Goal: Task Accomplishment & Management: Manage account settings

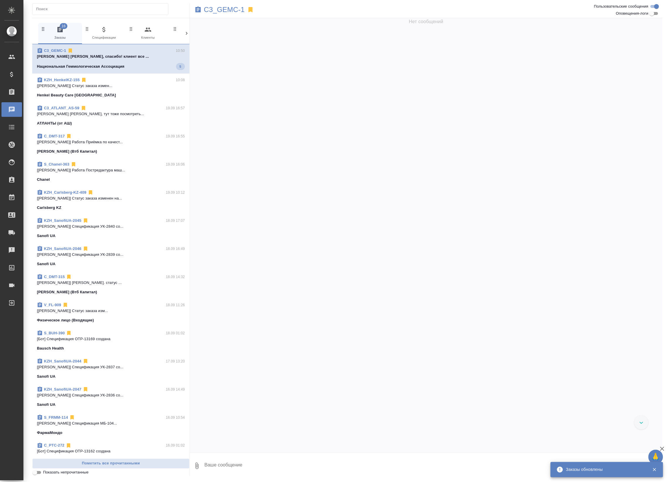
scroll to position [1273, 0]
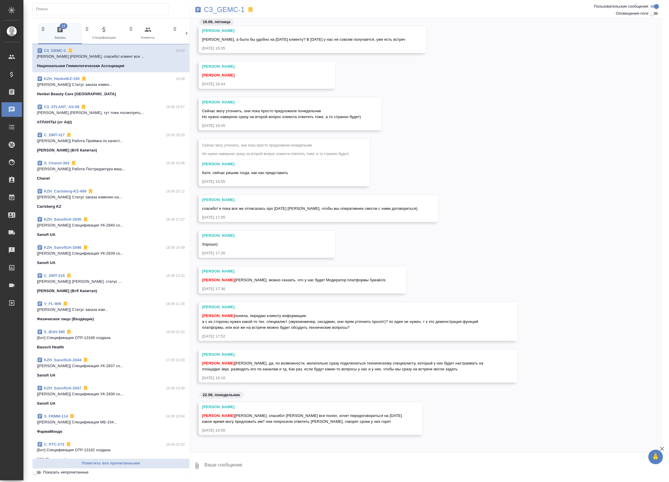
click at [296, 456] on textarea at bounding box center [433, 466] width 458 height 20
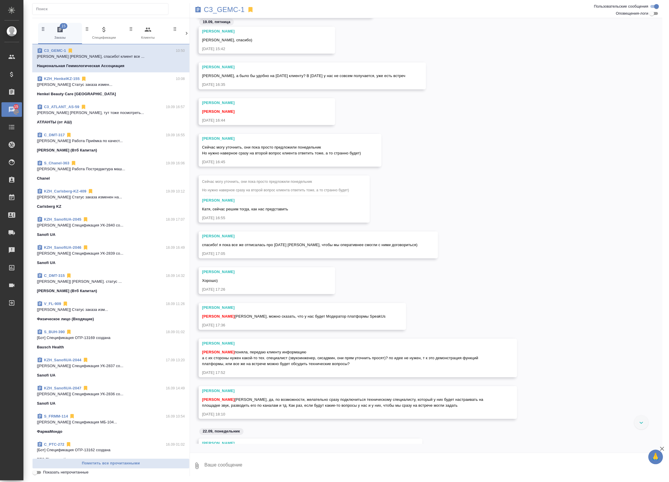
scroll to position [1261, 0]
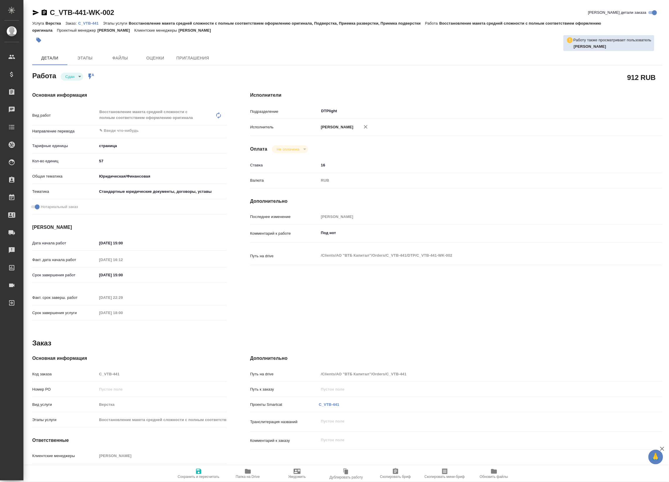
type textarea "x"
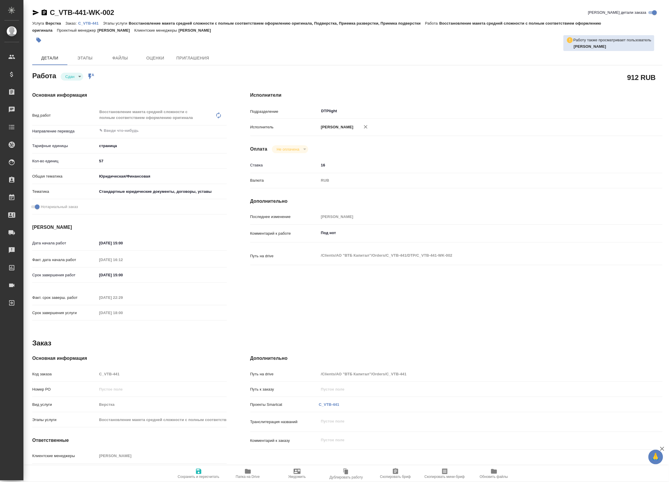
type textarea "x"
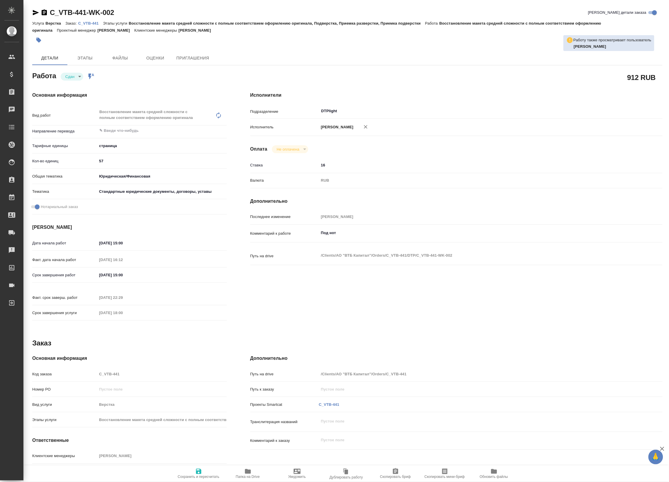
type textarea "x"
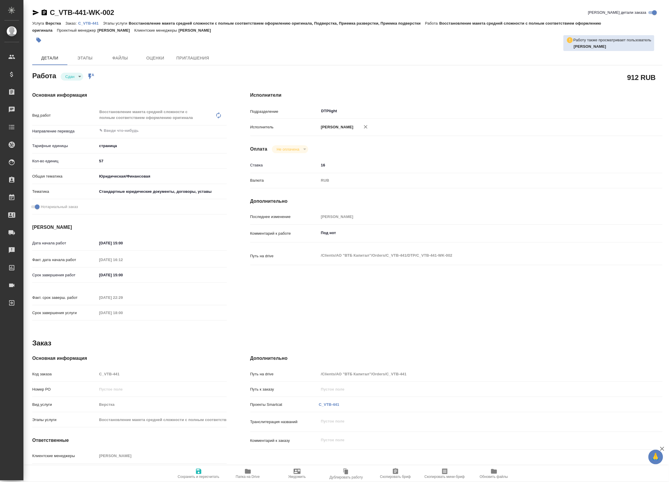
type textarea "x"
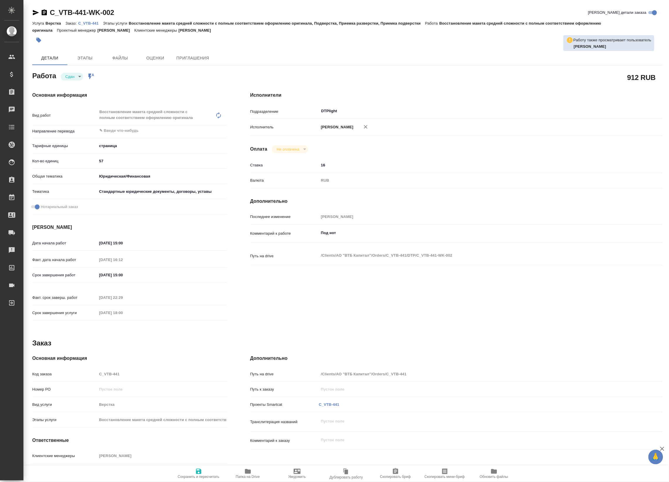
type textarea "x"
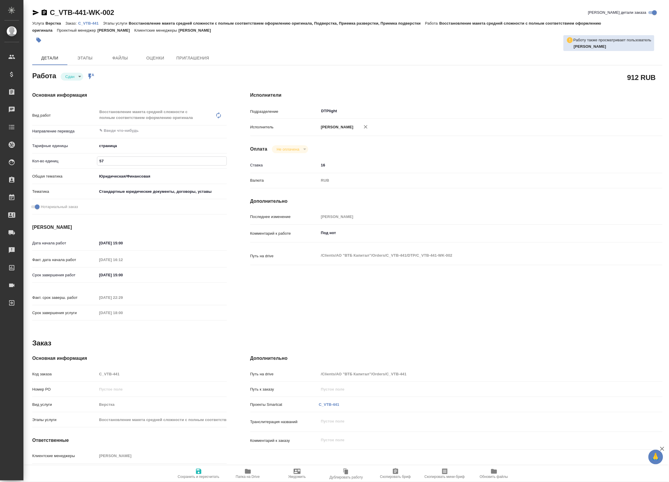
click at [105, 160] on input "57" at bounding box center [161, 161] width 129 height 8
type textarea "x"
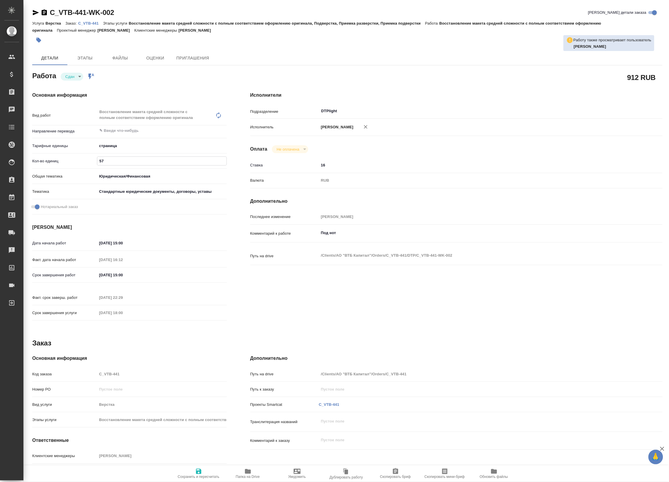
type textarea "x"
type input "5"
type textarea "x"
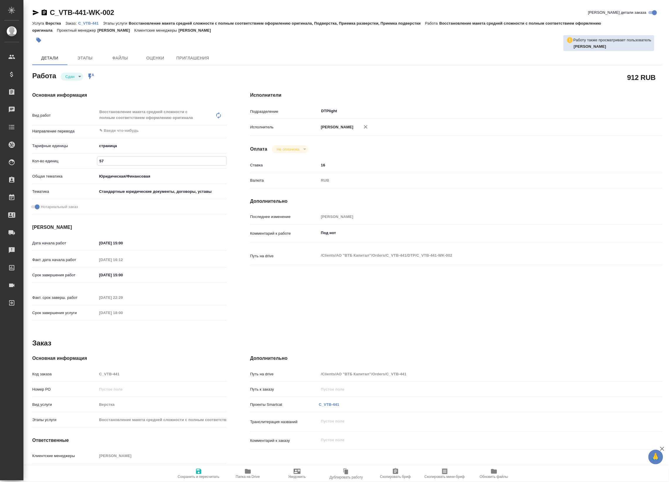
type textarea "x"
type input "59"
type textarea "x"
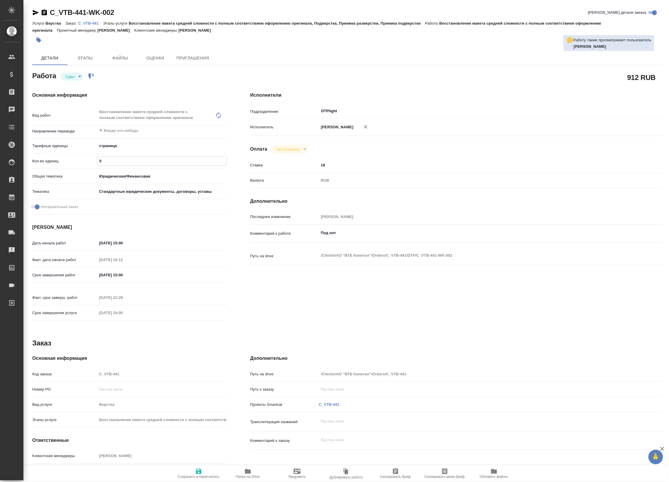
type textarea "x"
type input "59"
click at [192, 475] on span "Сохранить и пересчитать" at bounding box center [199, 477] width 42 height 4
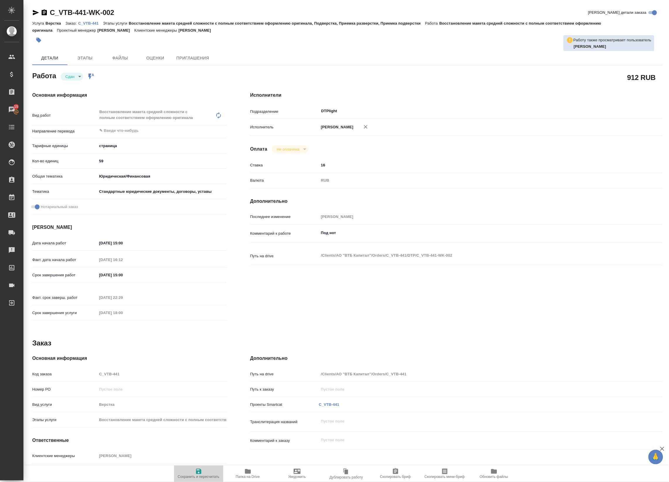
type textarea "x"
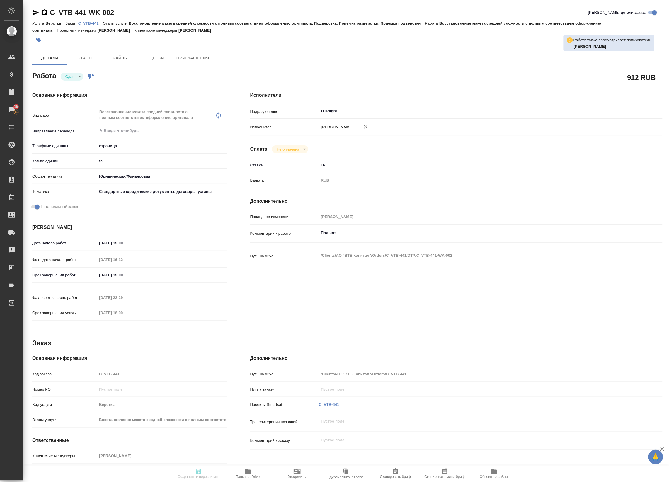
type textarea "x"
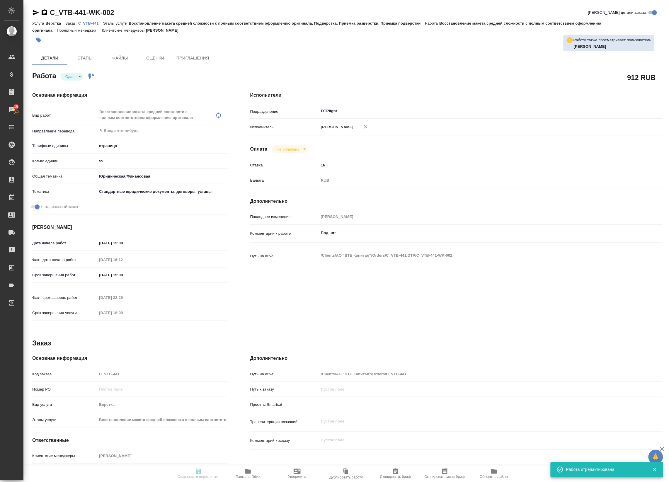
type input "closed"
type textarea "Восстановление макета средней сложности с полным соответствием оформлению ориги…"
type textarea "x"
type input "5a8b1489cc6b4906c91bfdb2"
type input "59"
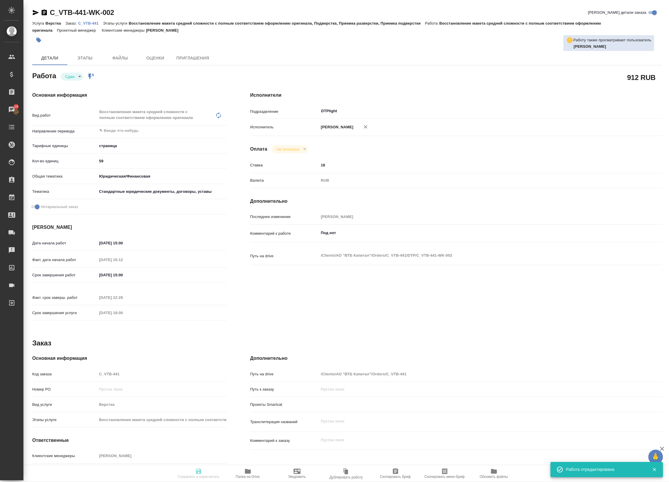
type input "yr-fn"
type input "5f647205b73bc97568ca66bf"
checkbox input "true"
type input "19.09.2025 15:00"
type input "19.09.2025 16:12"
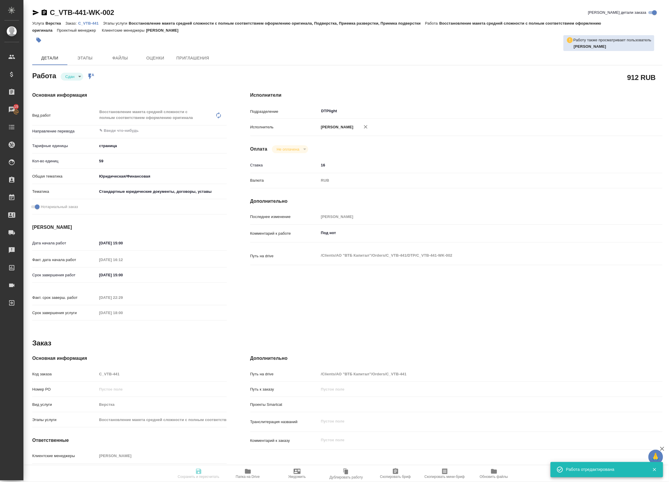
type input "20.09.2025 15:00"
type input "19.09.2025 22:29"
type input "26.09.2025 18:00"
type input "DTPlight"
type input "notPayed"
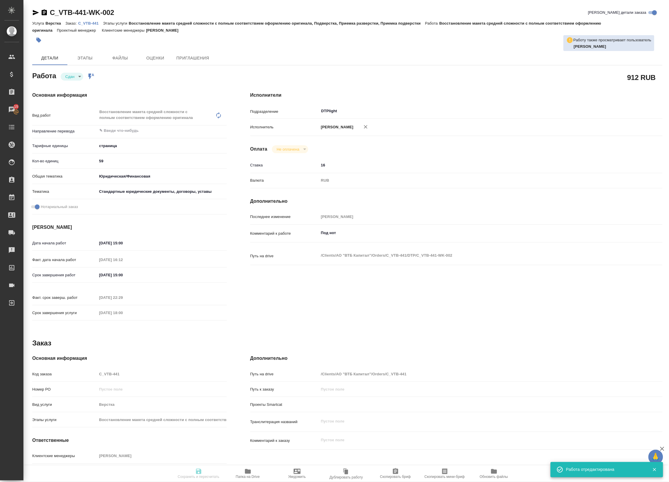
type input "16"
type input "RUB"
type input "Баданян Артак"
type textarea "Под нот"
type textarea "x"
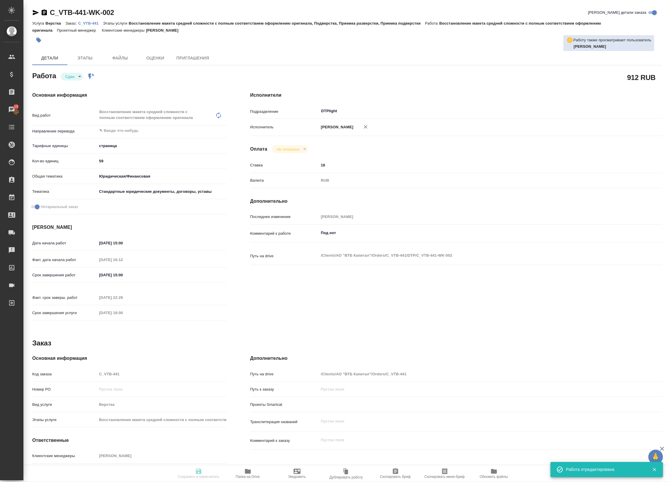
type textarea "/Clients/АО "ВТБ Капитал"/Orders/C_VTB-441/DTP/C_VTB-441-WK-002"
type textarea "x"
type input "C_VTB-441"
type input "Верстка"
type input "Восстановление макета средней сложности с полным соответствием оформлению ориги…"
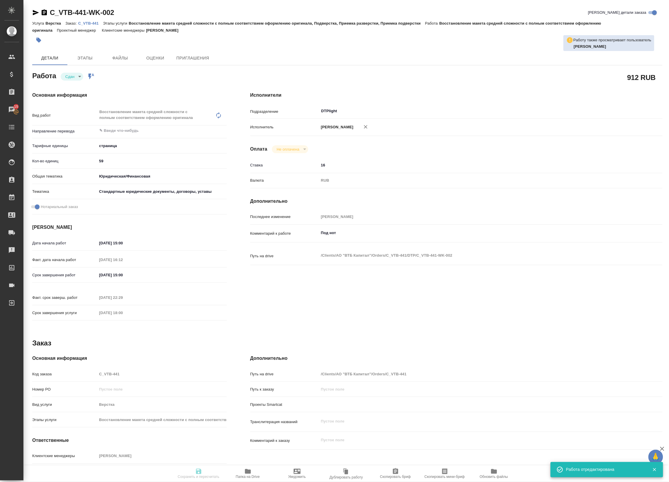
type input "Лямина Надежда"
type input "/Clients/АО "ВТБ Капитал"/Orders/C_VTB-441"
type textarea "x"
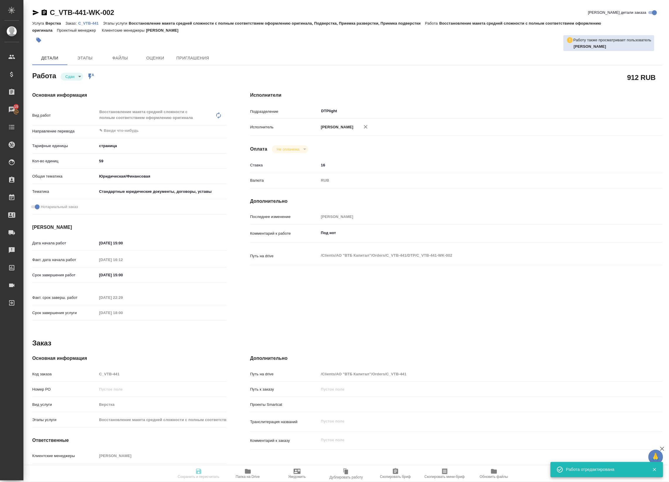
type textarea "x"
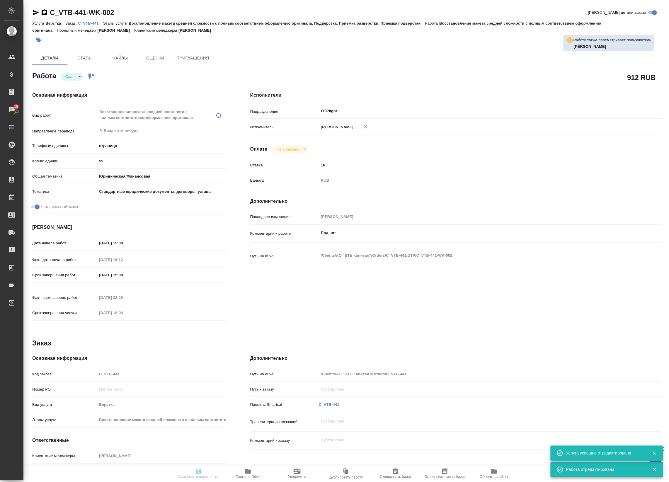
type textarea "x"
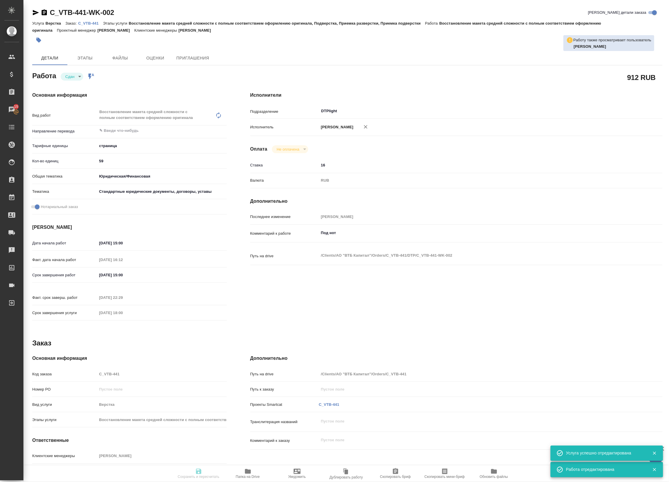
type textarea "x"
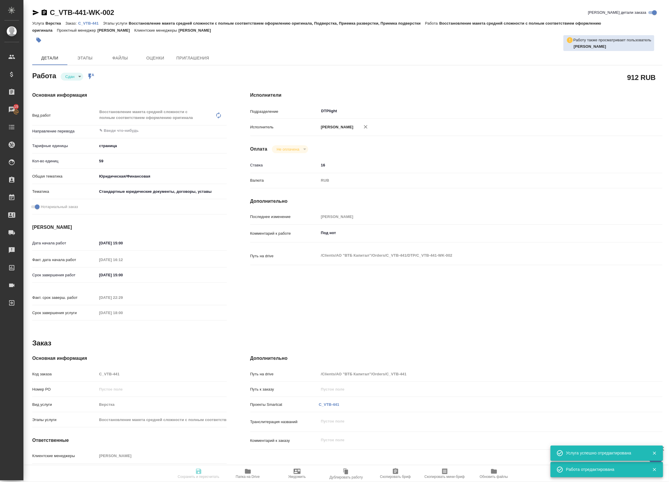
type textarea "x"
type input "closed"
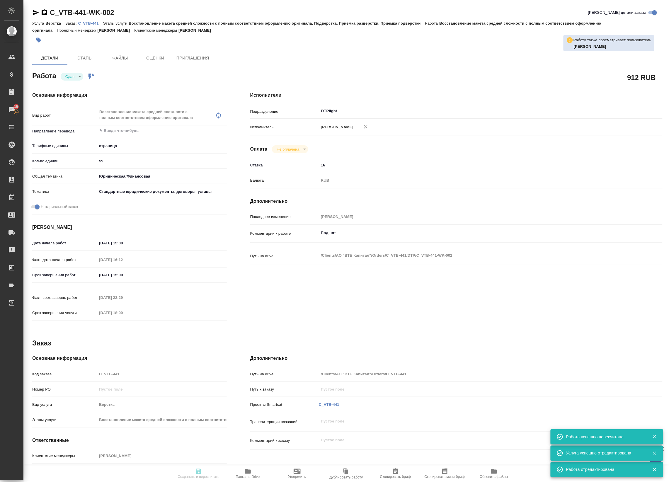
type textarea "Восстановление макета средней сложности с полным соответствием оформлению ориги…"
type textarea "x"
type input "5a8b1489cc6b4906c91bfdb2"
type input "59"
type input "yr-fn"
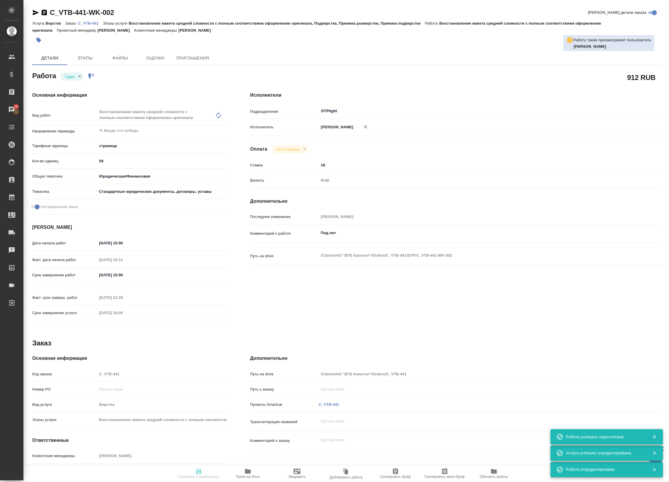
type input "5f647205b73bc97568ca66bf"
checkbox input "true"
type input "19.09.2025 15:00"
type input "19.09.2025 16:12"
type input "20.09.2025 15:00"
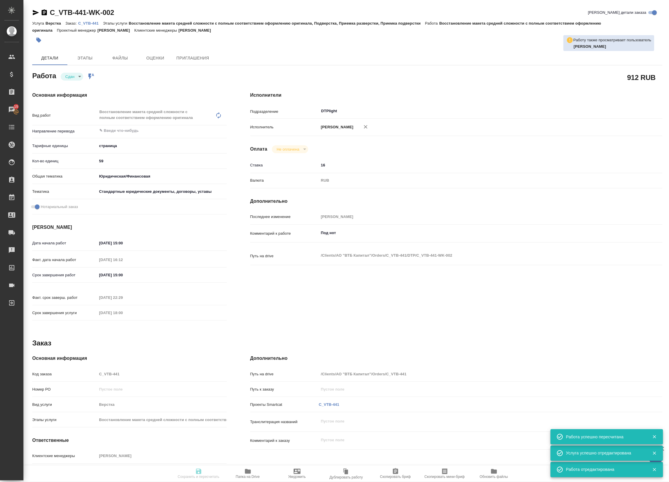
type input "19.09.2025 22:29"
type input "26.09.2025 18:00"
type input "DTPlight"
type input "notPayed"
type input "16"
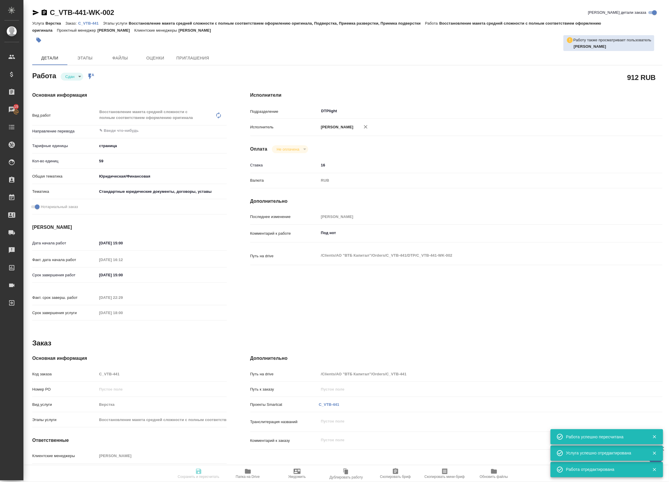
type input "RUB"
type input "Баданян Артак"
type textarea "Под нот"
type textarea "x"
type textarea "/Clients/АО "ВТБ Капитал"/Orders/C_VTB-441/DTP/C_VTB-441-WK-002"
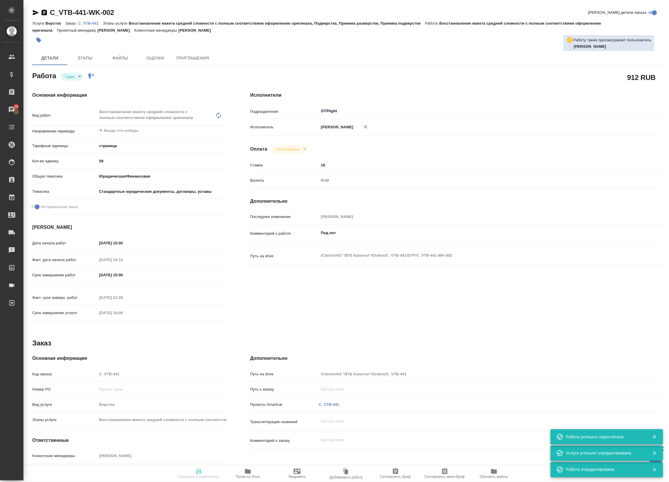
type textarea "x"
type input "C_VTB-441"
type input "Верстка"
type input "Восстановление макета средней сложности с полным соответствием оформлению ориги…"
type input "Лямина Надежда"
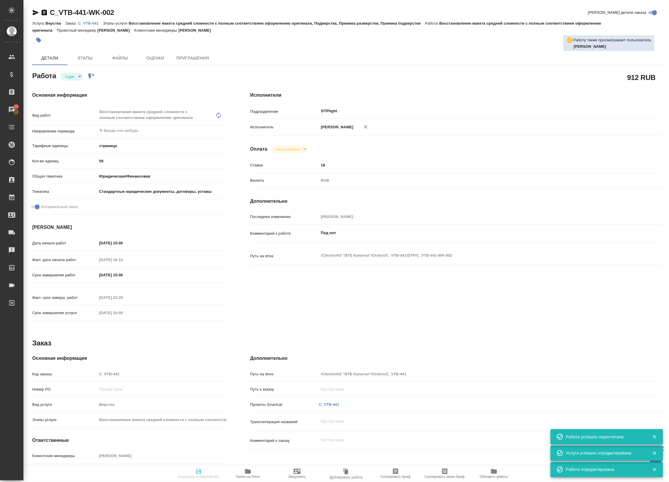
type input "/Clients/АО "ВТБ Капитал"/Orders/C_VTB-441"
type textarea "x"
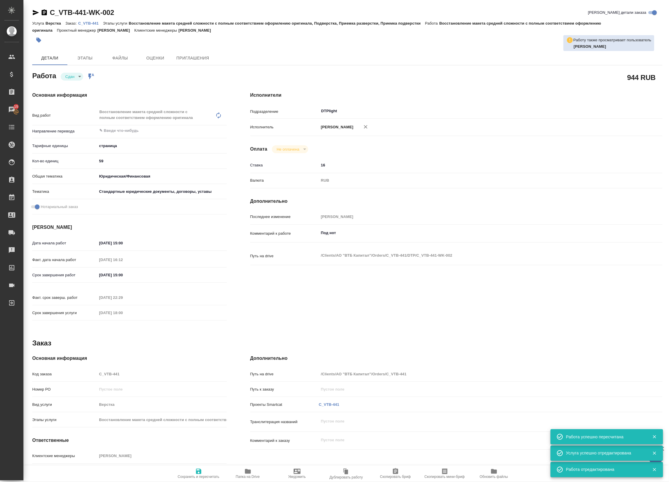
type textarea "x"
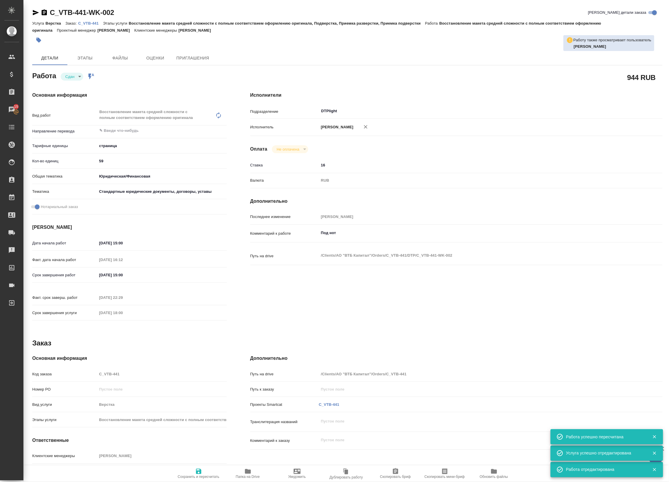
type textarea "x"
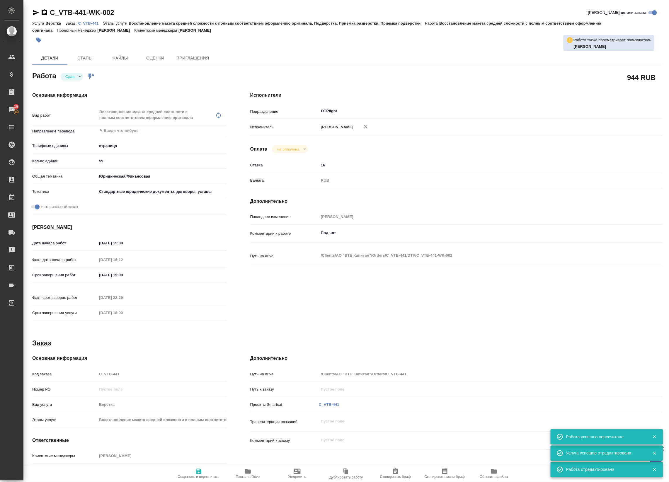
type textarea "x"
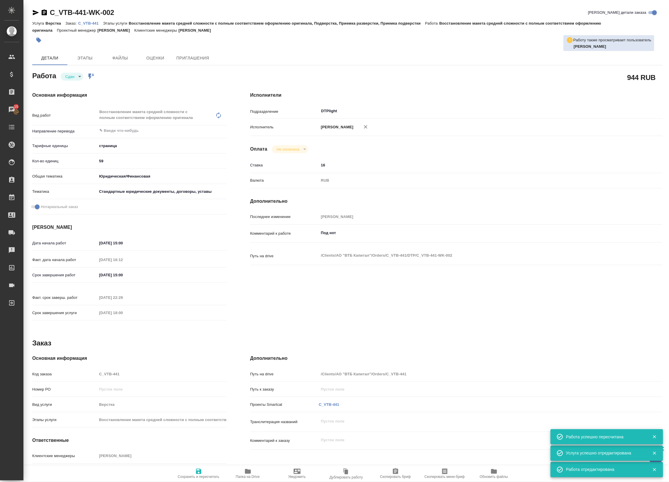
type textarea "x"
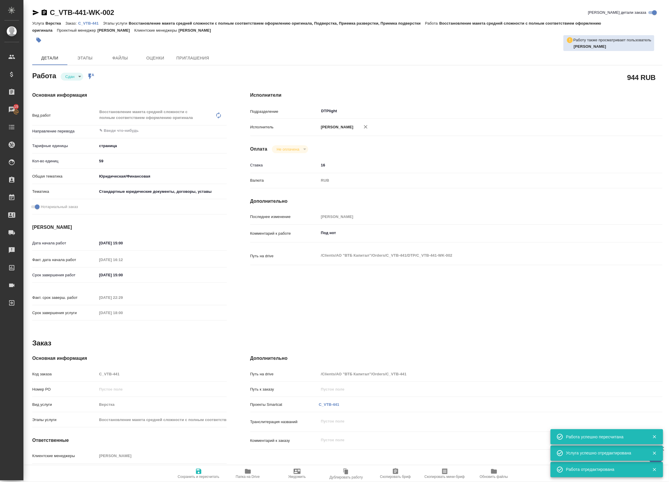
type textarea "x"
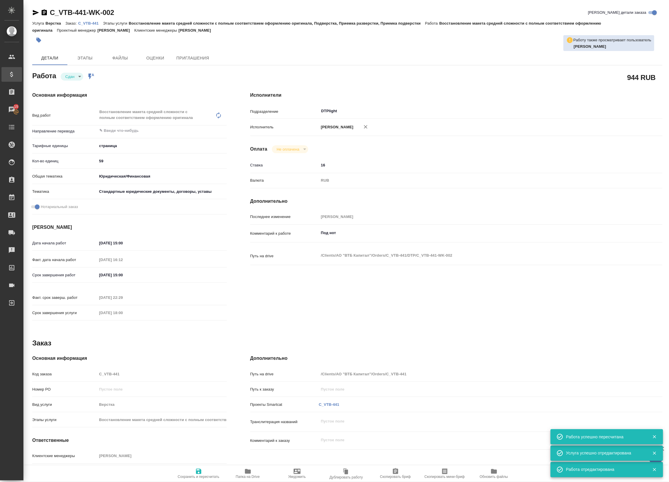
type textarea "x"
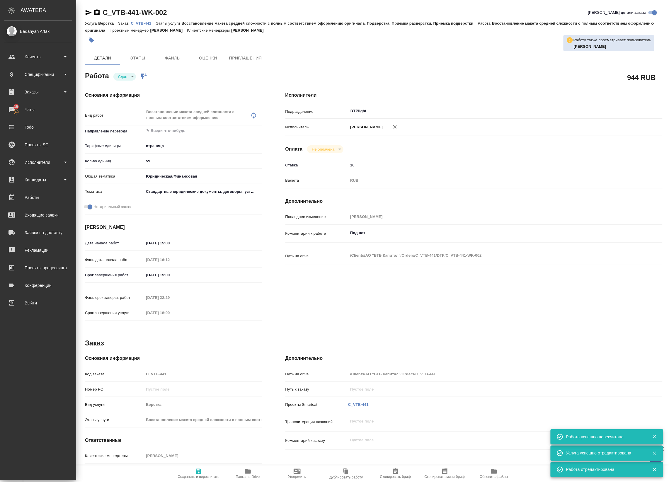
type textarea "x"
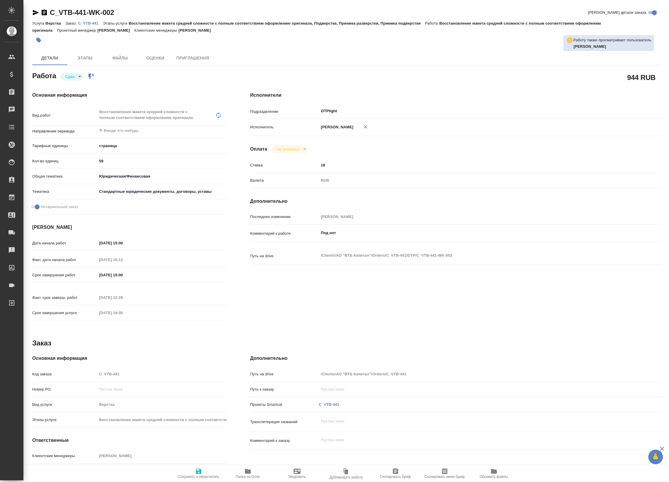
type textarea "x"
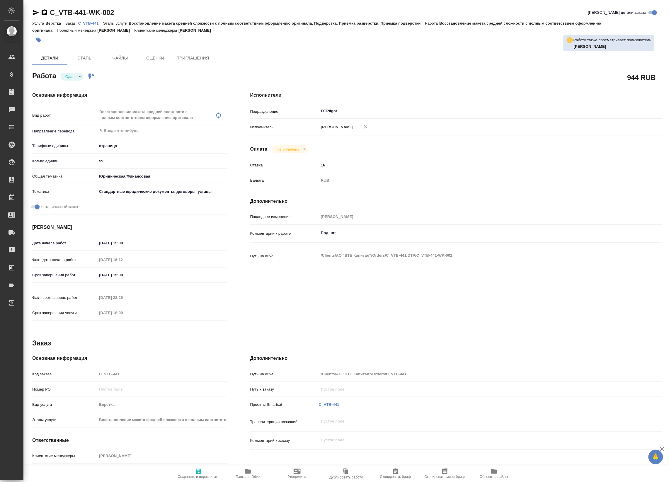
type textarea "x"
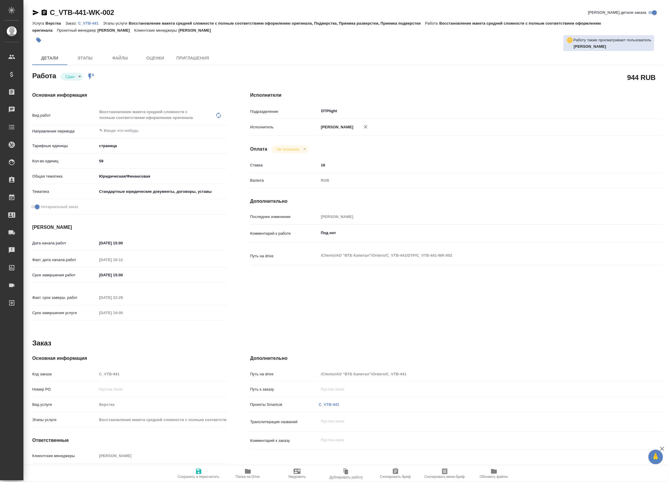
type textarea "x"
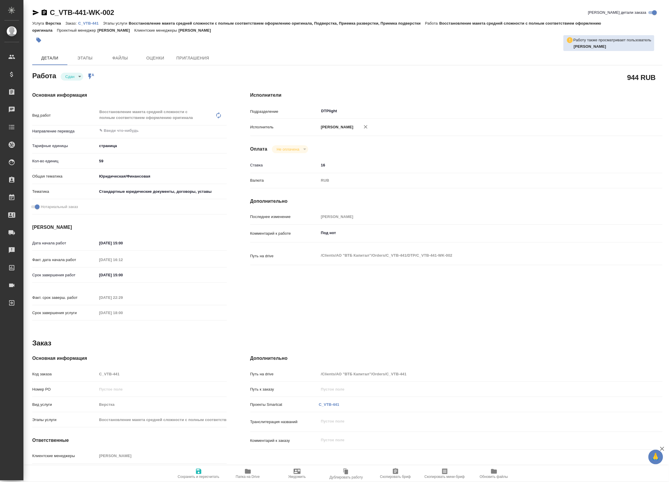
type textarea "x"
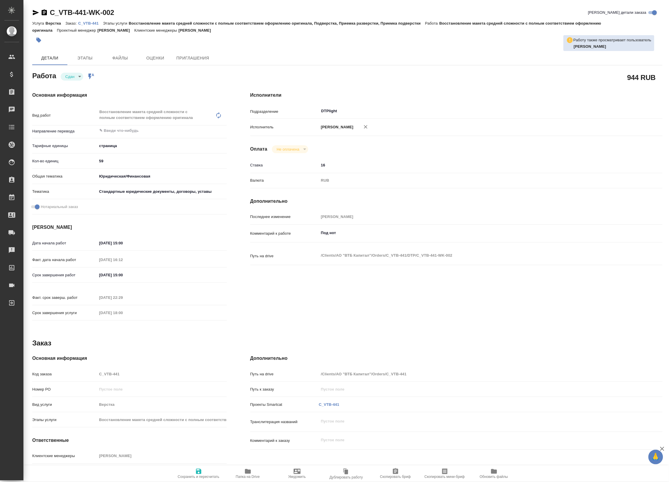
type textarea "x"
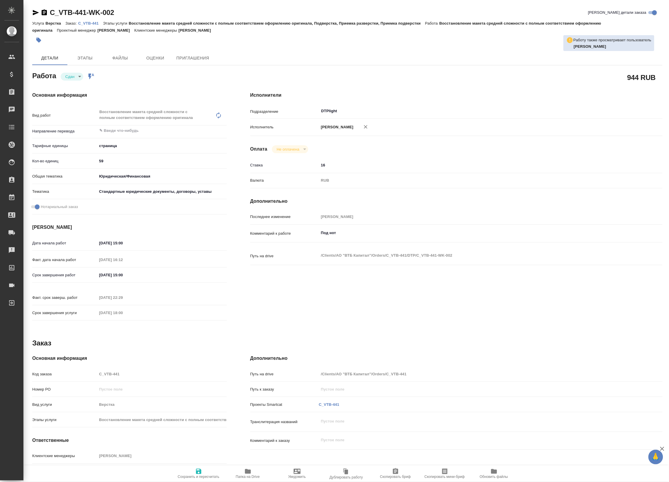
type textarea "x"
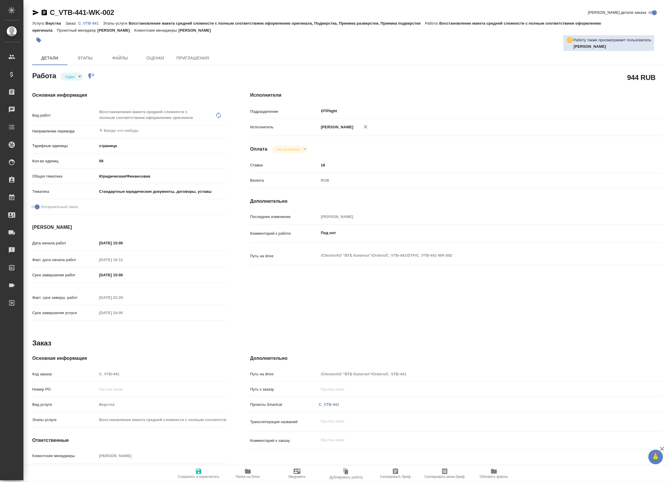
type textarea "x"
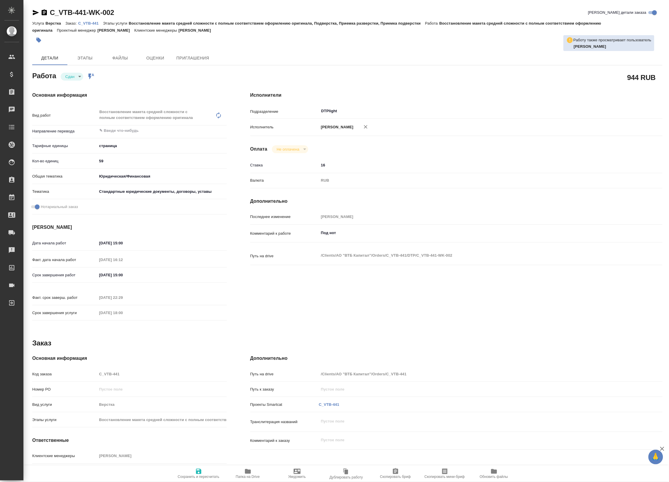
type textarea "x"
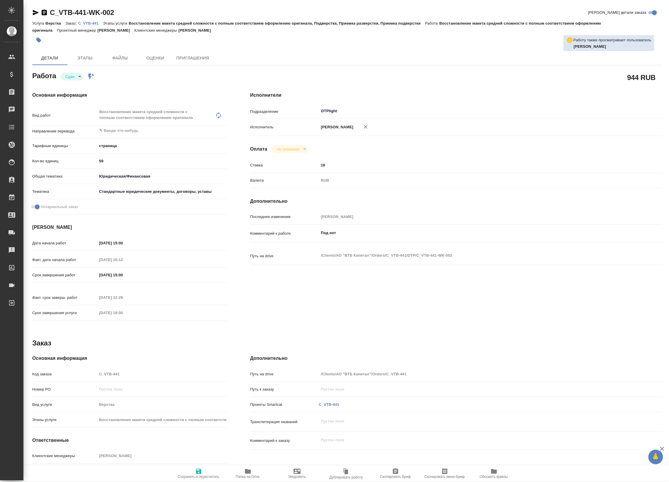
type textarea "x"
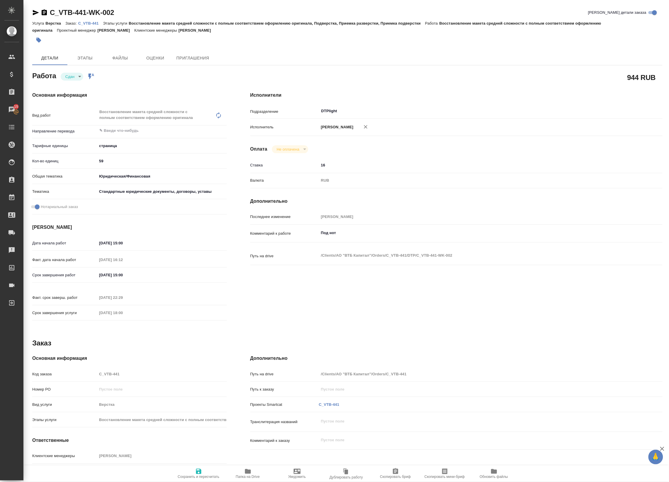
type textarea "x"
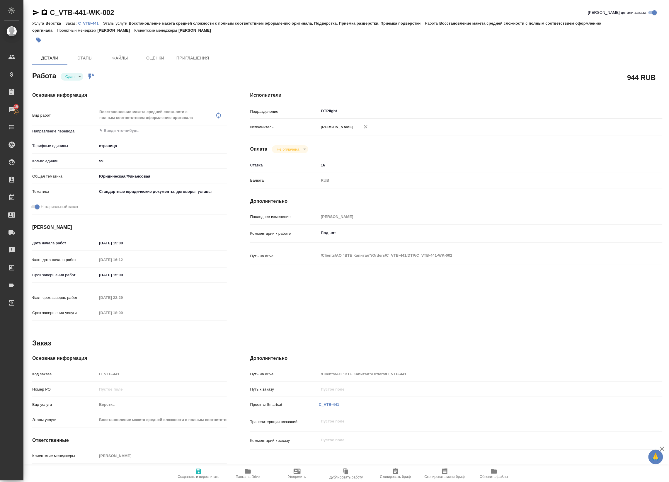
type textarea "x"
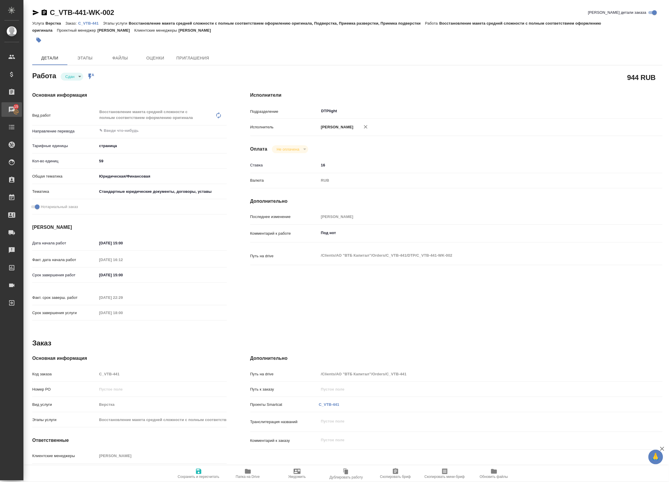
type textarea "x"
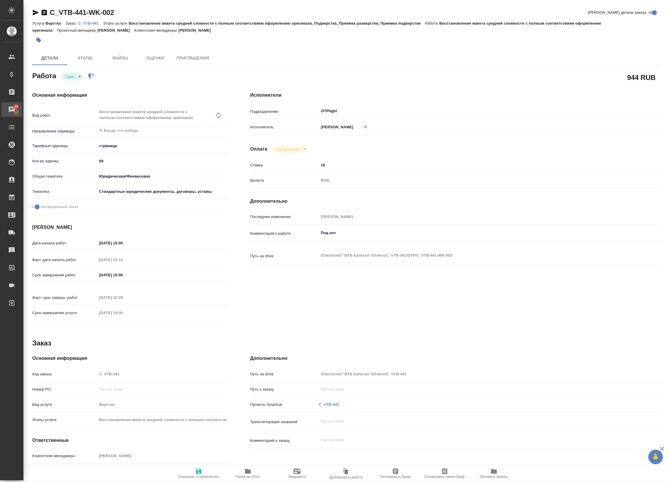
type textarea "x"
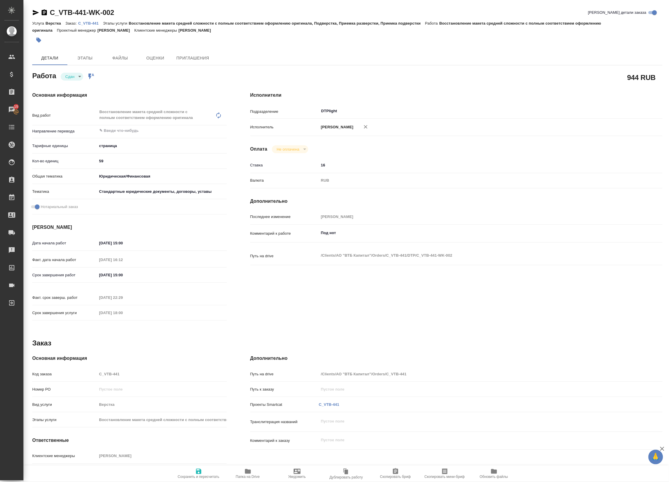
type textarea "x"
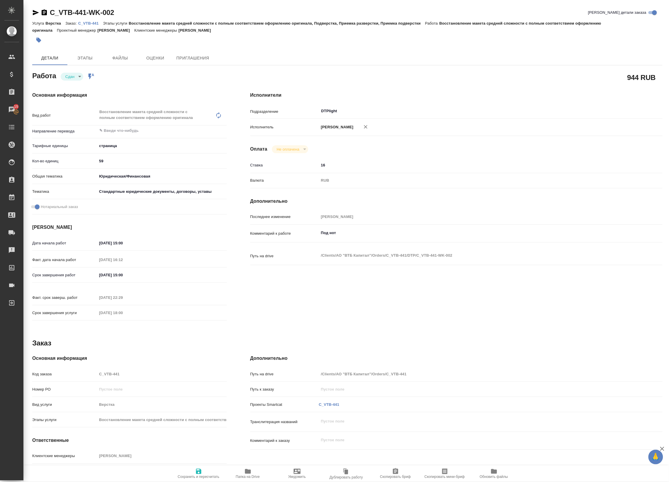
type textarea "x"
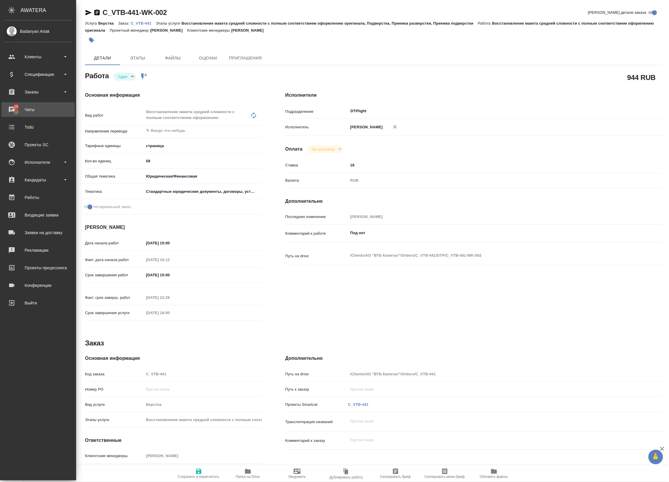
type textarea "x"
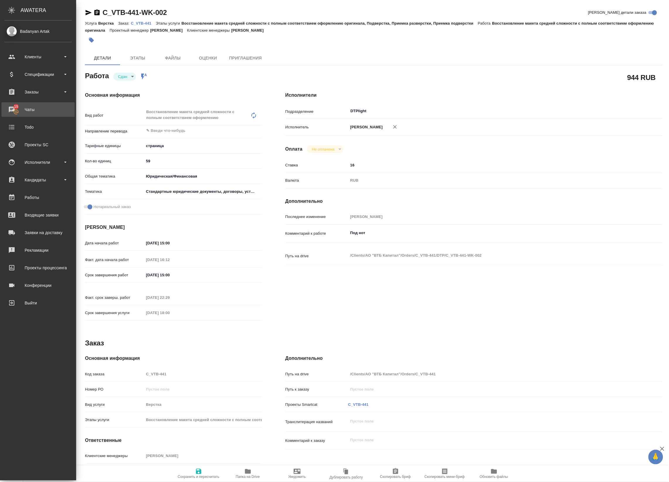
click at [13, 110] on div "Чаты" at bounding box center [37, 109] width 67 height 9
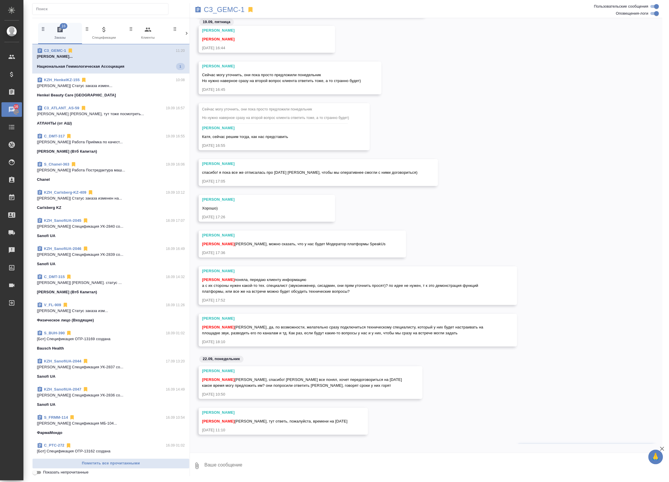
scroll to position [1176, 0]
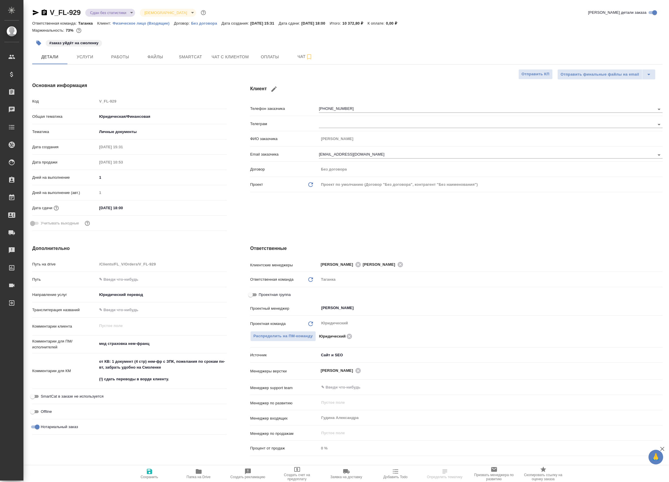
select select "RU"
type textarea "x"
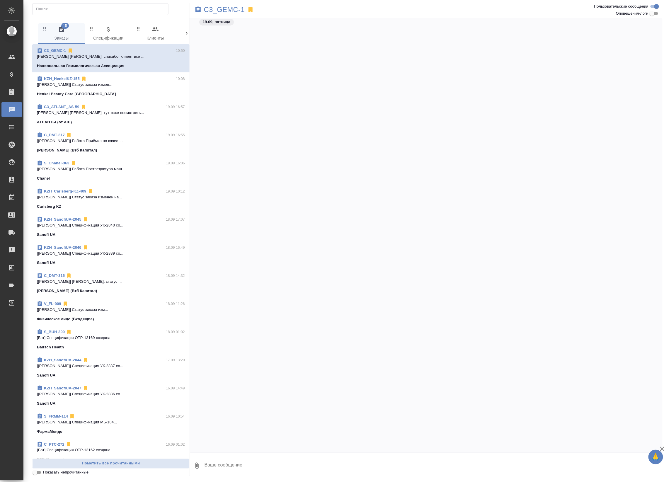
scroll to position [1273, 0]
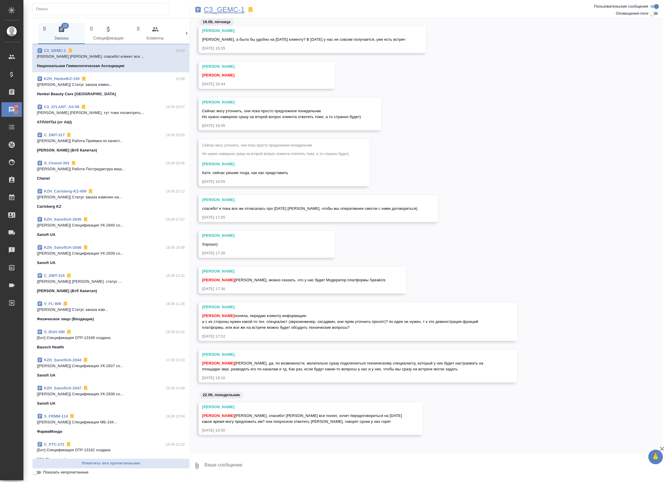
click at [236, 8] on p "C3_GEMC-1" at bounding box center [224, 10] width 41 height 6
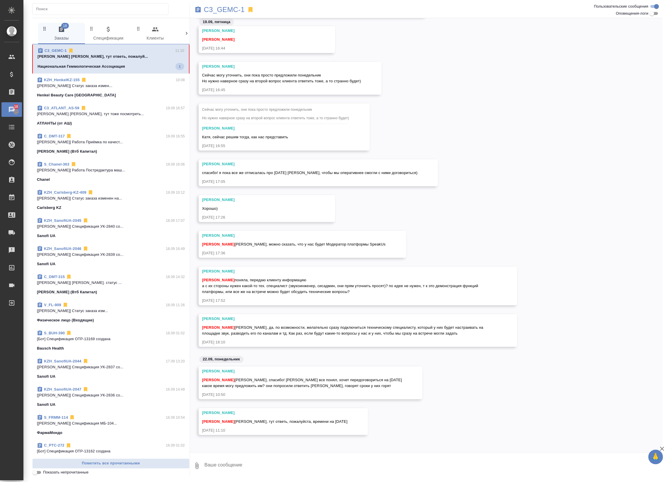
click at [312, 457] on textarea at bounding box center [433, 466] width 458 height 20
click at [284, 466] on textarea at bounding box center [433, 466] width 458 height 20
type textarea "Привет! Давай назначим на 11:30"
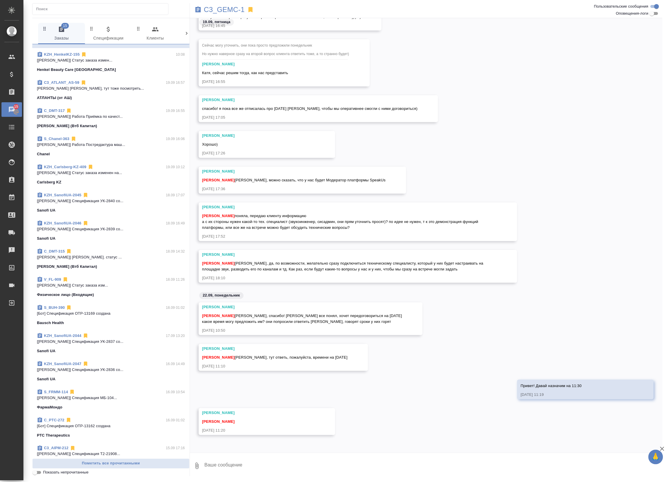
scroll to position [37, 0]
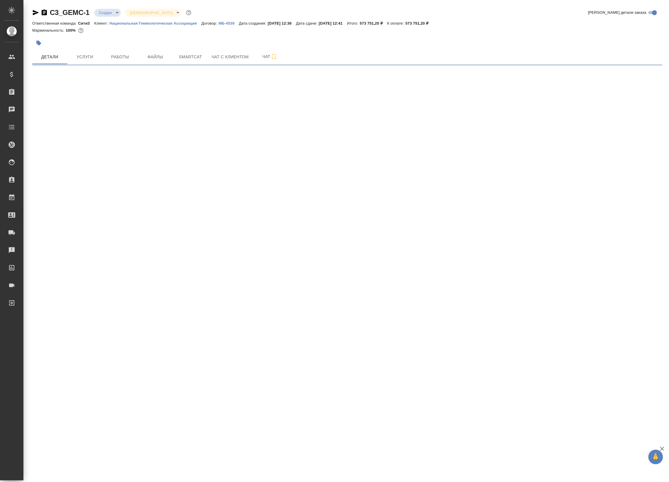
select select "RU"
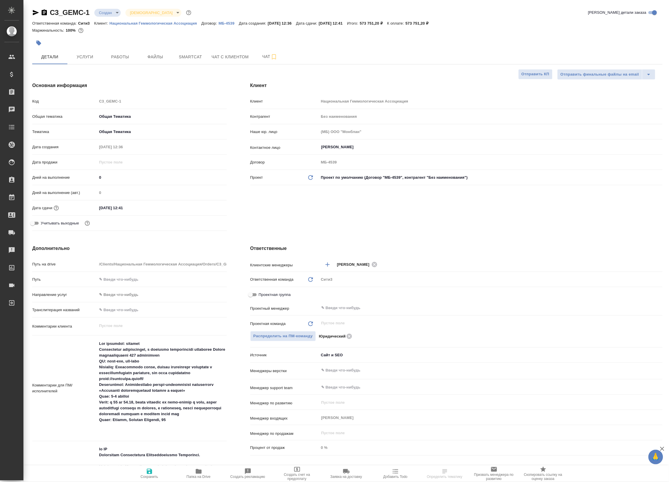
type textarea "x"
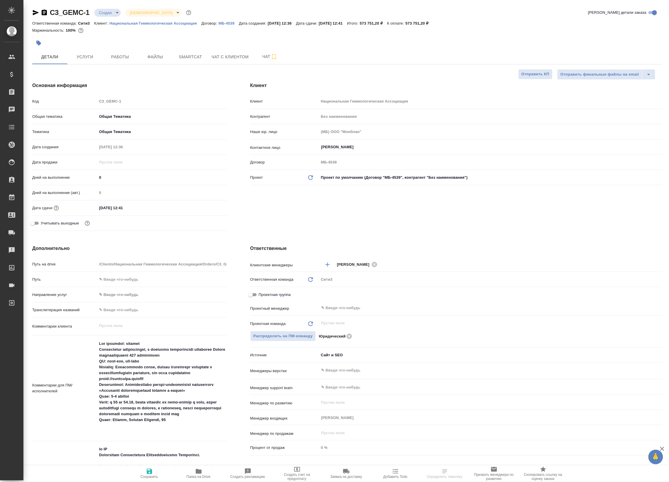
type textarea "x"
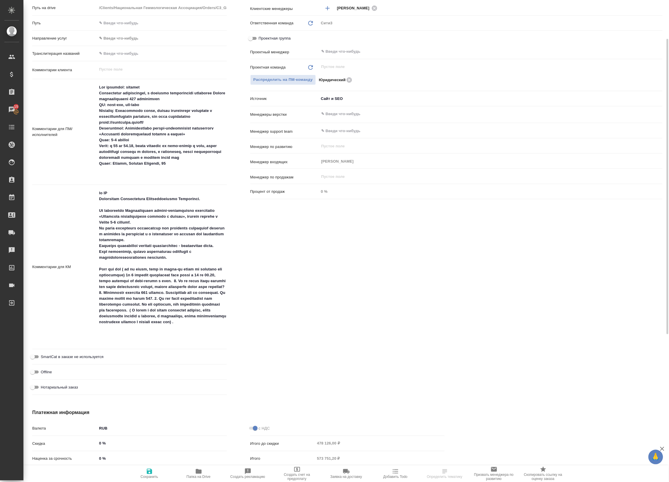
scroll to position [183, 0]
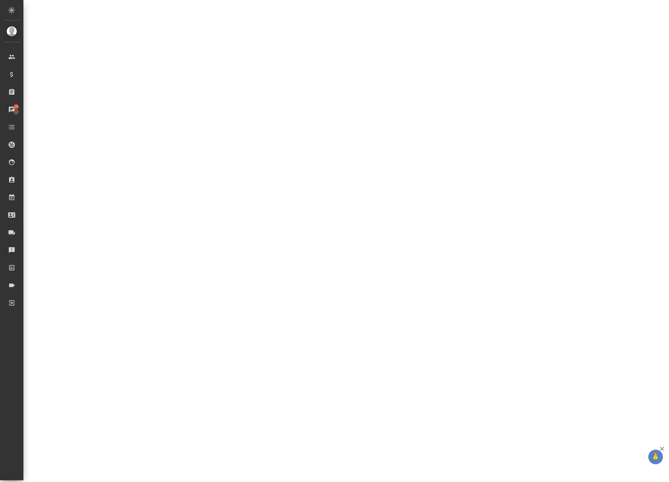
select select "RU"
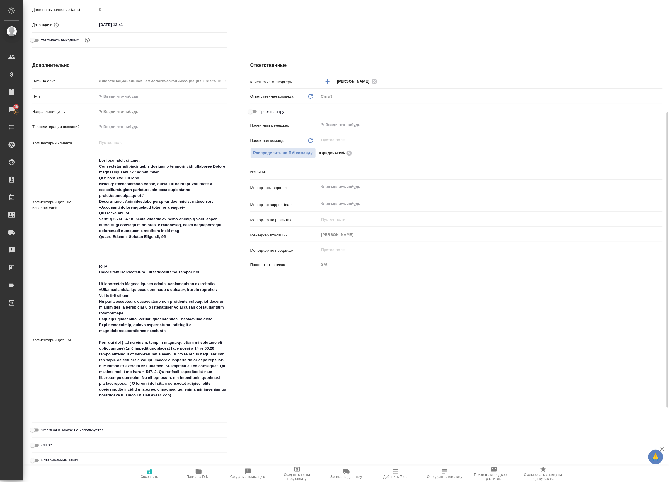
type textarea "x"
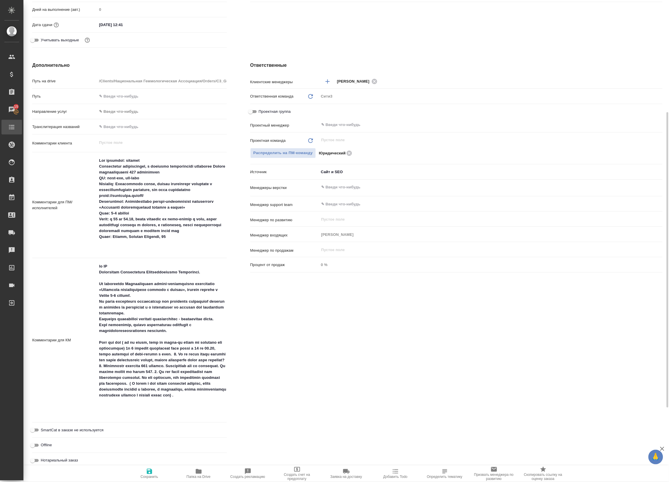
type textarea "x"
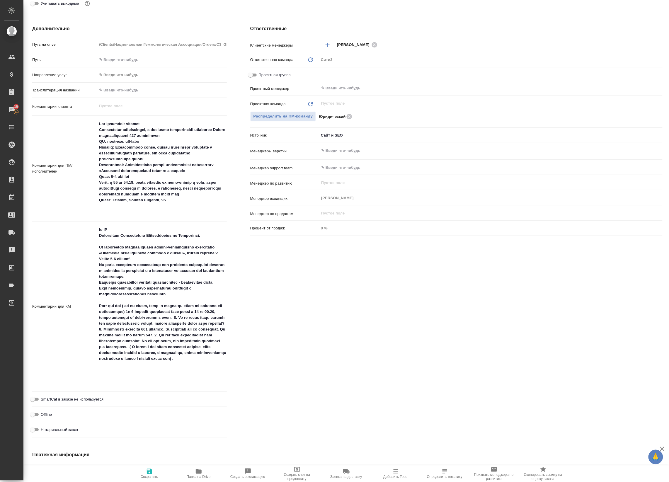
type textarea "x"
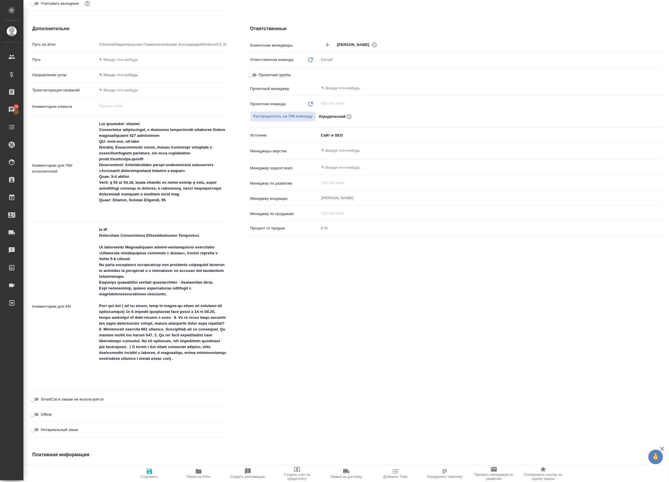
type textarea "x"
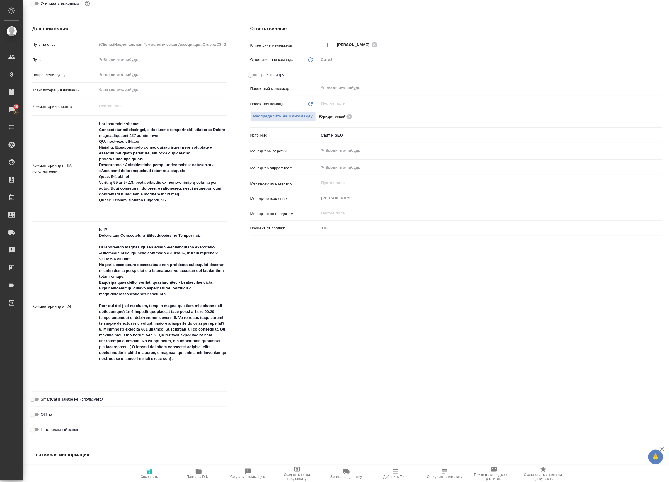
type textarea "x"
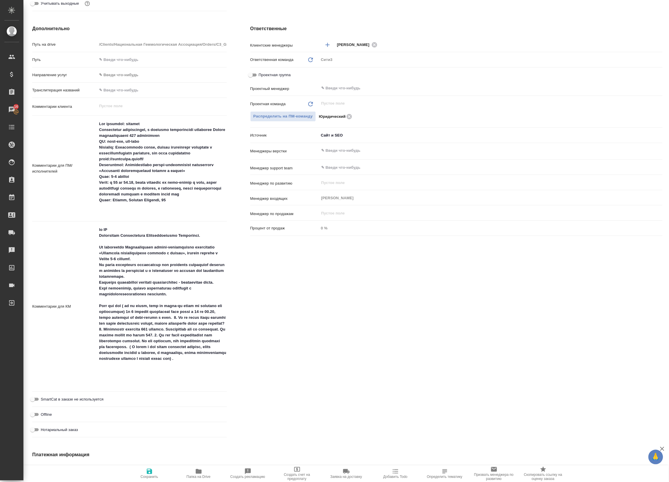
type textarea "x"
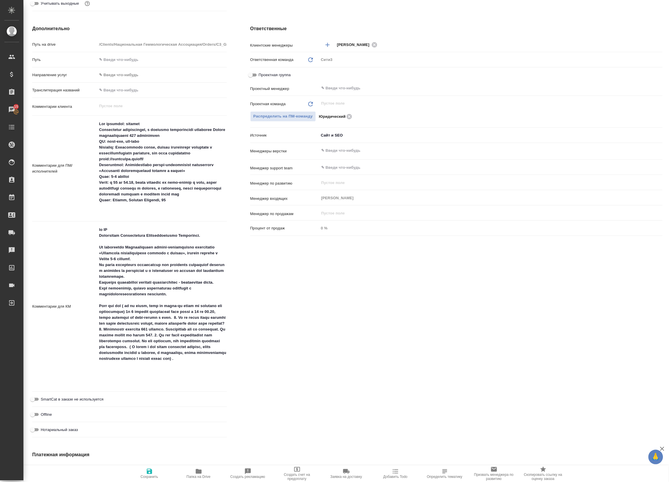
type textarea "x"
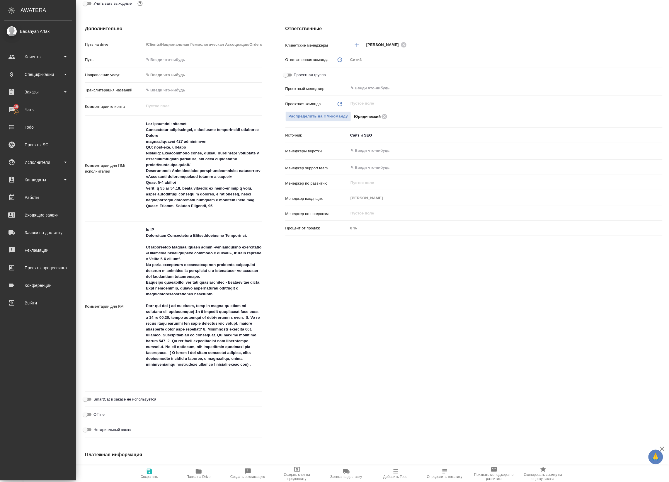
type textarea "x"
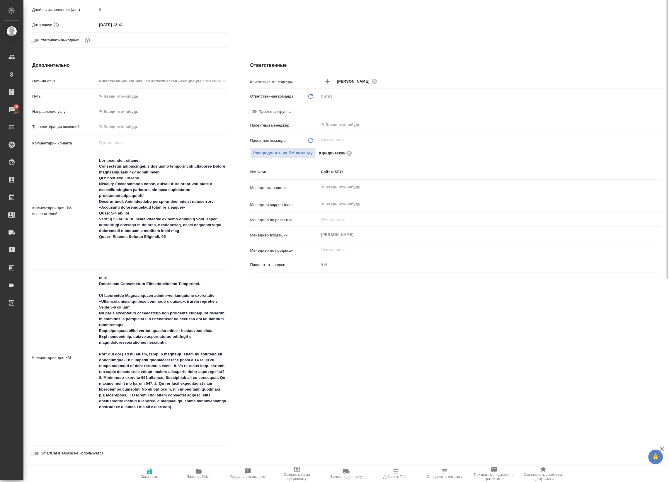
scroll to position [0, 0]
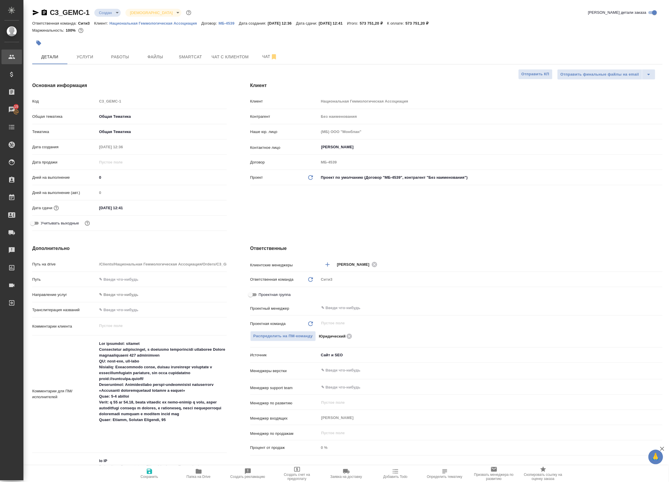
type textarea "x"
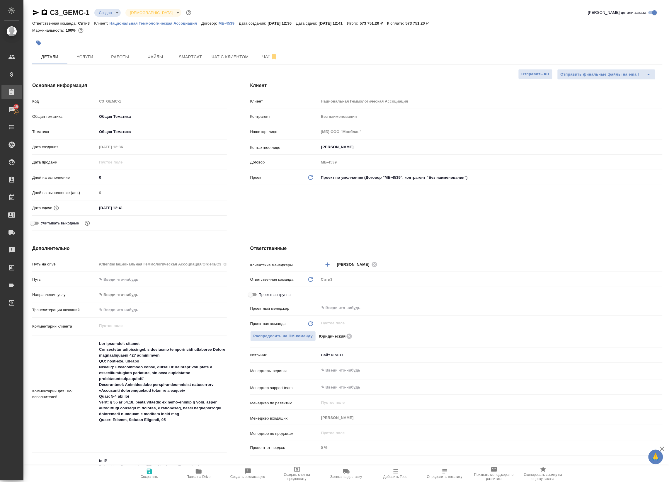
type textarea "x"
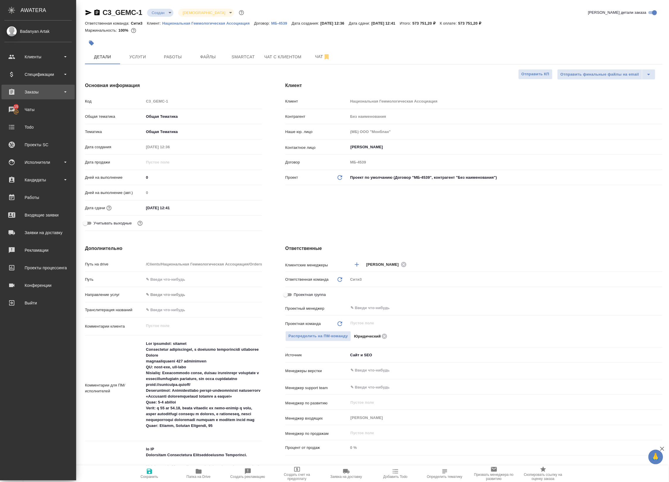
click at [12, 91] on div "Заказы" at bounding box center [37, 92] width 67 height 9
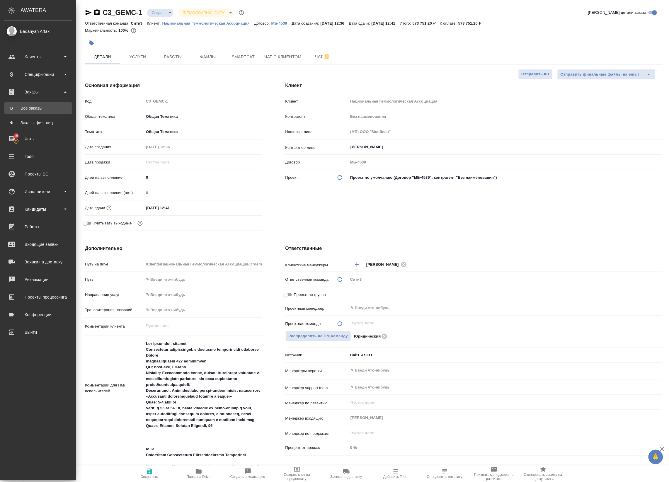
type textarea "x"
click at [30, 106] on div "Все заказы" at bounding box center [38, 108] width 62 height 6
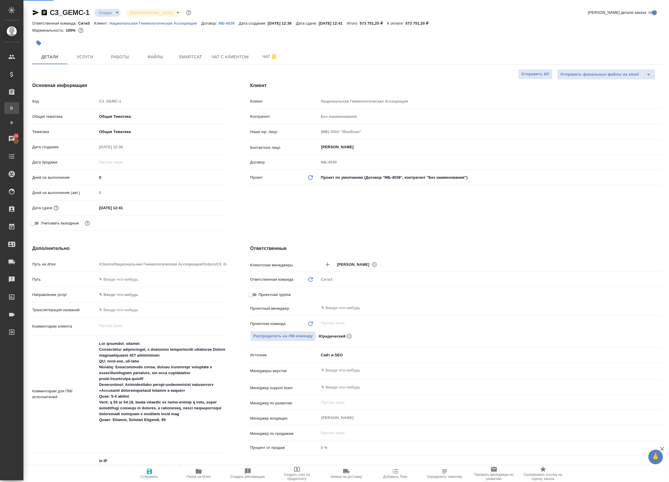
type textarea "x"
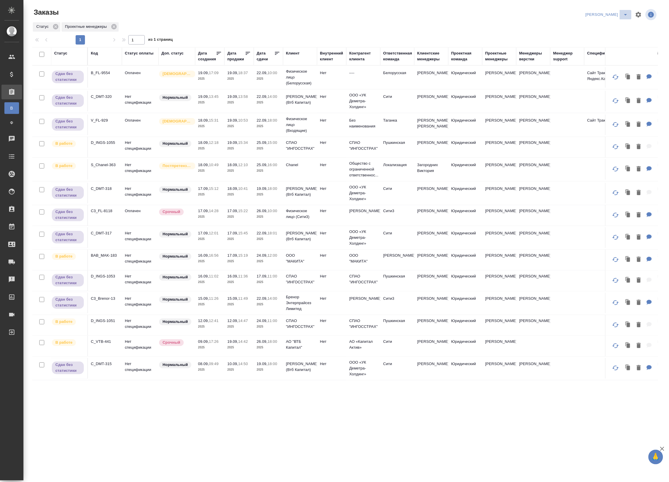
click at [624, 15] on icon "split button" at bounding box center [625, 14] width 7 height 7
click at [617, 30] on li "leagal" at bounding box center [618, 26] width 25 height 9
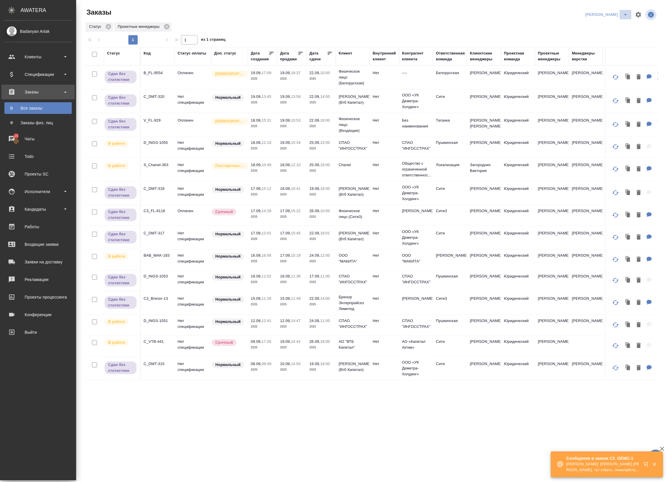
click at [626, 14] on icon "split button" at bounding box center [625, 14] width 3 height 1
click at [611, 26] on li "leagal" at bounding box center [618, 26] width 25 height 9
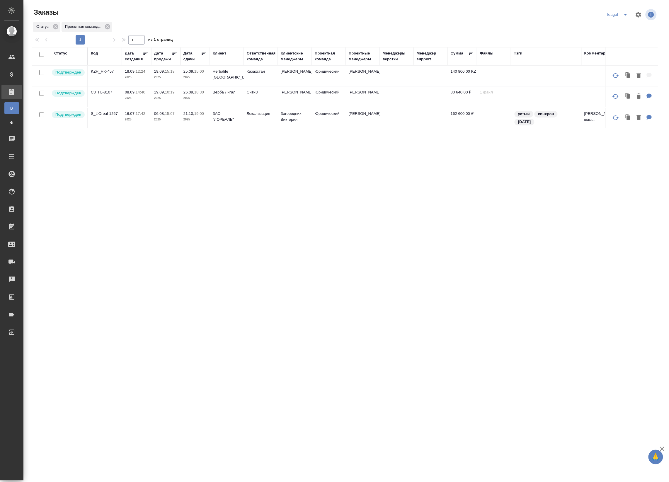
click at [621, 15] on span "split button" at bounding box center [625, 14] width 9 height 7
click at [612, 25] on li "[PERSON_NAME]" at bounding box center [627, 26] width 42 height 9
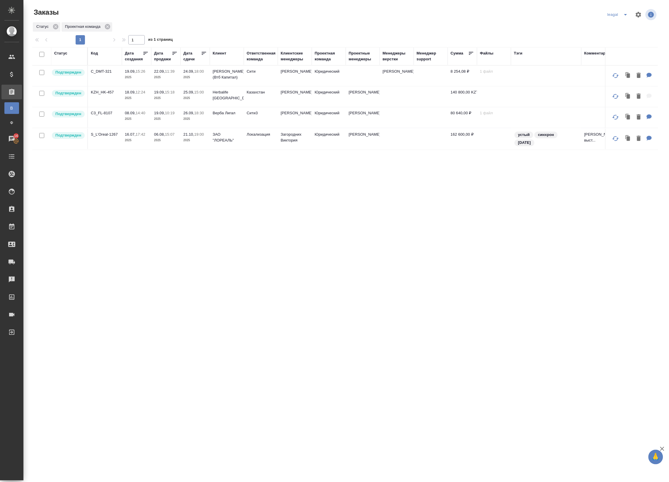
click at [335, 73] on td "Юридический" at bounding box center [329, 76] width 34 height 21
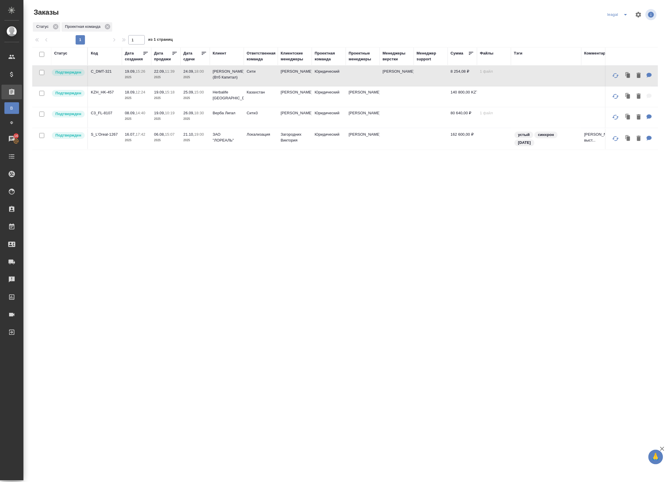
click at [335, 73] on td "Юридический" at bounding box center [329, 76] width 34 height 21
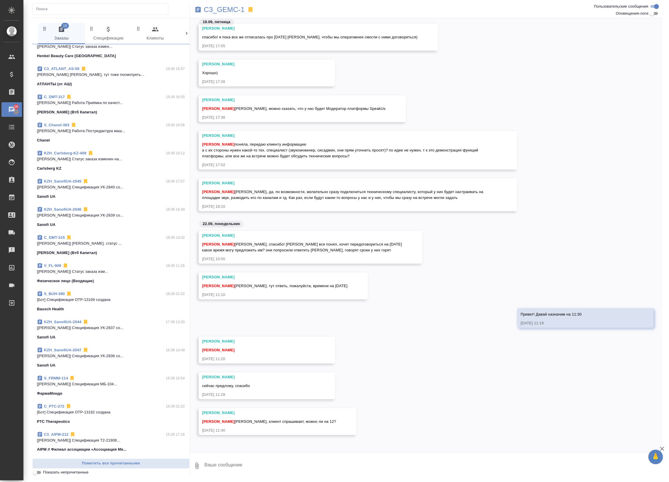
scroll to position [37, 0]
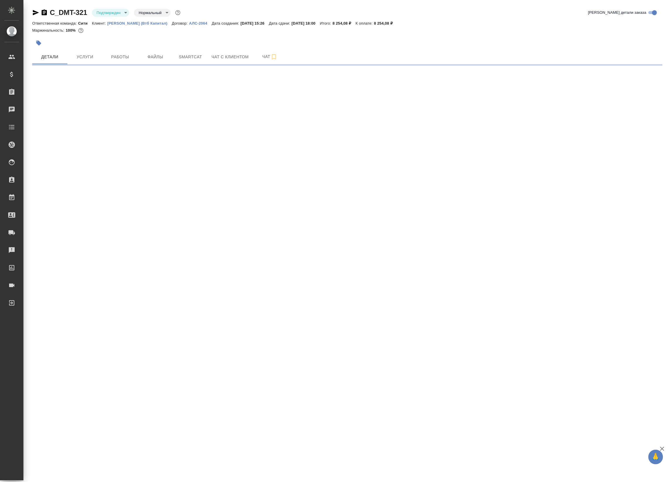
select select "RU"
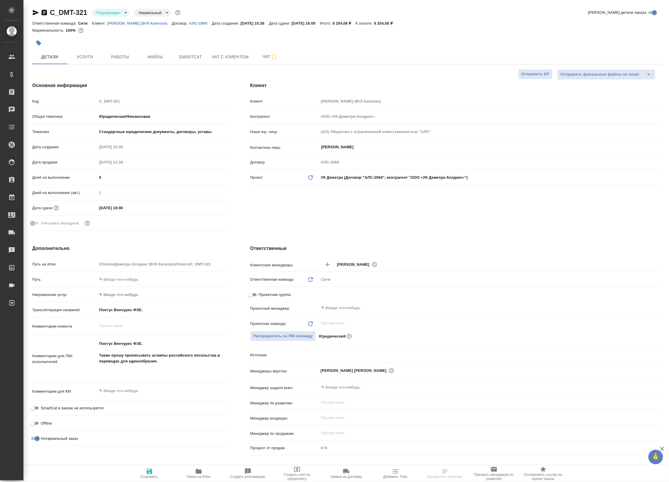
type textarea "x"
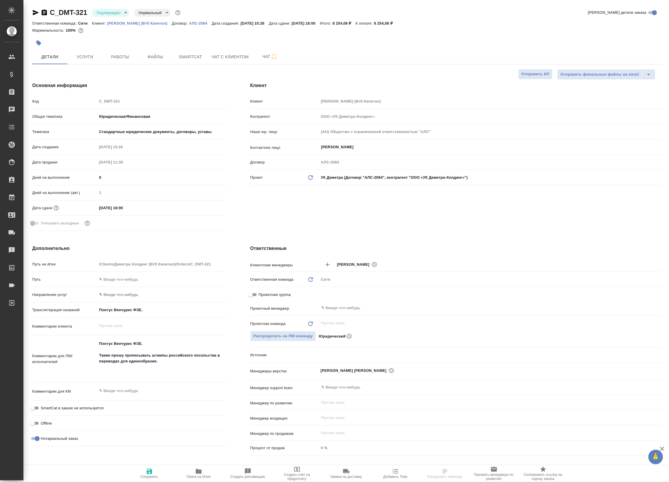
type textarea "x"
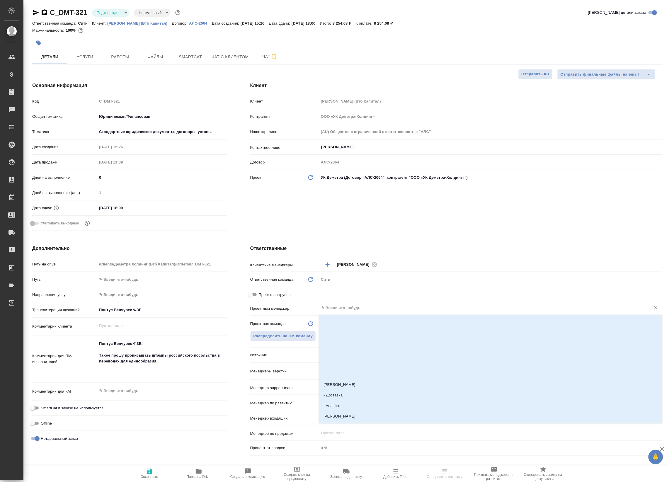
click at [365, 306] on input "text" at bounding box center [480, 307] width 320 height 7
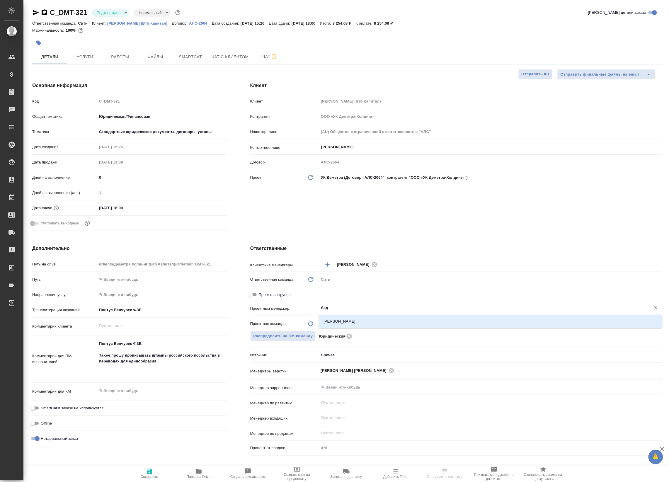
type input "бада"
click at [368, 324] on li "[PERSON_NAME]" at bounding box center [491, 321] width 344 height 11
type textarea "x"
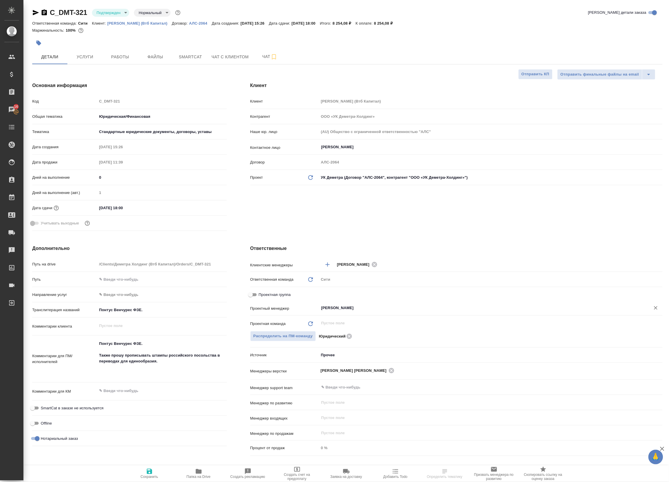
type input "[PERSON_NAME]"
click at [151, 477] on span "Сохранить" at bounding box center [150, 477] width 18 height 4
type textarea "x"
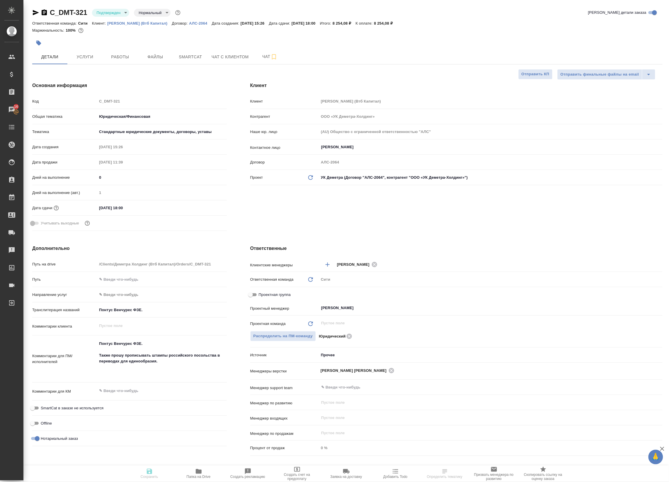
type textarea "x"
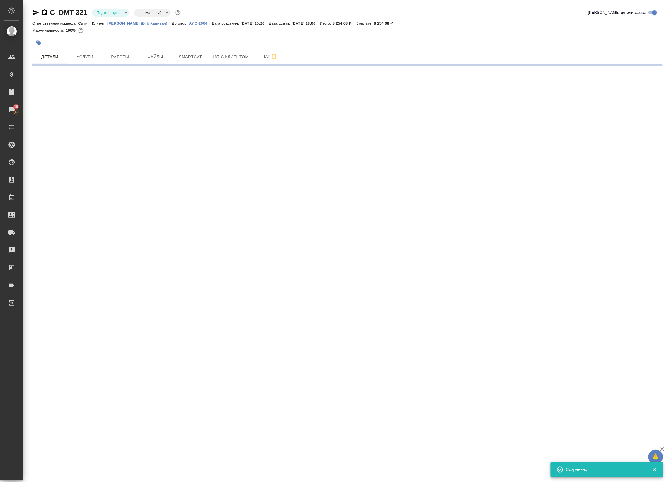
select select "RU"
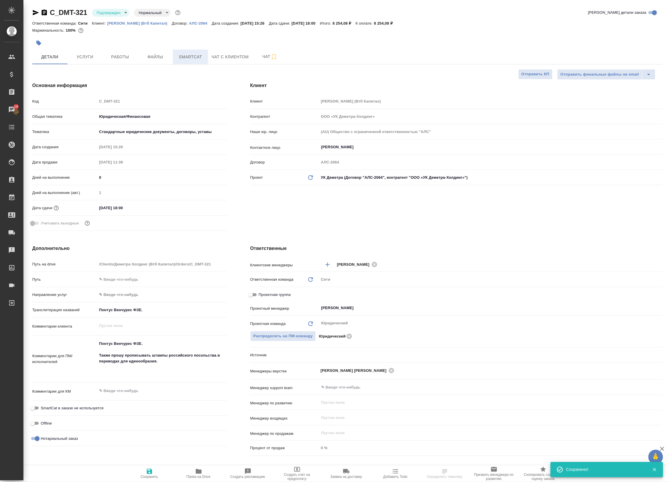
type textarea "x"
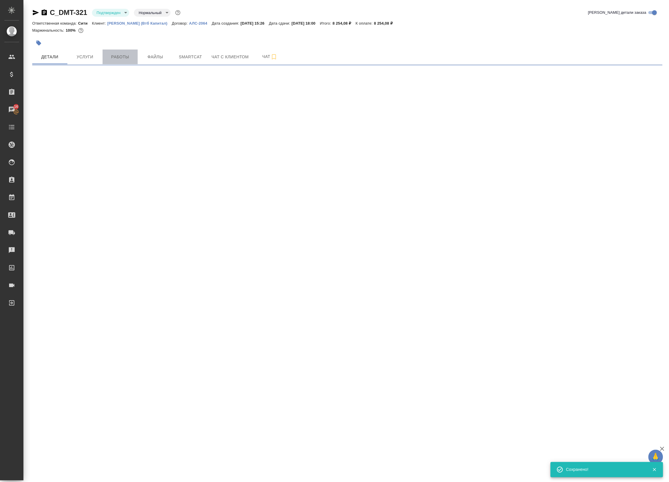
click at [121, 61] on button "Работы" at bounding box center [120, 56] width 35 height 15
select select "RU"
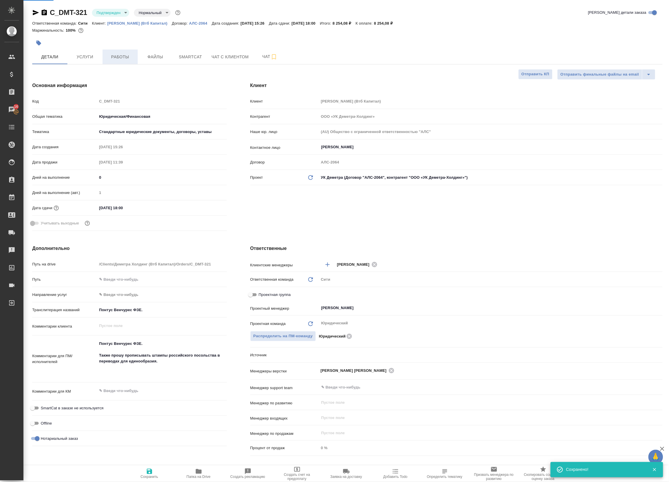
type textarea "x"
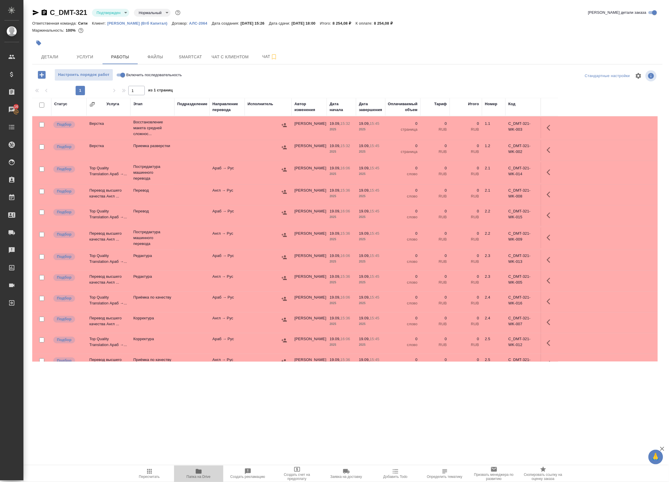
click at [203, 476] on span "Папка на Drive" at bounding box center [199, 477] width 24 height 4
click at [84, 62] on button "Услуги" at bounding box center [84, 56] width 35 height 15
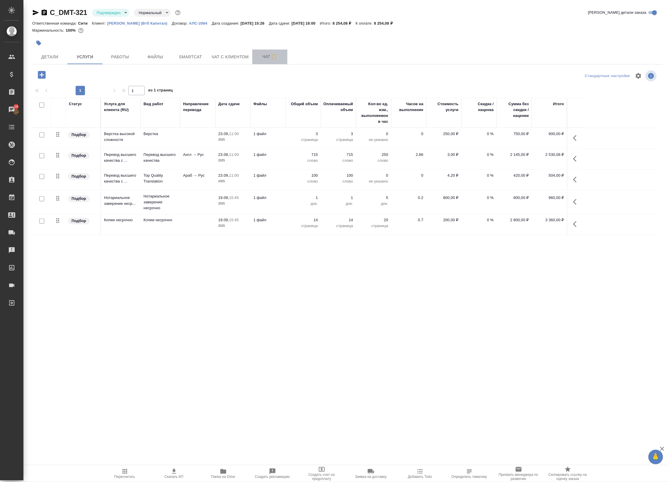
click at [266, 59] on span "Чат" at bounding box center [270, 56] width 28 height 7
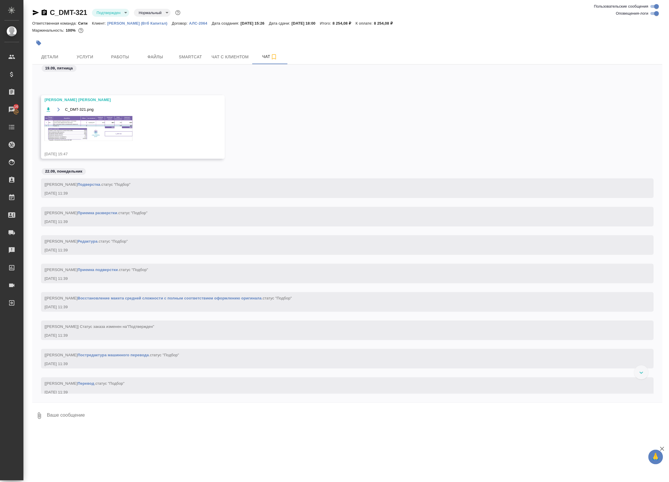
scroll to position [255, 0]
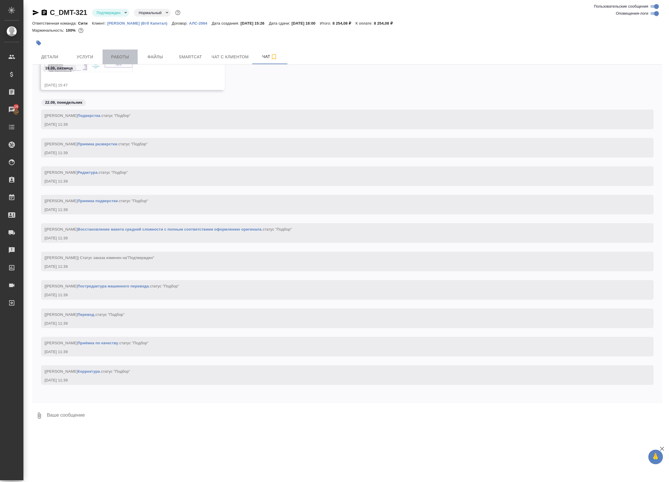
click at [128, 56] on span "Работы" at bounding box center [120, 56] width 28 height 7
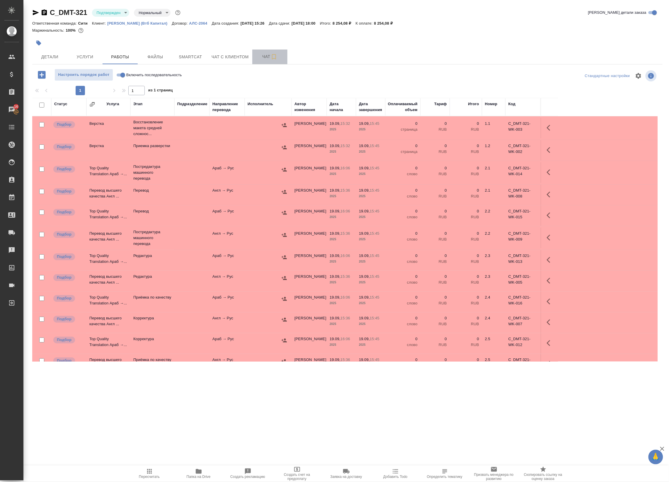
click at [266, 56] on span "Чат" at bounding box center [270, 56] width 28 height 7
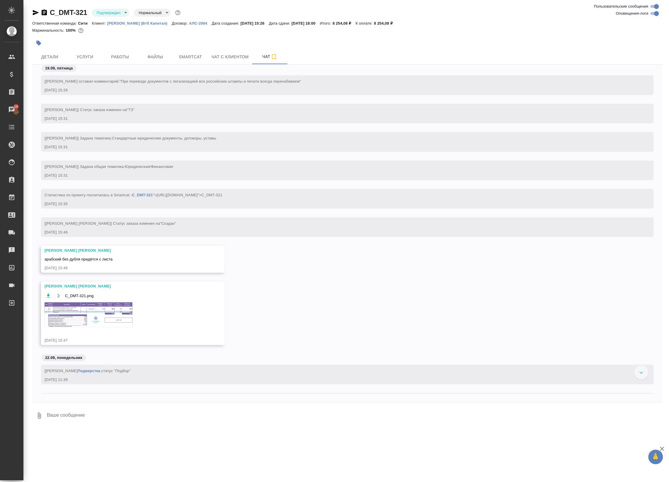
click at [107, 317] on img at bounding box center [89, 314] width 88 height 25
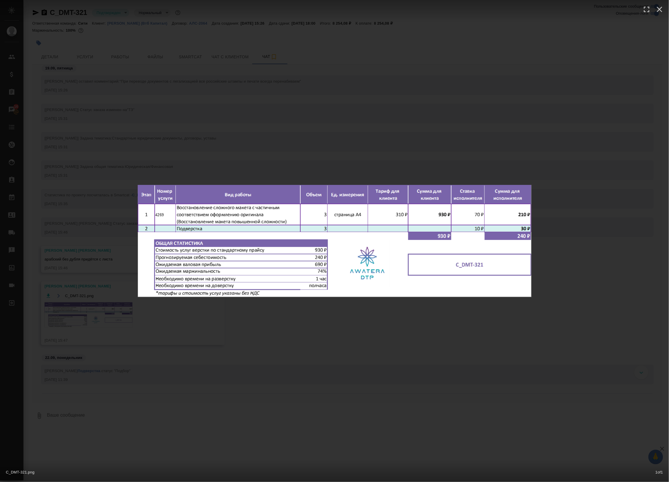
click at [202, 138] on div "C_DMT-321.png 1 of 1" at bounding box center [334, 241] width 669 height 482
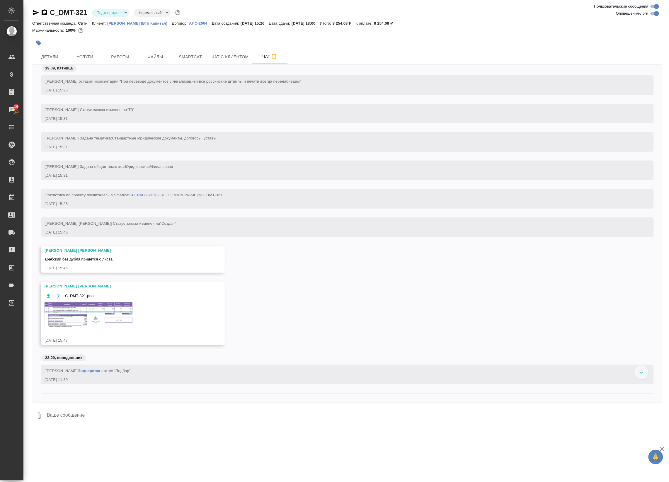
click at [103, 309] on img at bounding box center [89, 314] width 88 height 25
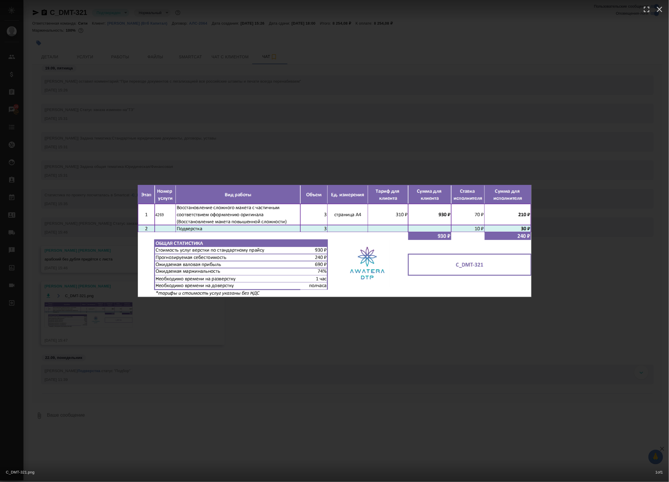
click at [183, 334] on div "C_DMT-321.png 1 of 1" at bounding box center [334, 241] width 669 height 482
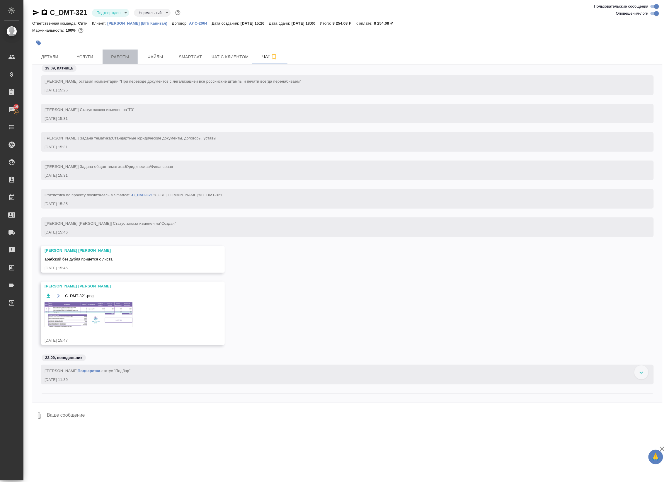
click at [109, 55] on span "Работы" at bounding box center [120, 56] width 28 height 7
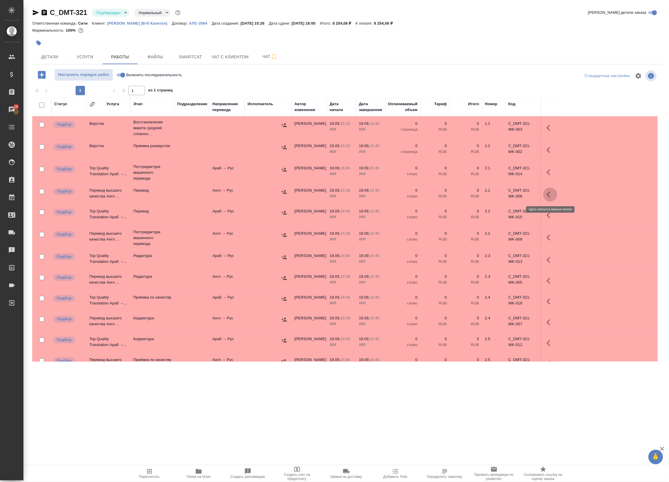
click at [548, 192] on icon "button" at bounding box center [550, 194] width 7 height 7
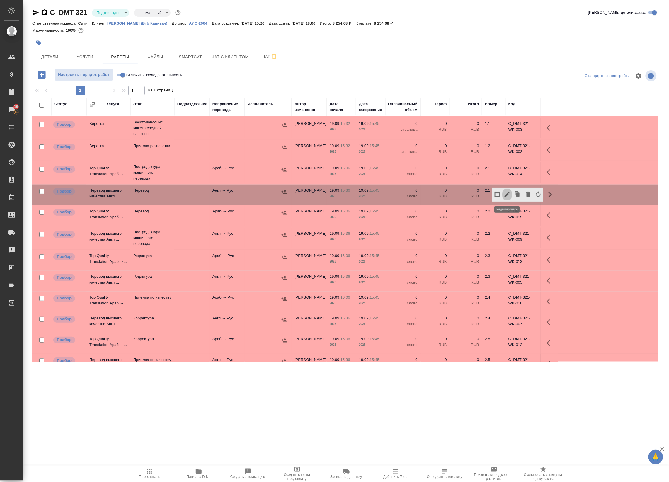
click at [505, 193] on icon "button" at bounding box center [506, 194] width 7 height 7
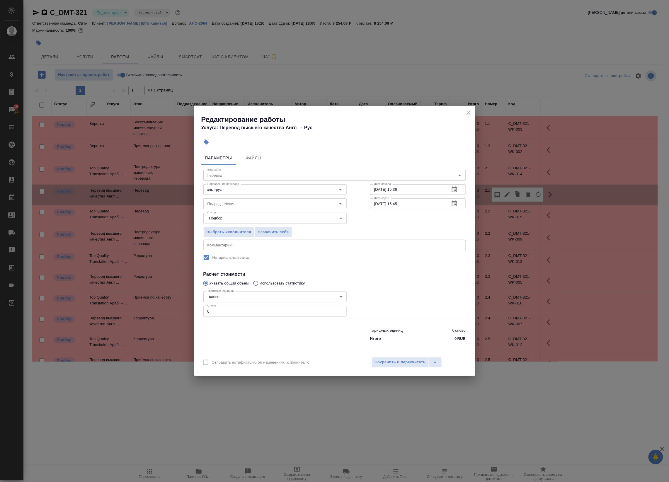
click at [505, 193] on div "Редактирование работы Услуга: Перевод высшего качества Англ → Рус Параметры Фай…" at bounding box center [334, 241] width 669 height 482
drag, startPoint x: 505, startPoint y: 193, endPoint x: 498, endPoint y: 160, distance: 33.5
click at [498, 160] on div "Редактирование работы Услуга: Перевод высшего качества Англ → Рус Параметры Фай…" at bounding box center [334, 241] width 669 height 482
click at [472, 113] on icon "close" at bounding box center [468, 112] width 7 height 7
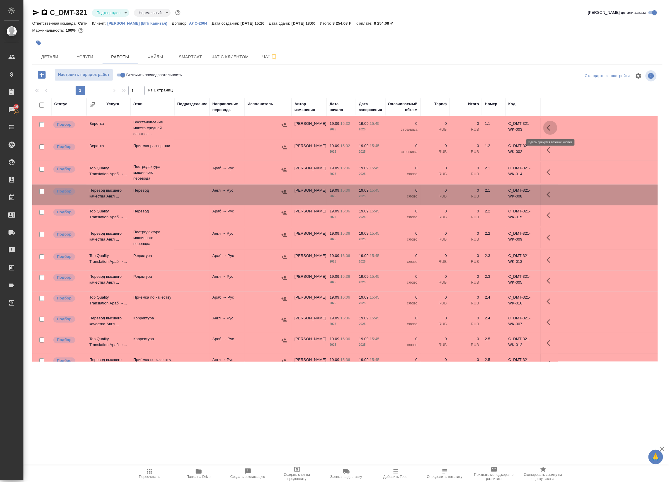
click at [548, 123] on button "button" at bounding box center [550, 128] width 14 height 14
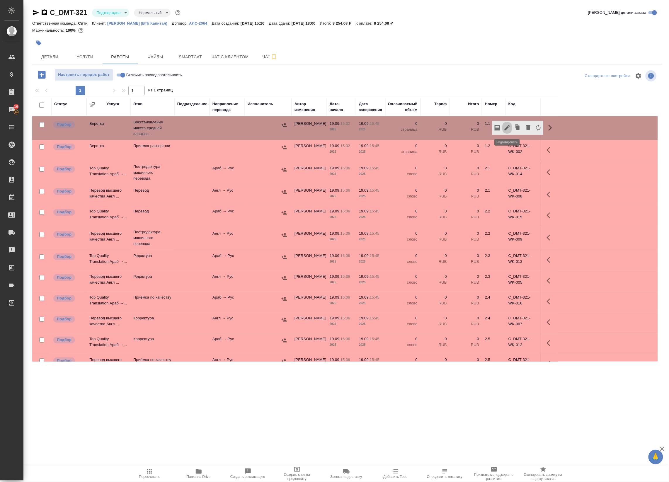
click at [509, 125] on icon "button" at bounding box center [506, 127] width 7 height 7
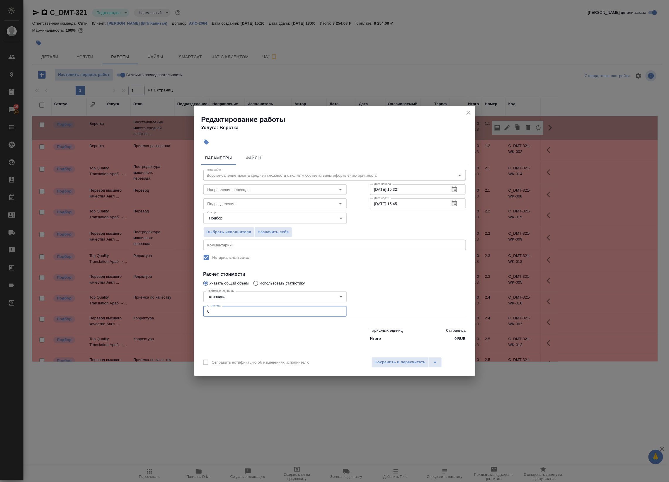
drag, startPoint x: 248, startPoint y: 313, endPoint x: 23, endPoint y: 270, distance: 228.5
click at [23, 270] on div "Редактирование работы Услуга: Верстка Параметры Файлы Вид работ Восстановление …" at bounding box center [334, 241] width 669 height 482
type input "3"
click at [241, 249] on div "x Комментарий:" at bounding box center [334, 245] width 262 height 11
type textarea "под нот"
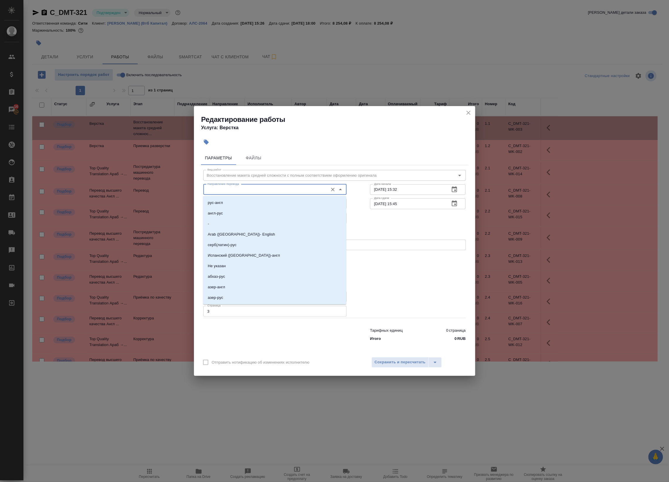
click at [231, 191] on input "Направление перевода" at bounding box center [265, 189] width 120 height 7
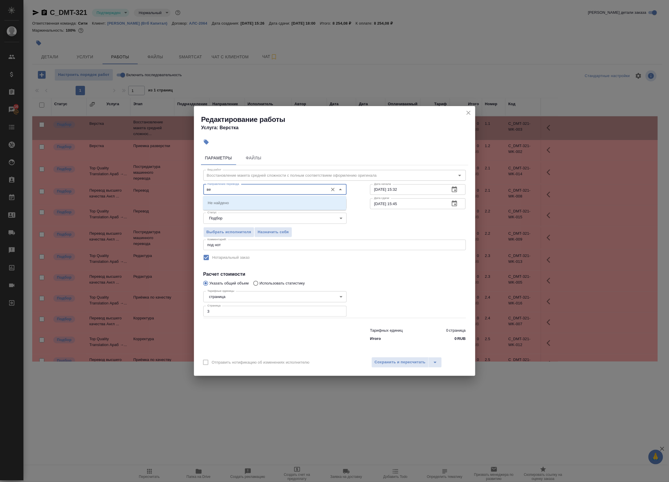
type input "в"
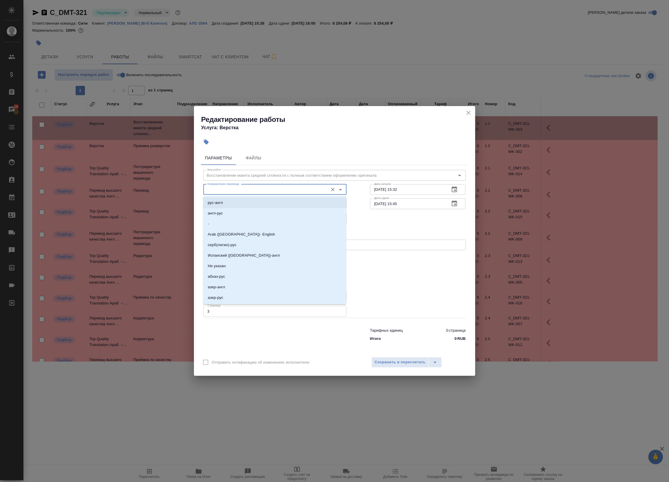
click at [271, 203] on li "рус-англ" at bounding box center [274, 202] width 143 height 11
type input "рус-англ"
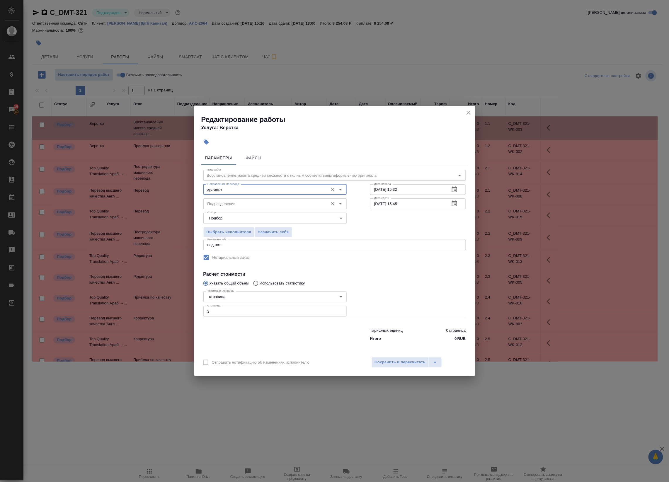
click at [249, 199] on div "Подразделение" at bounding box center [274, 203] width 143 height 11
click at [260, 222] on li "Верстки и дизайна" at bounding box center [274, 216] width 143 height 11
type input "Верстки и дизайна"
click at [457, 189] on icon "button" at bounding box center [454, 189] width 5 height 6
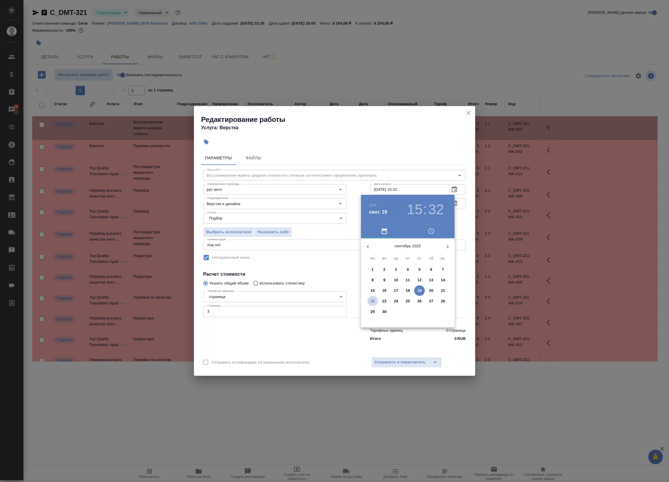
click at [375, 298] on span "22" at bounding box center [372, 301] width 11 height 6
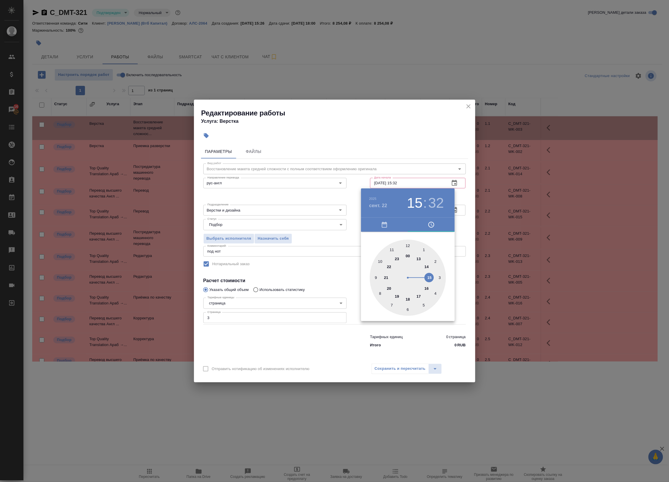
click at [394, 249] on div at bounding box center [408, 278] width 76 height 76
click at [379, 263] on div at bounding box center [408, 278] width 76 height 76
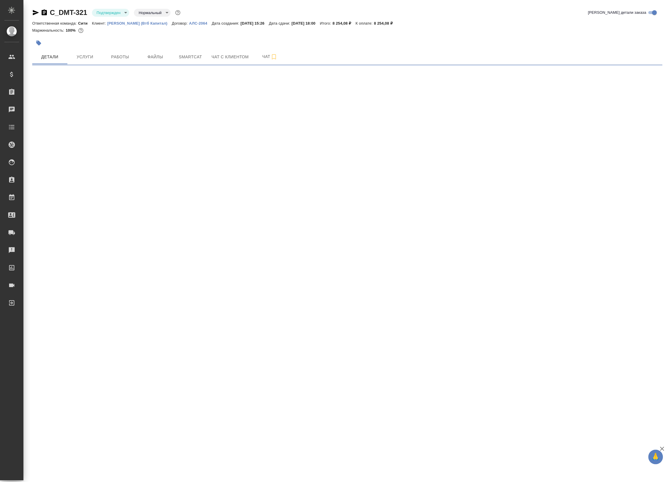
select select "RU"
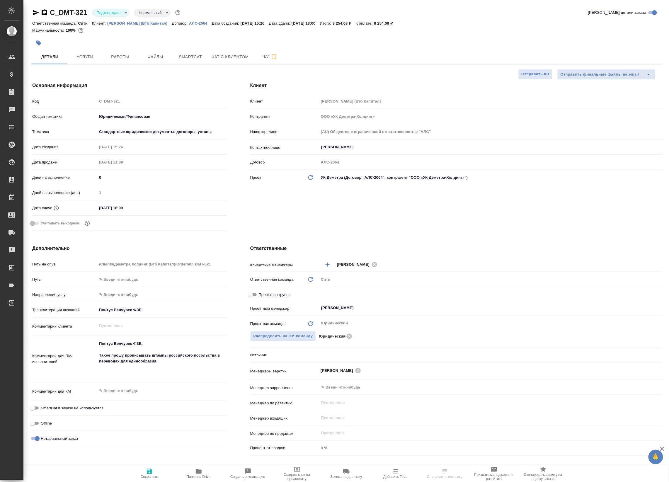
type textarea "x"
click at [123, 210] on input "[DATE] 18:00" at bounding box center [122, 208] width 51 height 8
type input "[DATE] 10:0_"
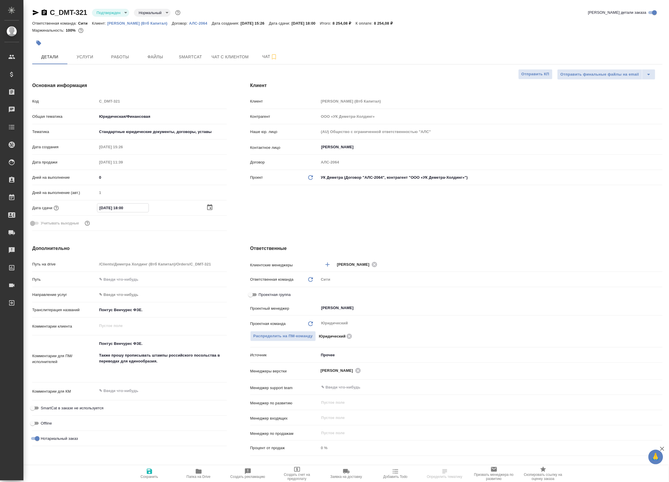
type textarea "x"
type input "[DATE] 17:00"
type textarea "x"
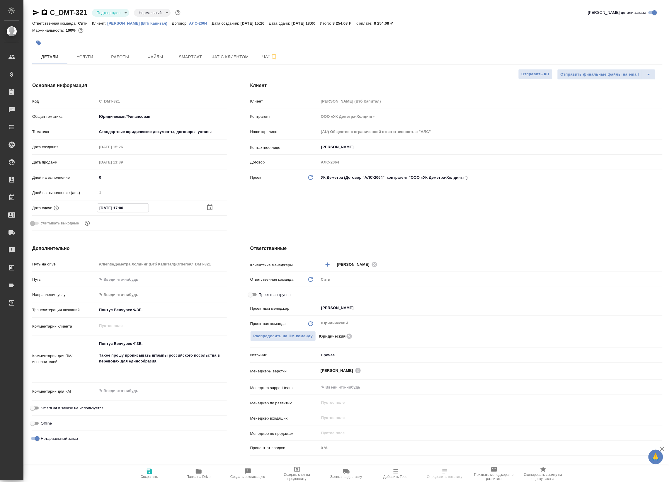
type textarea "x"
type input "[DATE] 17:00"
click at [149, 475] on span "Сохранить" at bounding box center [150, 477] width 18 height 4
type textarea "x"
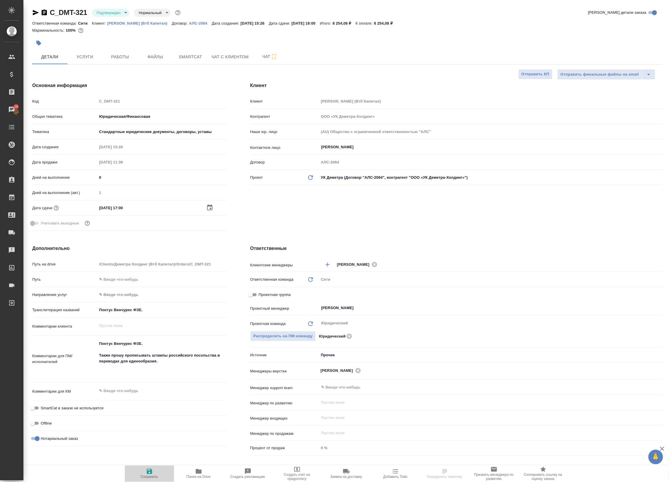
type textarea "x"
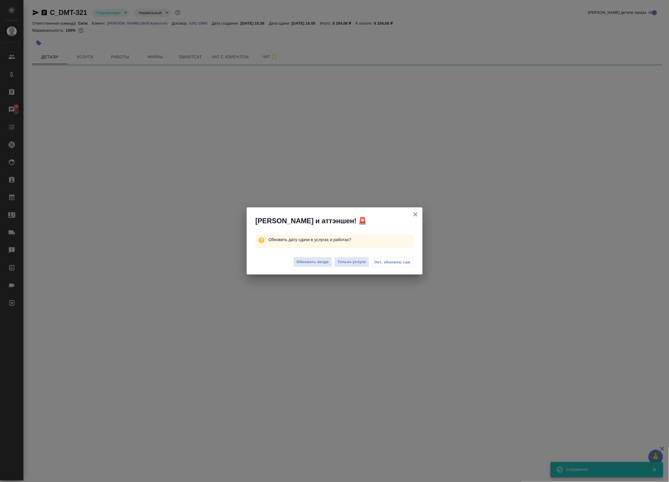
select select "RU"
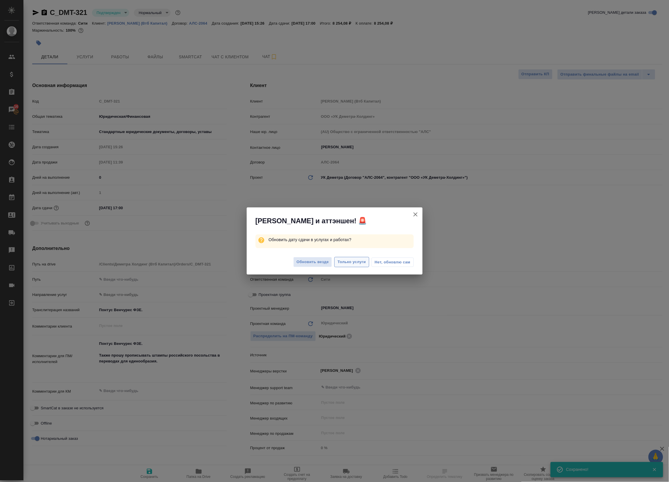
type textarea "x"
click at [318, 263] on span "Обновить везде" at bounding box center [312, 262] width 32 height 7
type textarea "x"
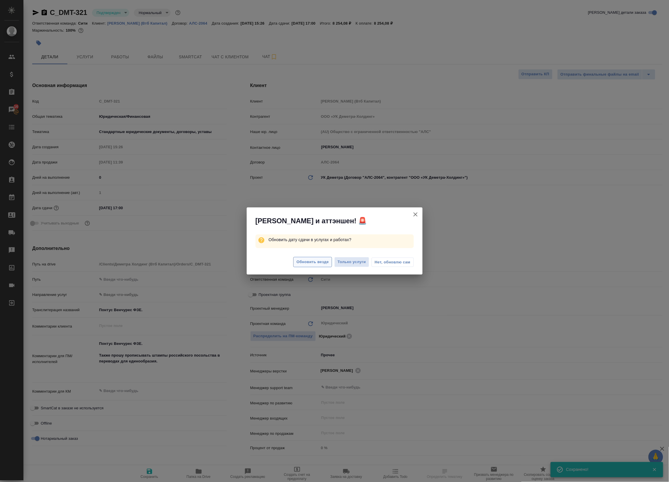
type textarea "x"
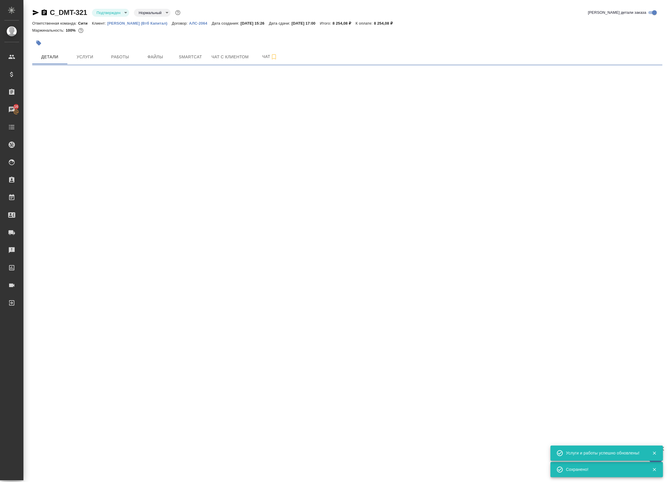
select select "RU"
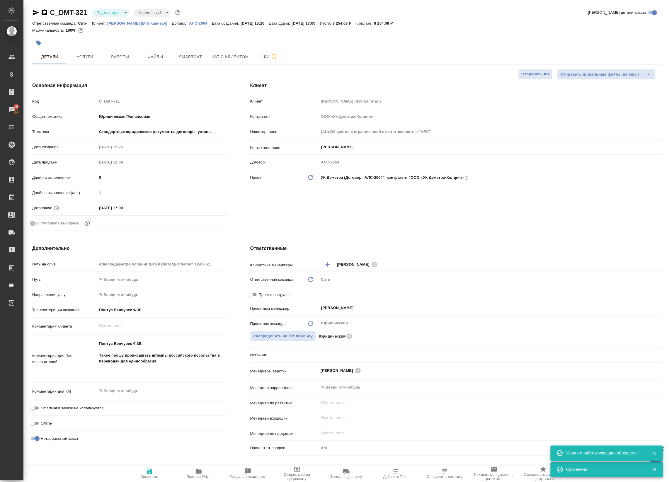
type textarea "x"
click at [124, 209] on input "[DATE] 17:00" at bounding box center [122, 208] width 51 height 8
type input "[DATE] 10:0_"
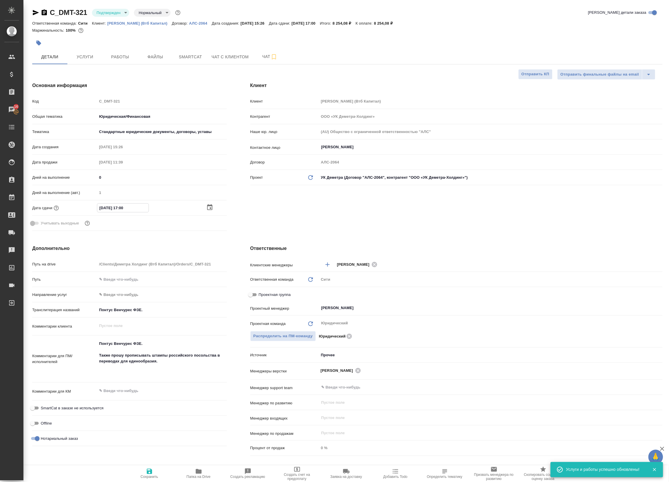
type textarea "x"
type input "[DATE] 18:00"
type textarea "x"
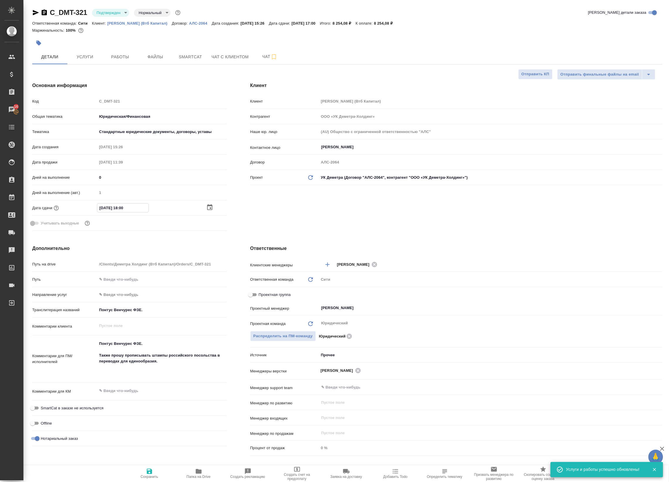
type textarea "x"
type input "[DATE] 18:00"
click at [151, 473] on icon "button" at bounding box center [149, 471] width 5 height 5
type textarea "x"
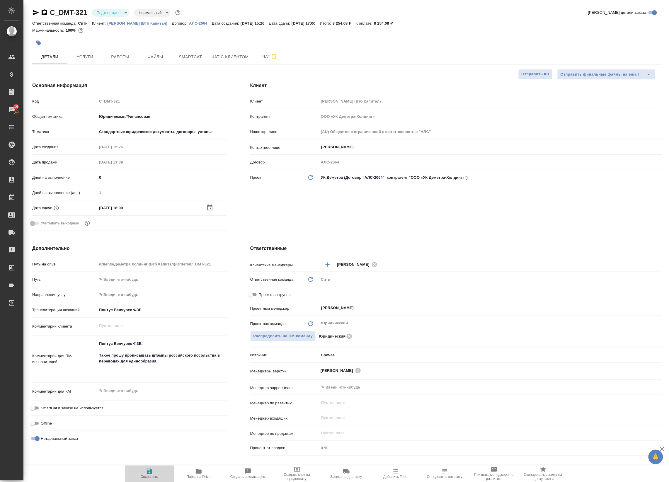
type textarea "x"
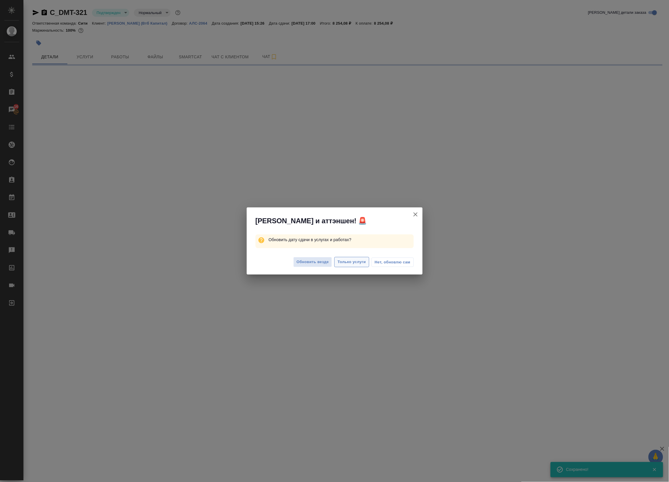
select select "RU"
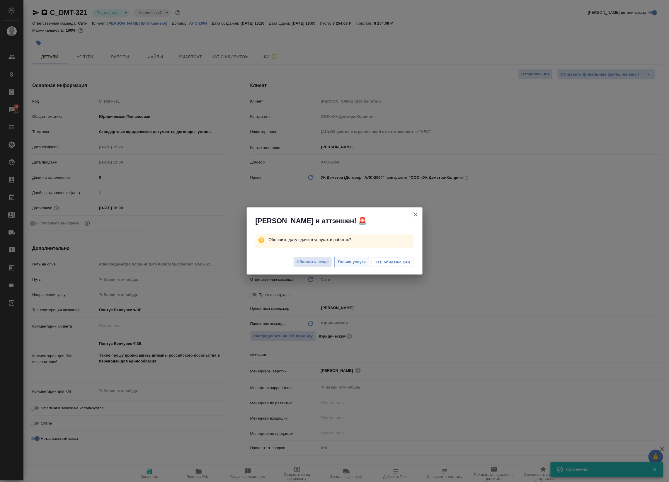
type textarea "x"
click at [316, 264] on span "Обновить везде" at bounding box center [312, 262] width 32 height 7
type textarea "x"
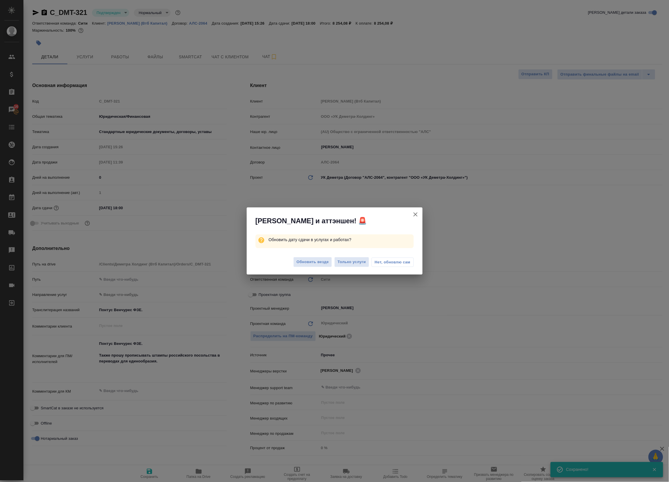
type textarea "x"
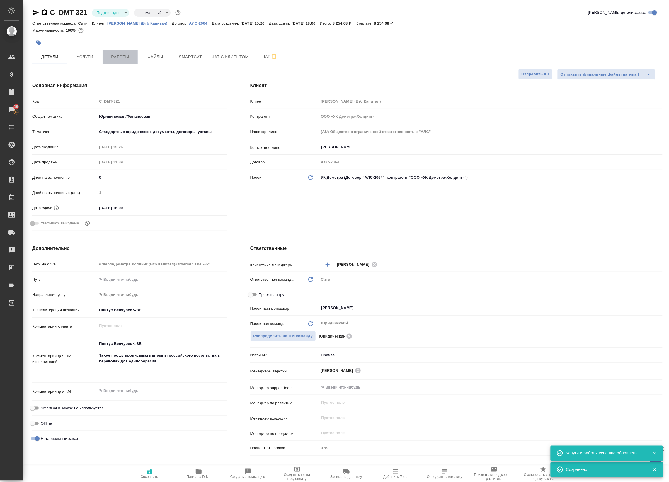
click at [119, 58] on span "Работы" at bounding box center [120, 56] width 28 height 7
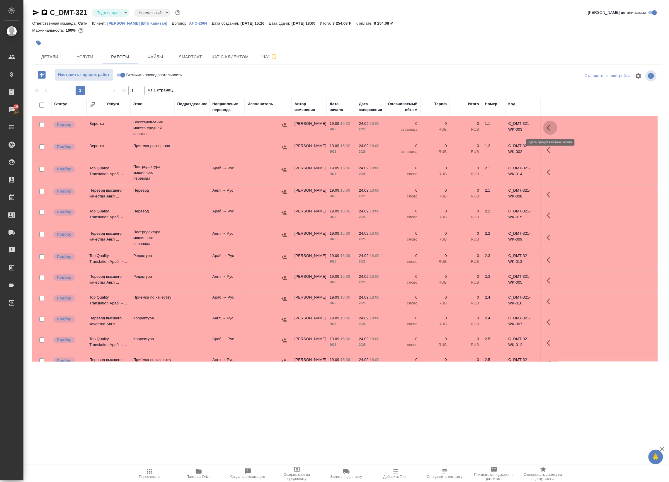
click at [545, 124] on button "button" at bounding box center [550, 128] width 14 height 14
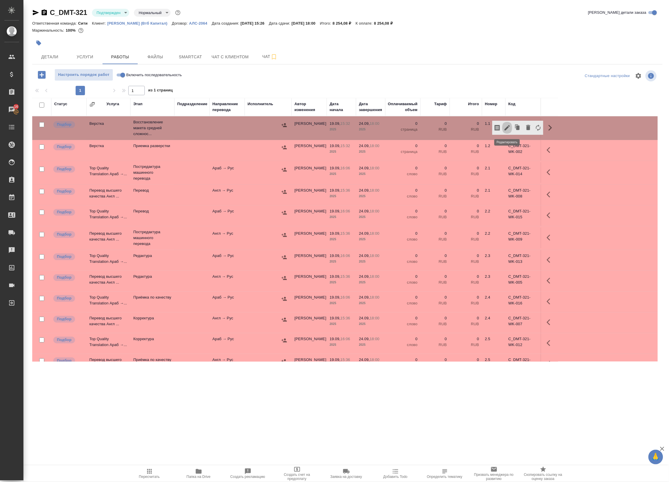
click at [509, 128] on icon "button" at bounding box center [506, 127] width 7 height 7
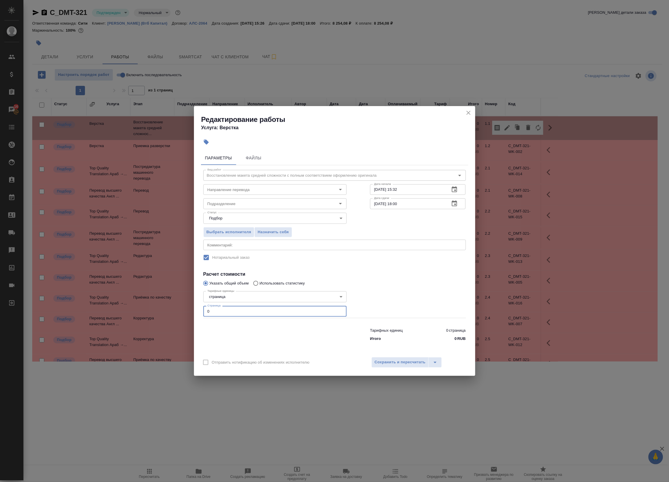
click at [222, 311] on input "0" at bounding box center [274, 311] width 143 height 11
type input "3"
click at [225, 245] on textarea at bounding box center [334, 245] width 254 height 4
type textarea "под нот"
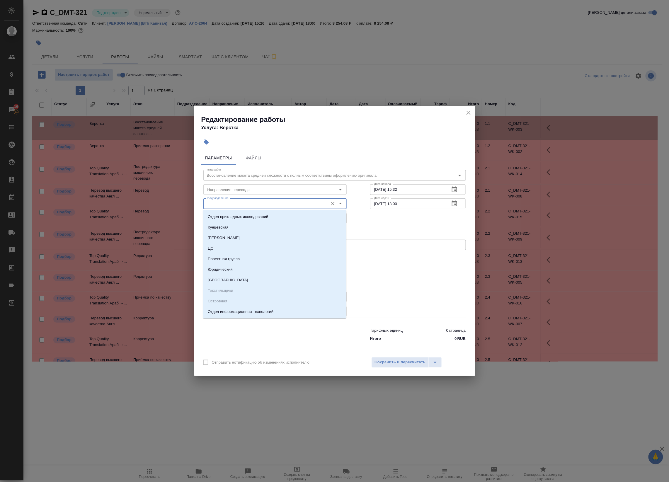
click at [242, 201] on input "Подразделение" at bounding box center [265, 203] width 120 height 7
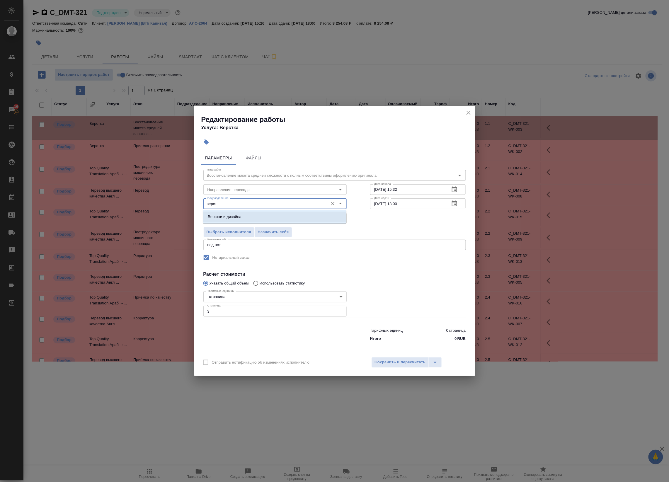
click at [251, 214] on li "Верстки и дизайна" at bounding box center [274, 216] width 143 height 11
type input "Верстки и дизайна"
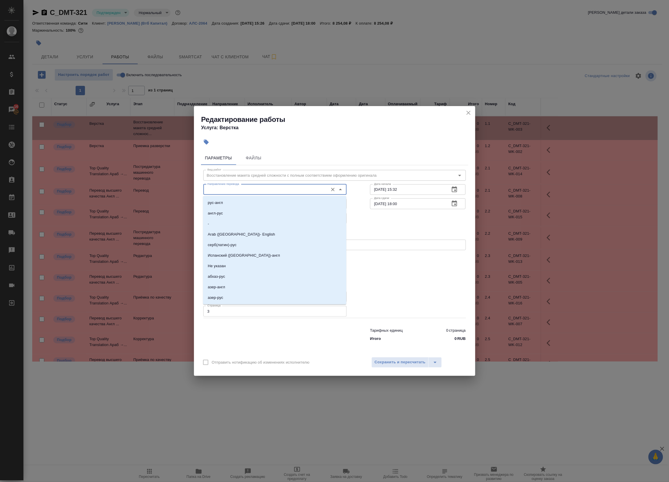
click at [251, 191] on input "Направление перевода" at bounding box center [265, 189] width 120 height 7
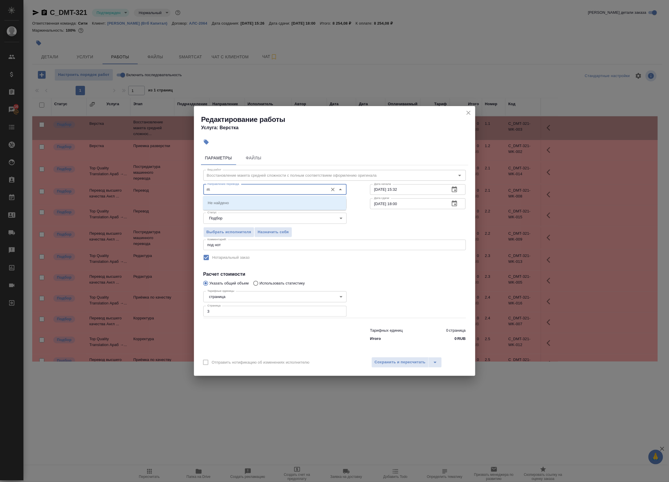
type input "п"
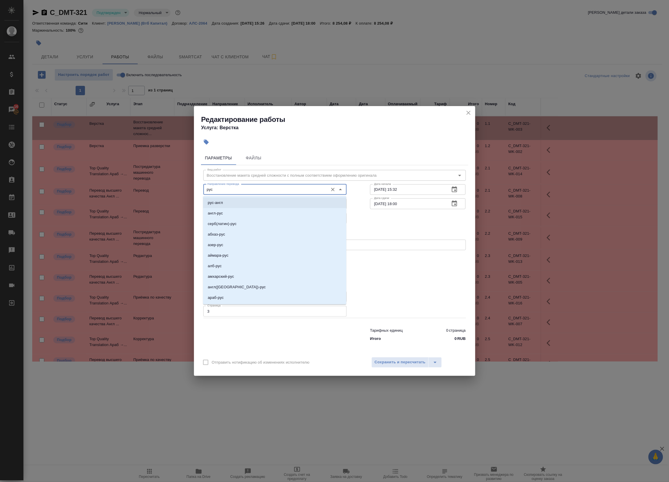
click at [250, 199] on li "рус-англ" at bounding box center [274, 202] width 143 height 11
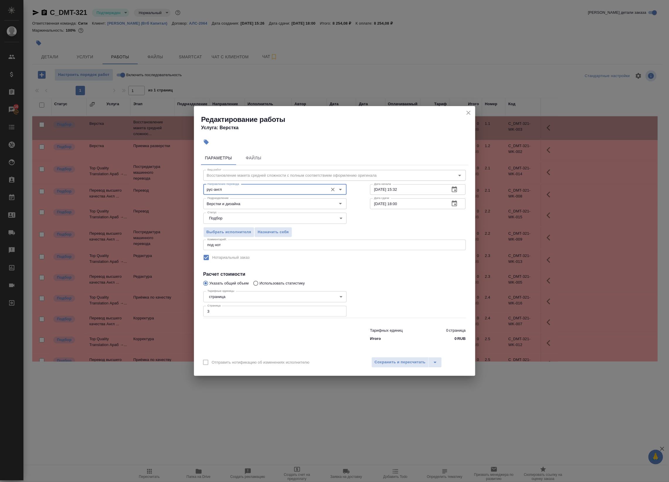
type input "рус-англ"
drag, startPoint x: 462, startPoint y: 201, endPoint x: 457, endPoint y: 202, distance: 4.5
click at [457, 202] on div "[DATE] 18:00 Дата сдачи" at bounding box center [418, 203] width 96 height 11
click at [457, 202] on icon "button" at bounding box center [454, 203] width 7 height 7
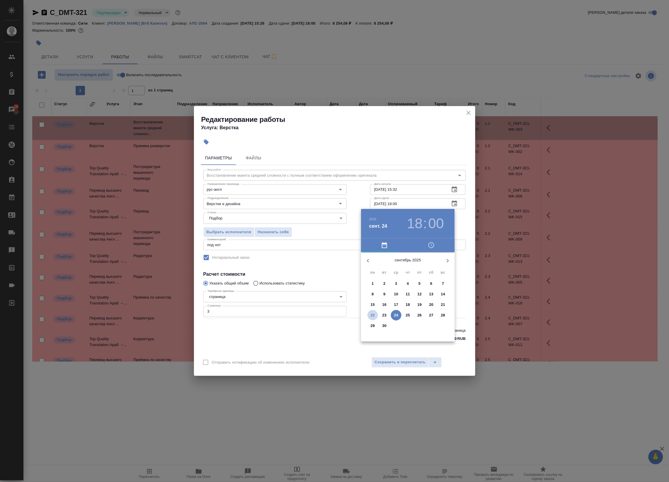
click at [373, 314] on p "22" at bounding box center [372, 315] width 4 height 6
click at [418, 280] on div at bounding box center [408, 298] width 76 height 76
type input "[DATE] 13:00"
click at [467, 232] on div at bounding box center [334, 241] width 669 height 482
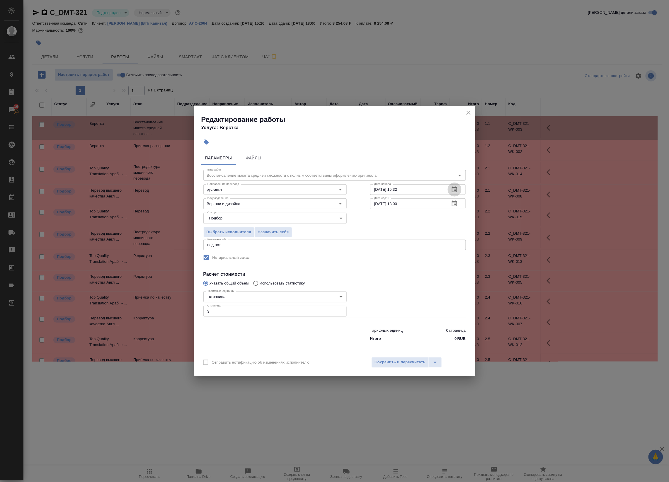
click at [456, 191] on icon "button" at bounding box center [454, 189] width 7 height 7
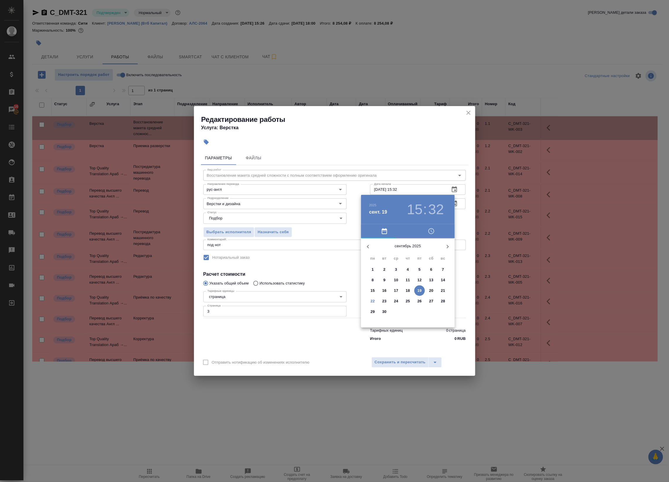
click at [372, 298] on p "22" at bounding box center [372, 301] width 4 height 6
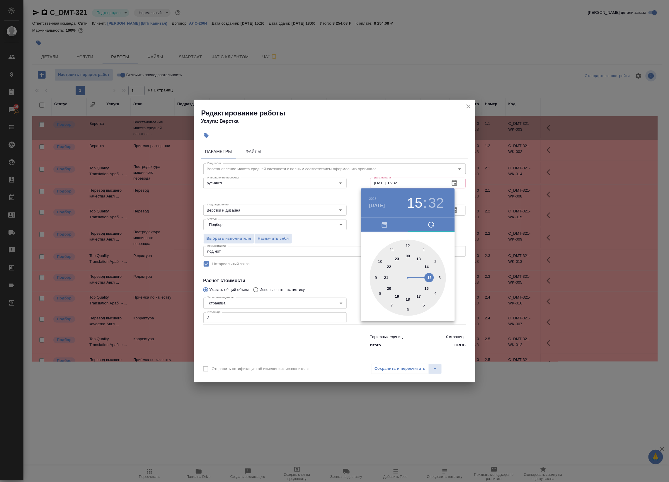
click at [409, 245] on div at bounding box center [408, 278] width 76 height 76
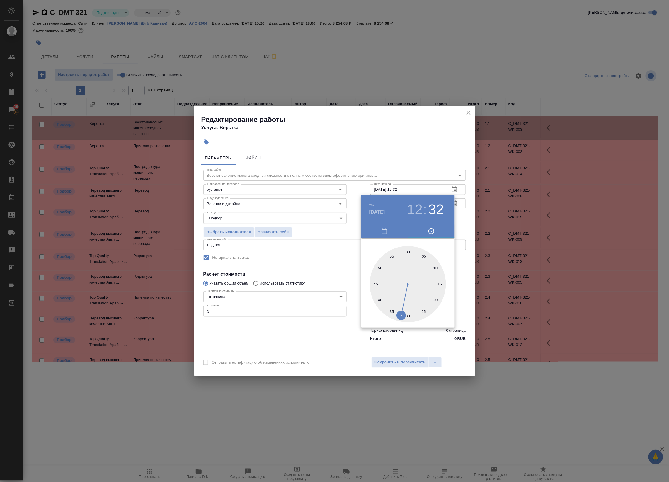
click at [380, 266] on div at bounding box center [408, 284] width 76 height 76
type input "[DATE] 12:50"
click at [467, 218] on div at bounding box center [334, 241] width 669 height 482
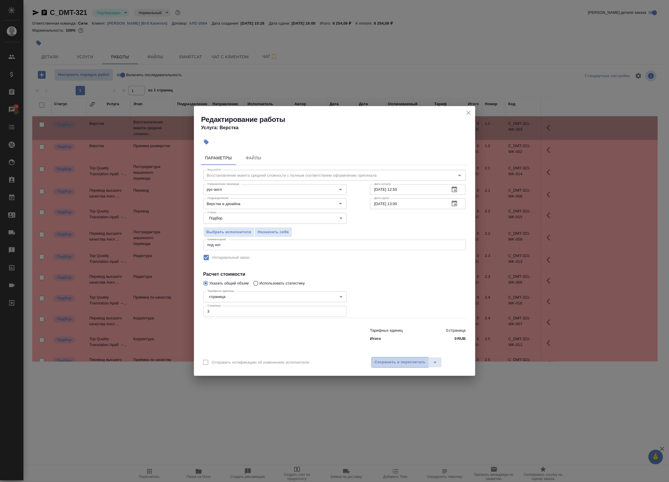
click at [414, 365] on span "Сохранить и пересчитать" at bounding box center [400, 362] width 51 height 7
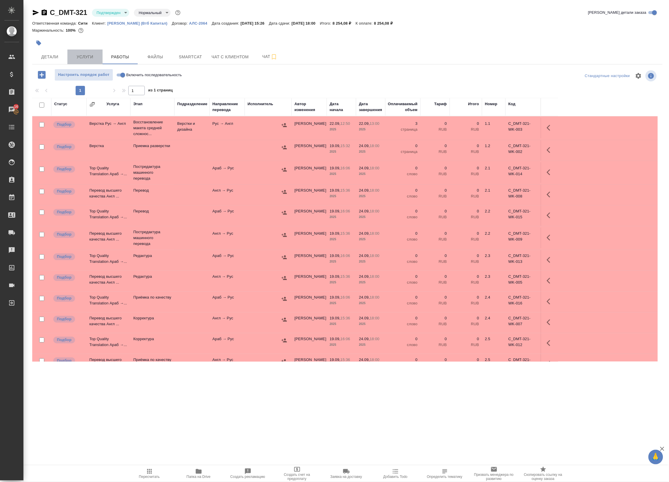
click at [98, 58] on span "Услуги" at bounding box center [85, 56] width 28 height 7
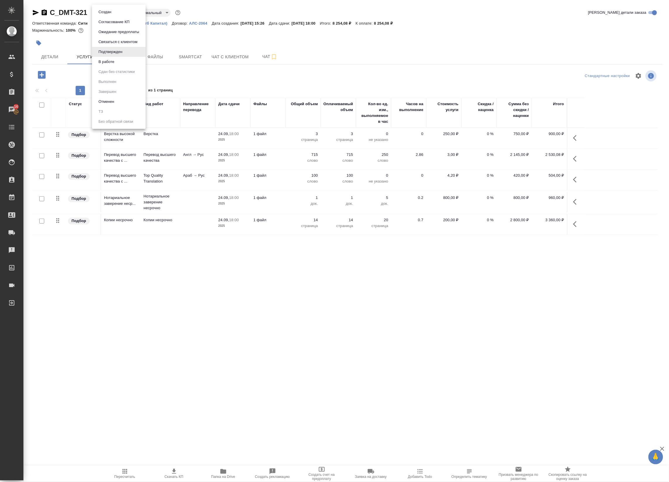
click at [109, 13] on body "🙏 .cls-1 fill:#fff; AWATERA Badanyan Artak Клиенты Спецификации Заказы 16 Чаты …" at bounding box center [334, 241] width 669 height 482
click at [115, 59] on button "В работе" at bounding box center [106, 62] width 19 height 6
click at [121, 62] on button "Работы" at bounding box center [120, 56] width 35 height 15
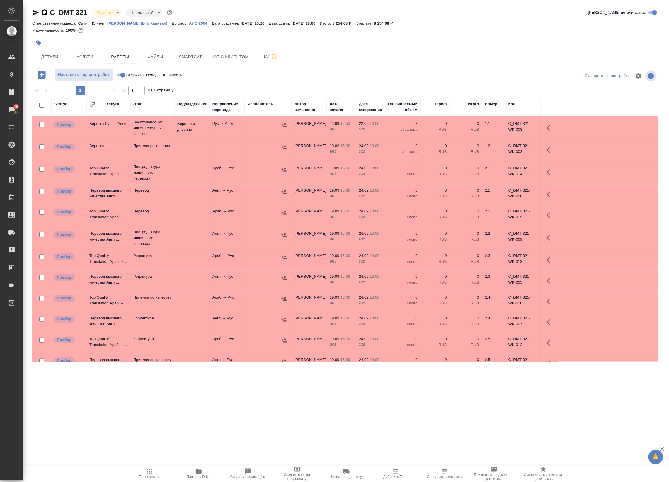
click at [42, 108] on div at bounding box center [40, 105] width 10 height 8
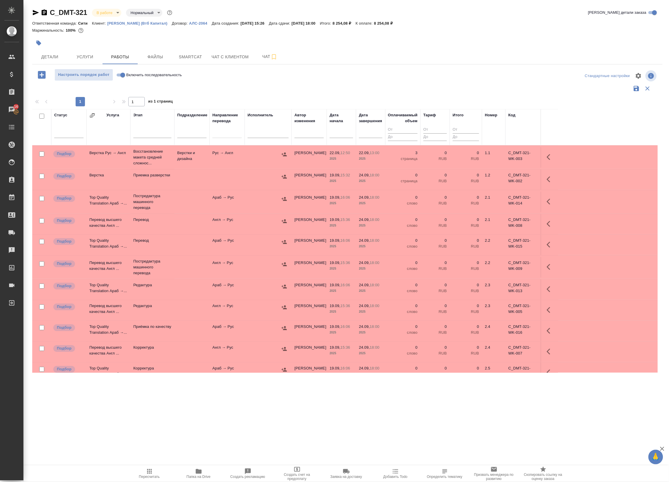
click at [40, 116] on input "checkbox" at bounding box center [41, 116] width 5 height 5
checkbox input "true"
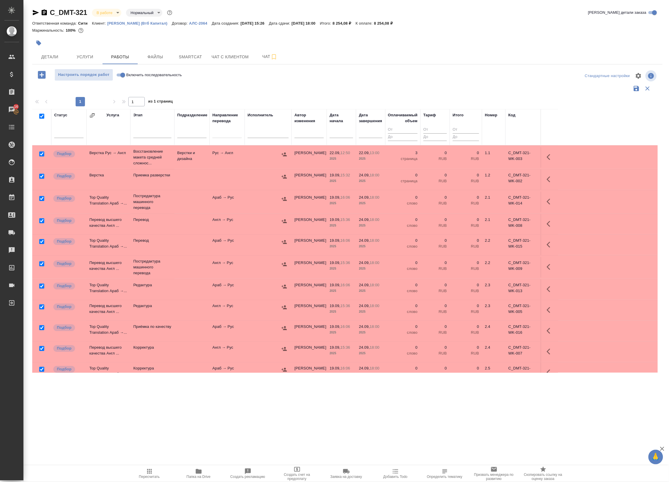
checkbox input "true"
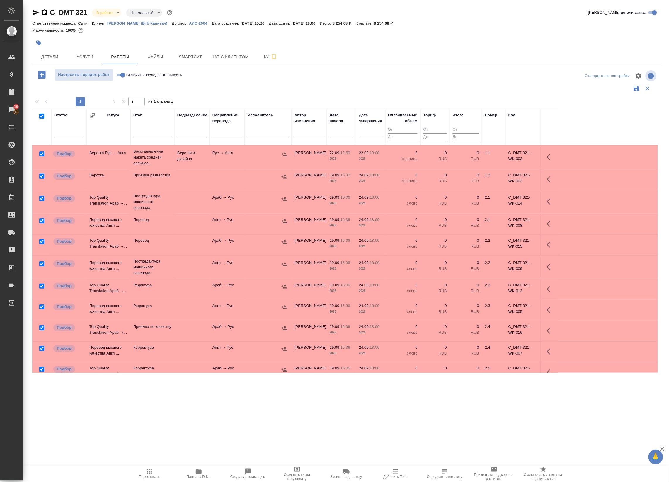
checkbox input "true"
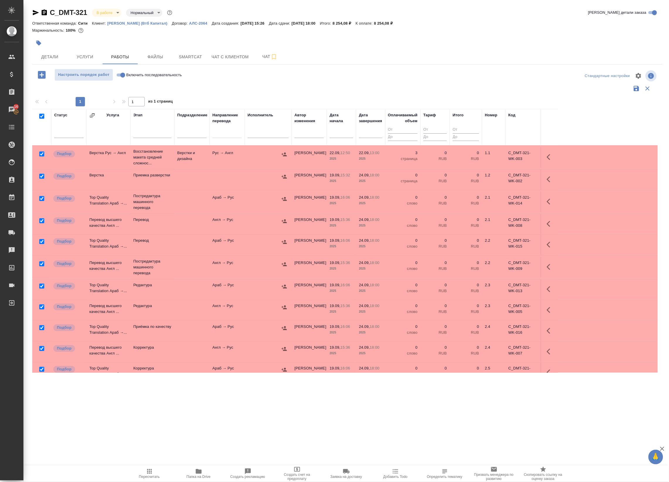
checkbox input "true"
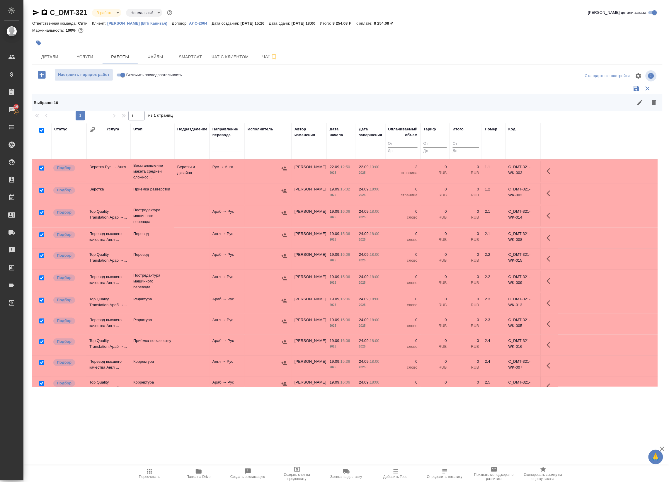
scroll to position [116, 0]
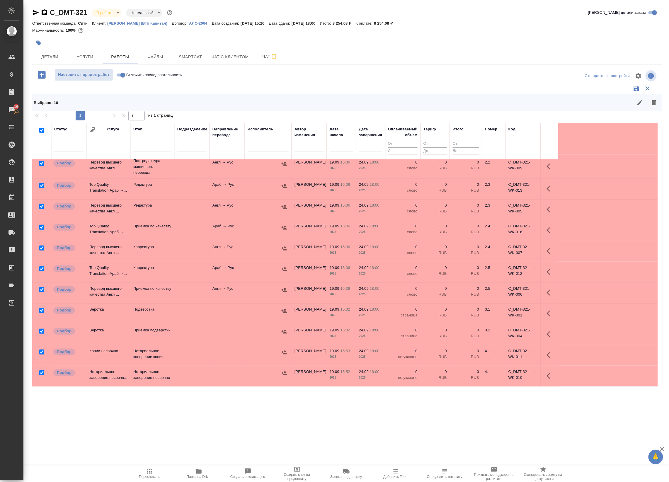
click at [41, 371] on input "checkbox" at bounding box center [41, 372] width 5 height 5
checkbox input "false"
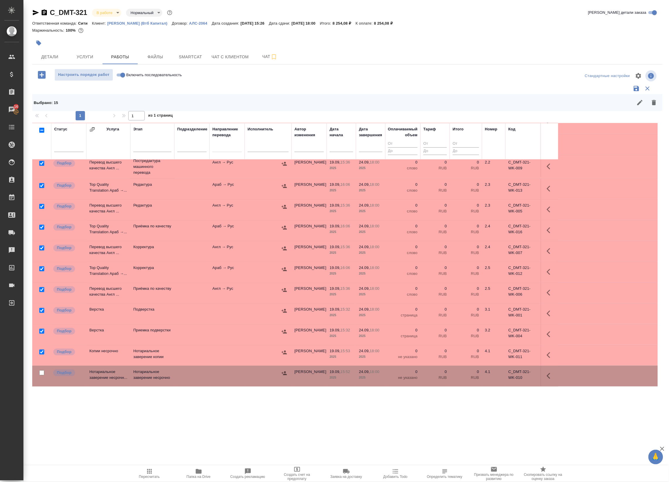
click at [41, 352] on input "checkbox" at bounding box center [41, 351] width 5 height 5
checkbox input "false"
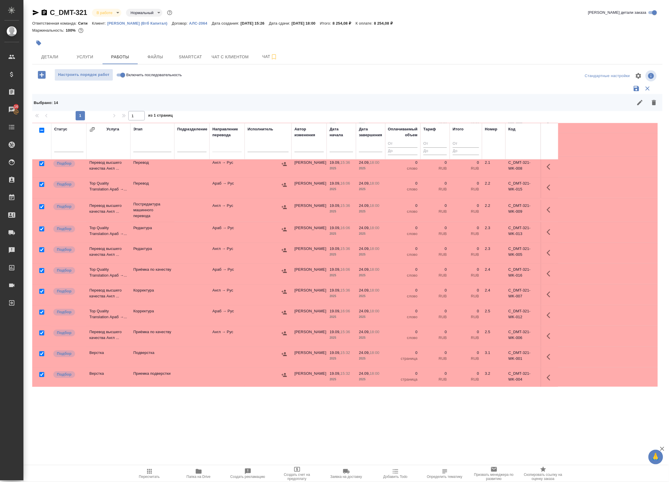
scroll to position [0, 0]
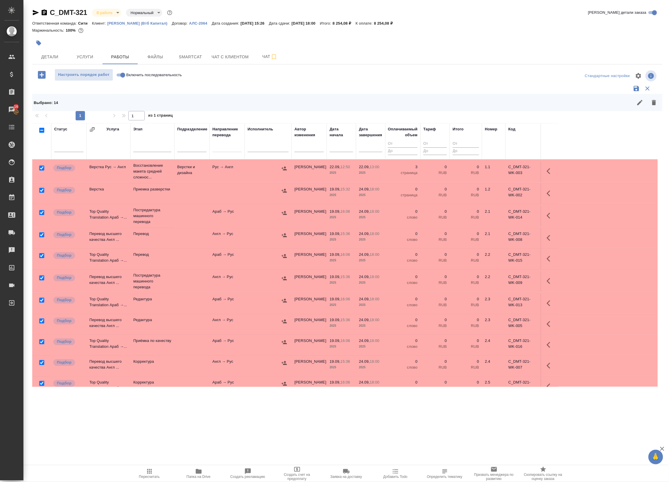
click at [40, 168] on input "checkbox" at bounding box center [41, 167] width 5 height 5
checkbox input "false"
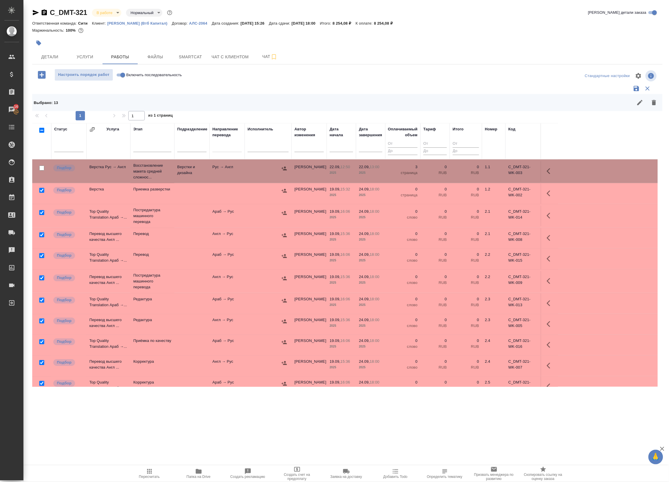
click at [41, 214] on input "checkbox" at bounding box center [41, 212] width 5 height 5
checkbox input "false"
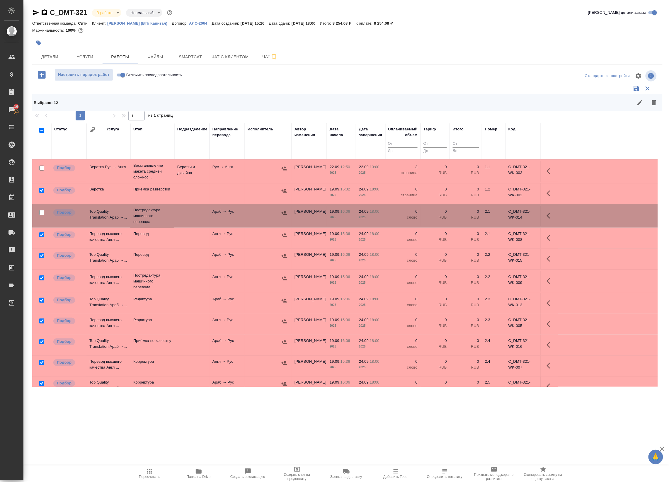
click at [42, 235] on input "checkbox" at bounding box center [41, 234] width 5 height 5
checkbox input "false"
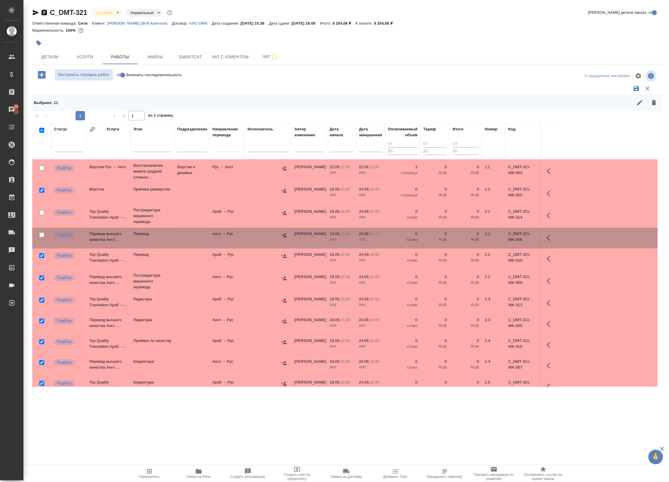
click at [41, 212] on input "checkbox" at bounding box center [41, 212] width 5 height 5
checkbox input "true"
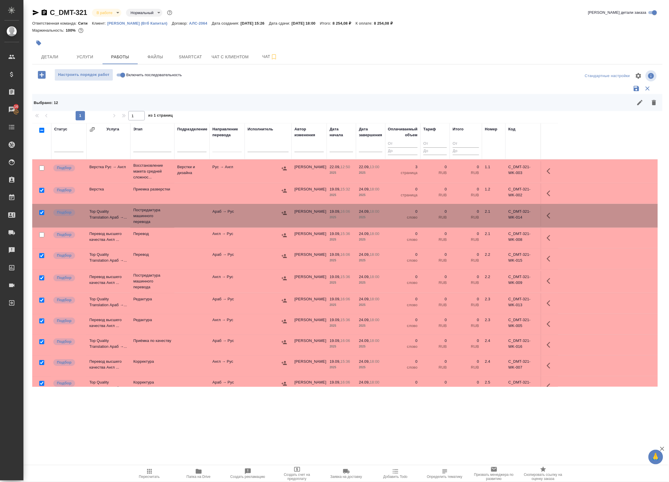
click at [40, 235] on input "checkbox" at bounding box center [41, 234] width 5 height 5
checkbox input "true"
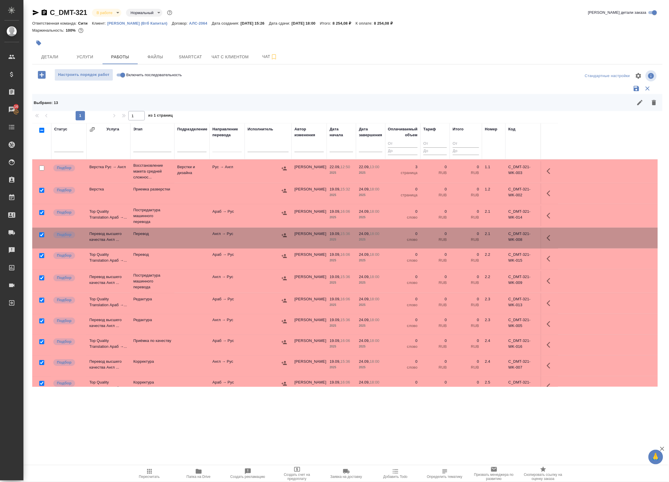
click at [40, 256] on input "checkbox" at bounding box center [41, 255] width 5 height 5
checkbox input "false"
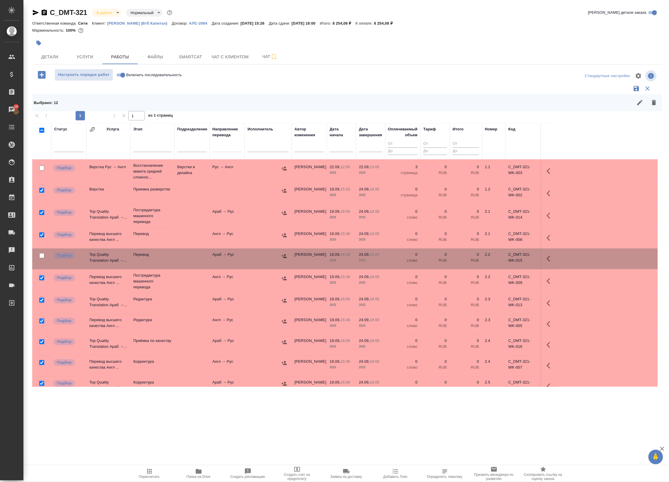
scroll to position [116, 0]
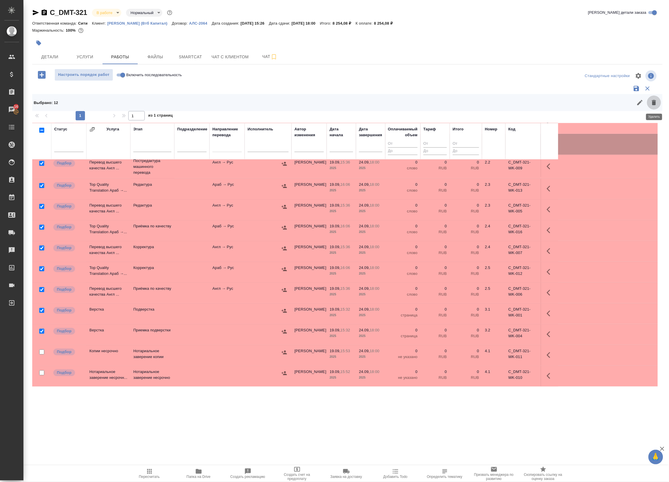
click at [655, 107] on button "button" at bounding box center [654, 102] width 14 height 14
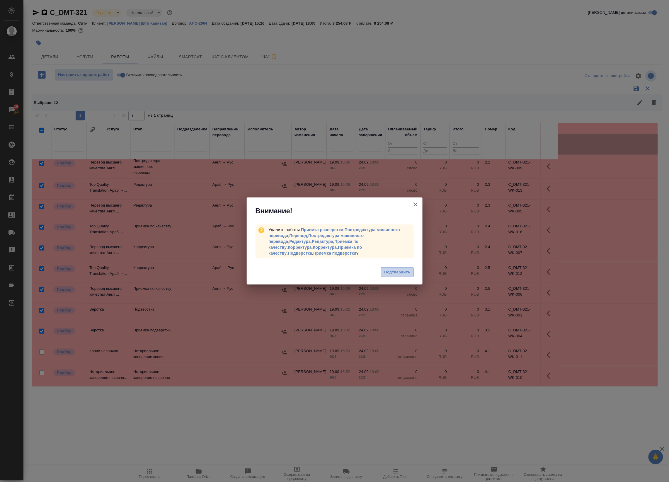
click at [395, 269] on span "Подтвердить" at bounding box center [397, 272] width 26 height 7
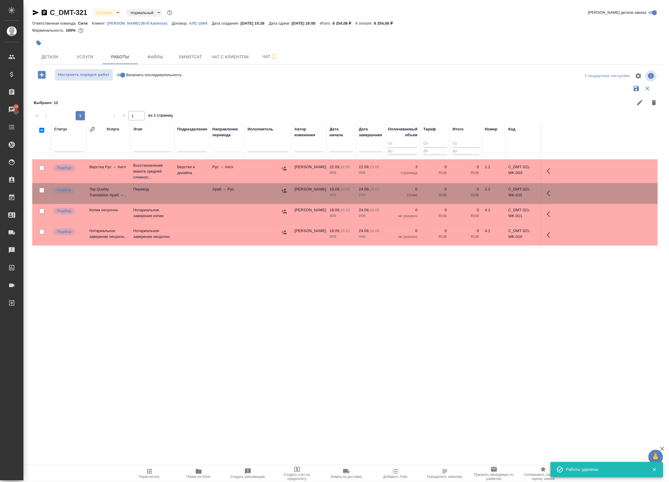
scroll to position [0, 0]
click at [43, 129] on input "checkbox" at bounding box center [41, 130] width 5 height 5
checkbox input "true"
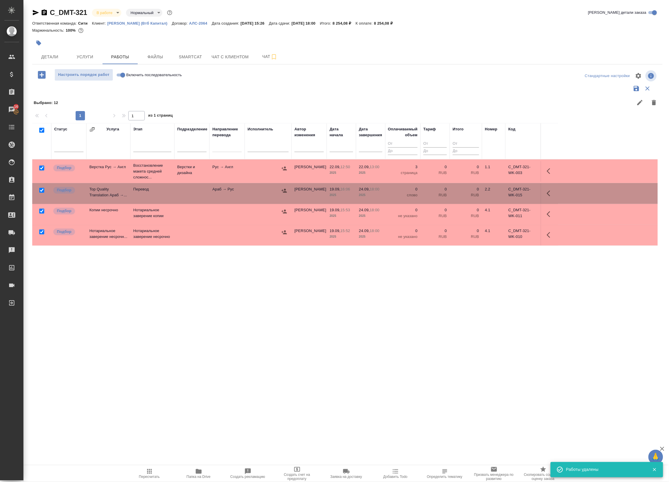
checkbox input "true"
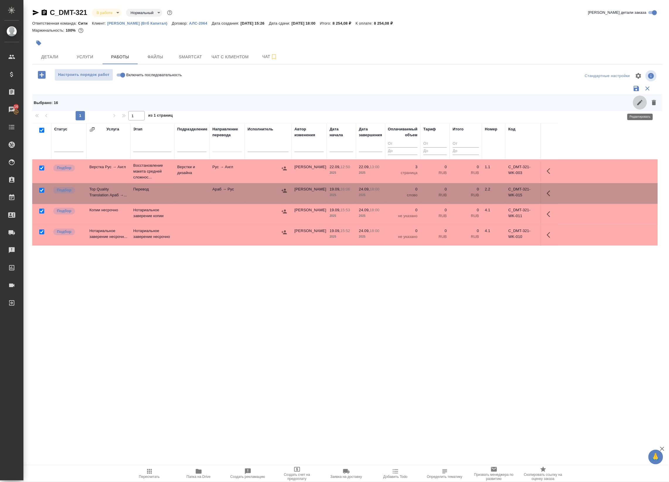
click at [639, 104] on icon "button" at bounding box center [639, 102] width 5 height 5
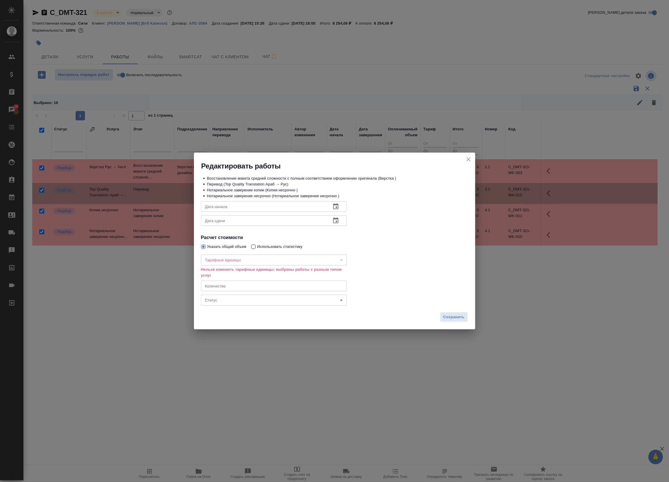
click at [254, 260] on div "​" at bounding box center [274, 260] width 146 height 11
click at [330, 221] on button "button" at bounding box center [336, 221] width 14 height 14
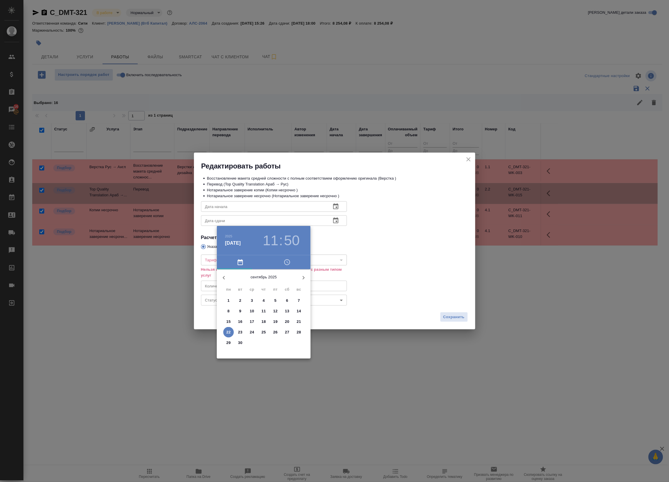
click at [330, 221] on div at bounding box center [334, 241] width 669 height 482
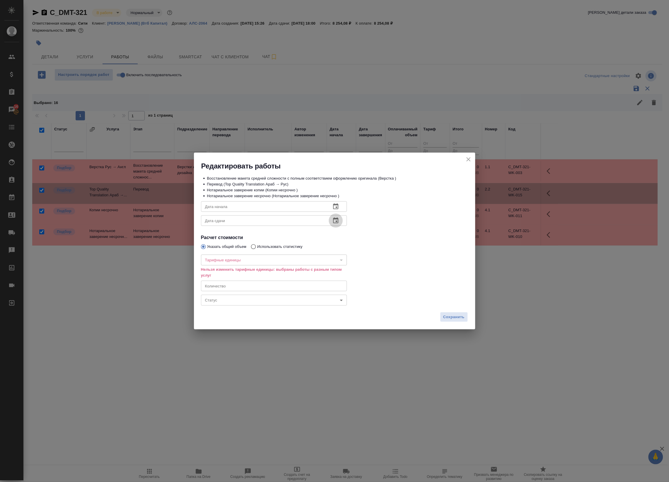
click at [338, 218] on icon "button" at bounding box center [335, 220] width 5 height 6
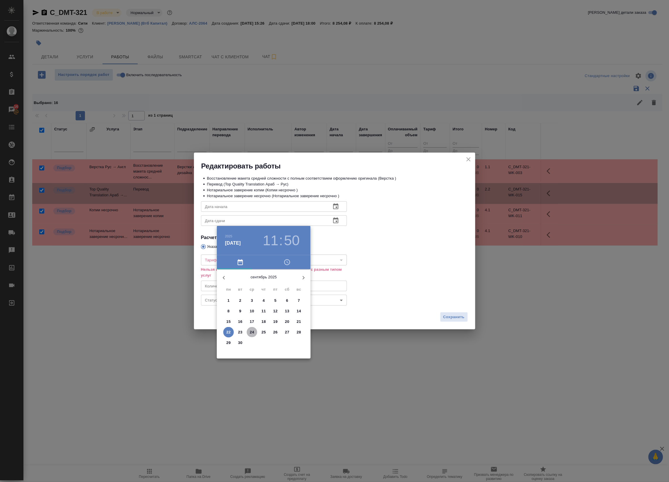
click at [256, 333] on span "24" at bounding box center [252, 332] width 11 height 6
click at [261, 336] on div at bounding box center [264, 315] width 76 height 76
click at [265, 279] on div at bounding box center [264, 315] width 76 height 76
type input "[DATE] 18:00"
click at [373, 283] on div at bounding box center [334, 241] width 669 height 482
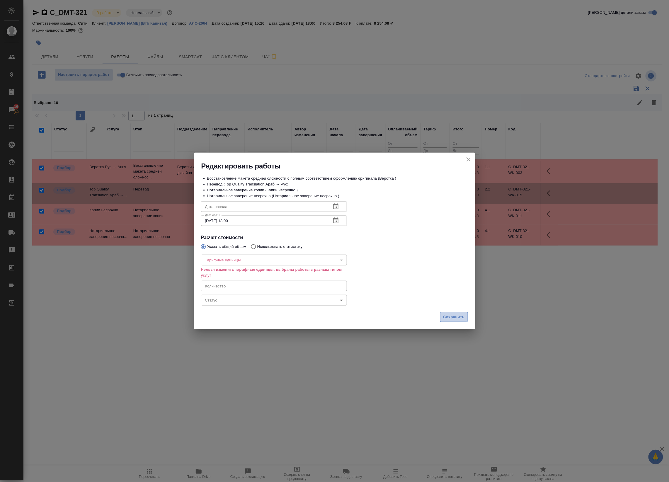
click at [447, 321] on button "Сохранить" at bounding box center [454, 317] width 28 height 10
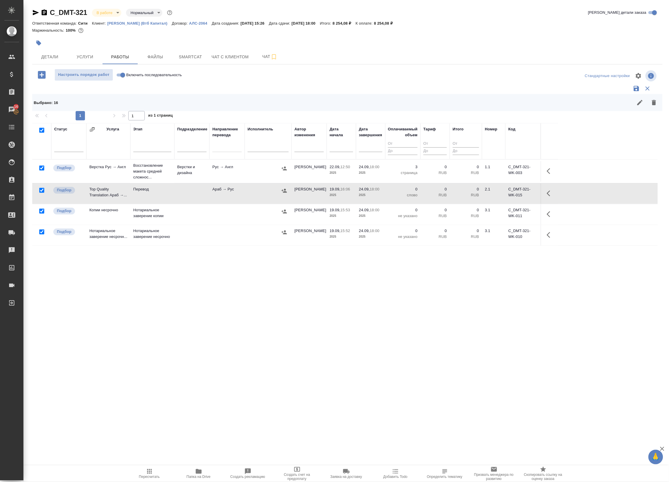
click at [41, 129] on input "checkbox" at bounding box center [41, 130] width 5 height 5
checkbox input "false"
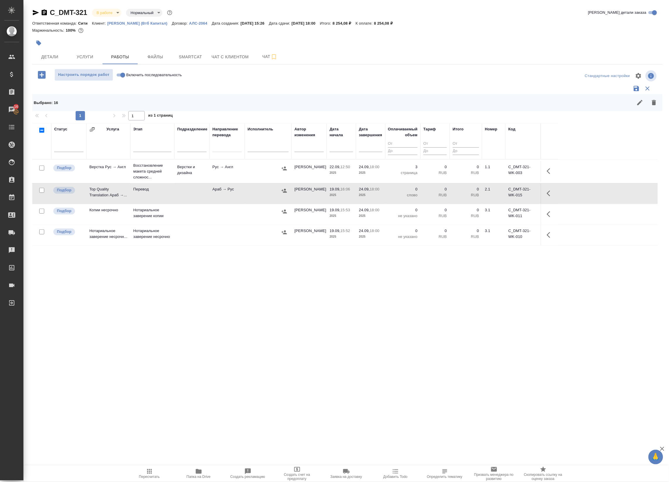
checkbox input "false"
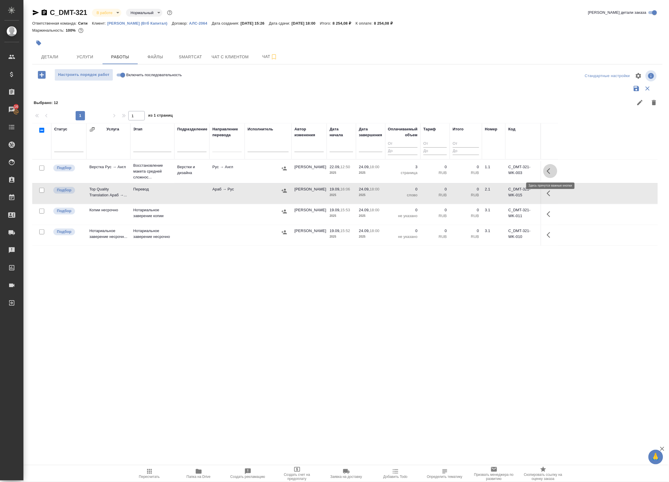
click at [553, 169] on icon "button" at bounding box center [550, 171] width 7 height 7
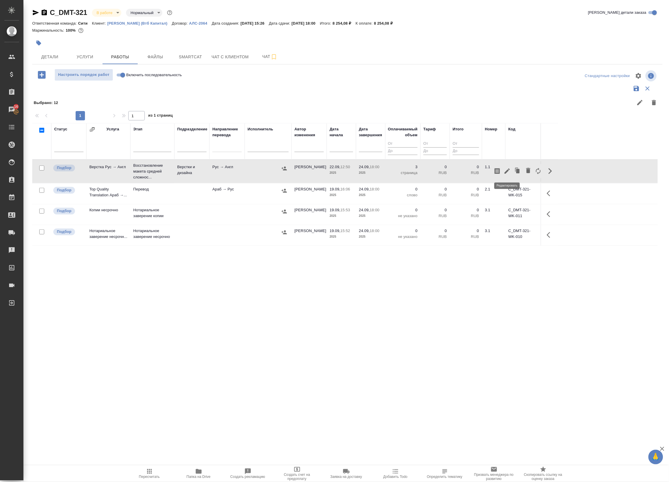
click at [509, 173] on icon "button" at bounding box center [506, 171] width 7 height 7
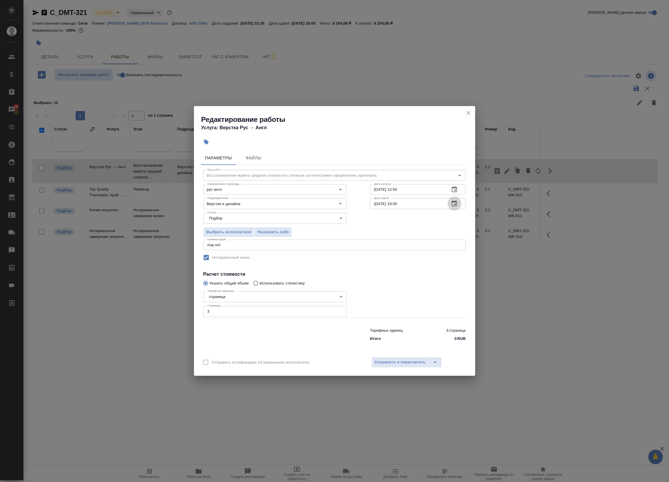
click at [453, 205] on icon "button" at bounding box center [454, 203] width 7 height 7
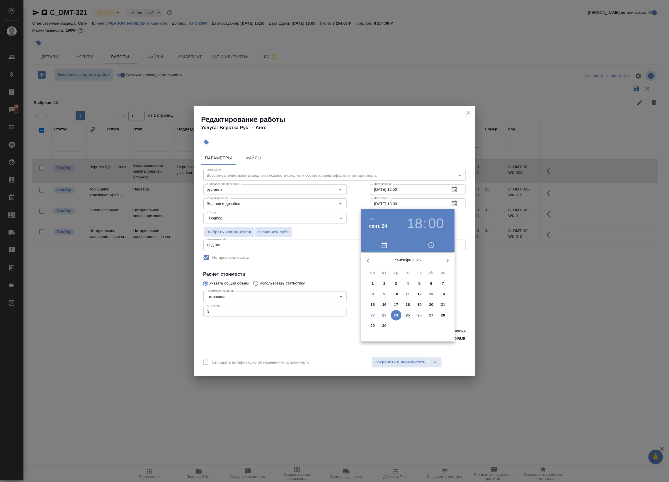
click at [372, 318] on p "22" at bounding box center [372, 315] width 4 height 6
click at [422, 279] on div at bounding box center [408, 298] width 76 height 76
click at [409, 263] on div at bounding box center [408, 298] width 76 height 76
click at [408, 267] on div at bounding box center [408, 298] width 76 height 76
type input "[DATE] 13:00"
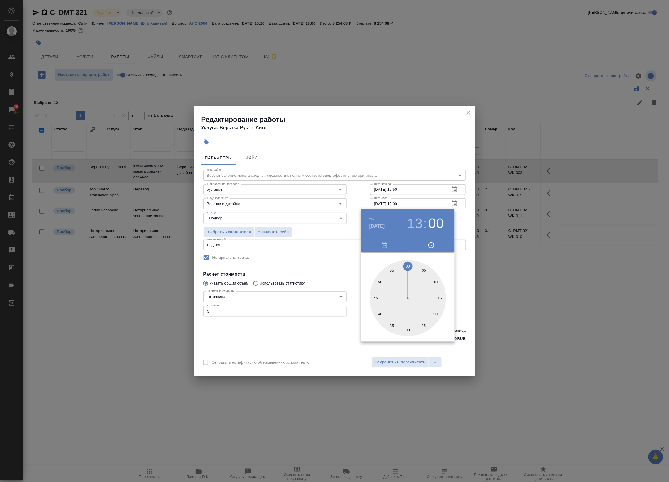
click at [469, 226] on div at bounding box center [334, 241] width 669 height 482
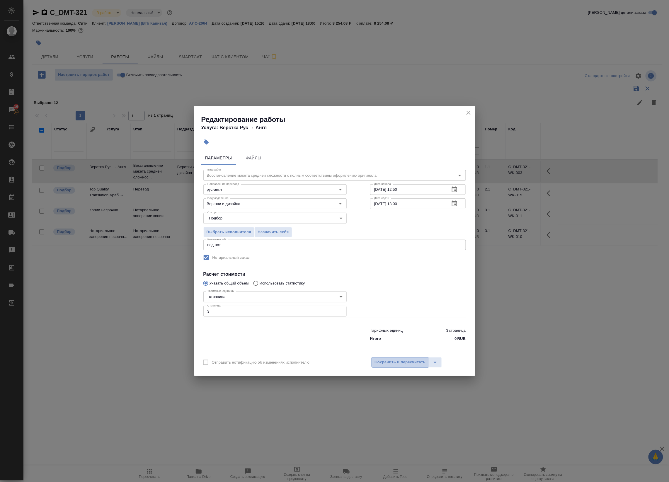
click at [418, 363] on span "Сохранить и пересчитать" at bounding box center [400, 362] width 51 height 7
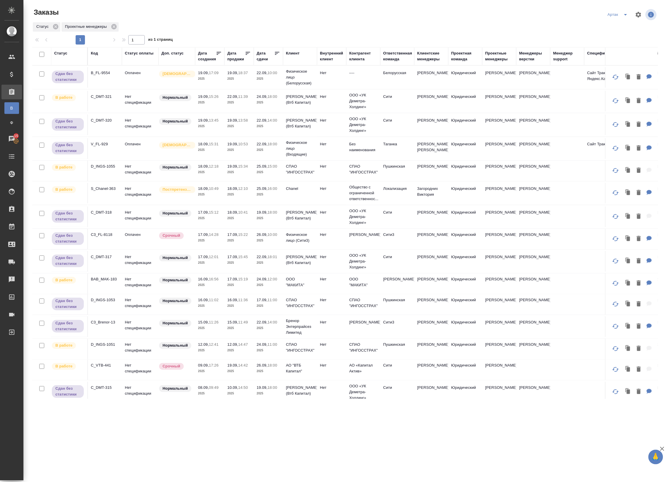
scroll to position [0, 0]
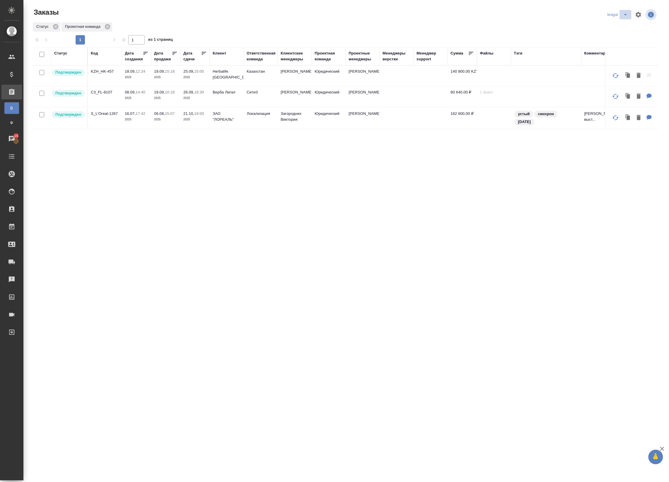
click at [627, 17] on icon "split button" at bounding box center [625, 14] width 7 height 7
click at [617, 30] on li "Артак" at bounding box center [618, 26] width 25 height 9
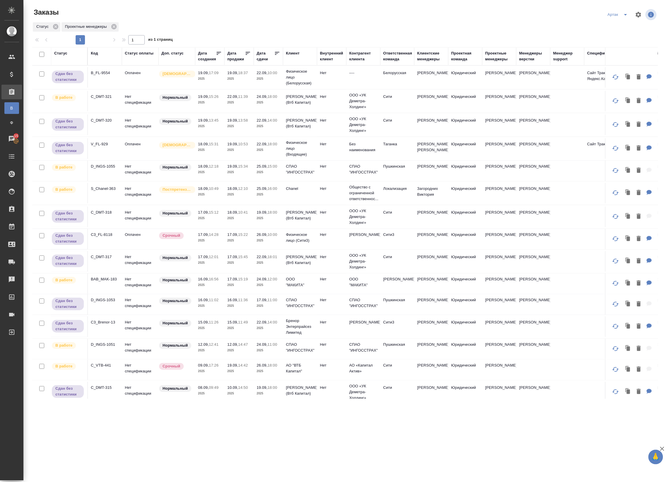
click at [275, 56] on div at bounding box center [277, 54] width 6 height 8
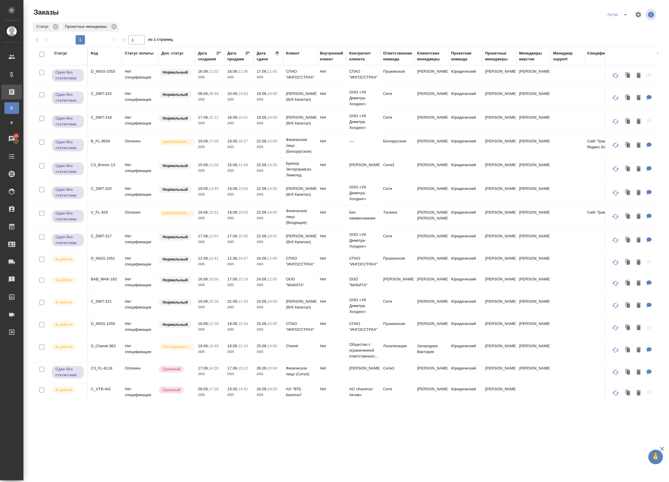
click at [276, 80] on p "2025" at bounding box center [268, 77] width 23 height 6
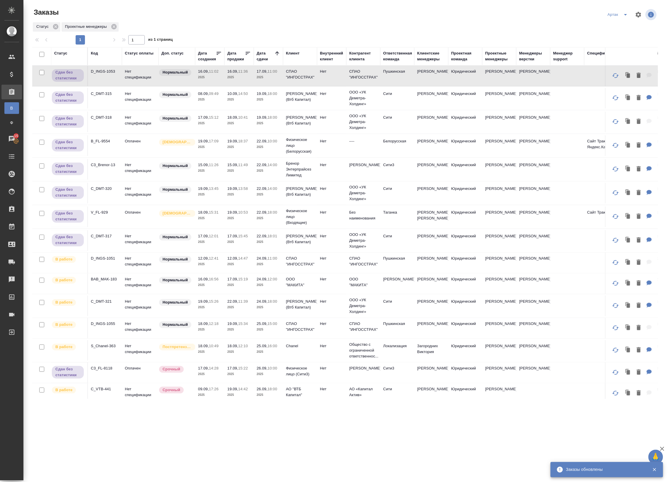
click at [238, 106] on td "10.09, 14:50 2025" at bounding box center [238, 98] width 29 height 21
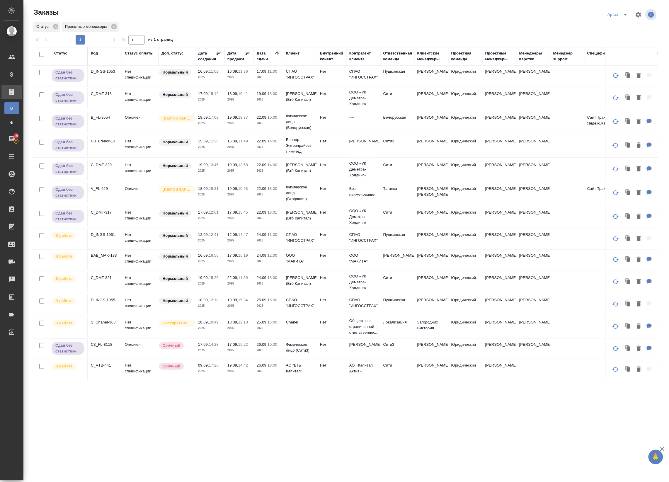
click at [243, 98] on p "2025" at bounding box center [238, 100] width 23 height 6
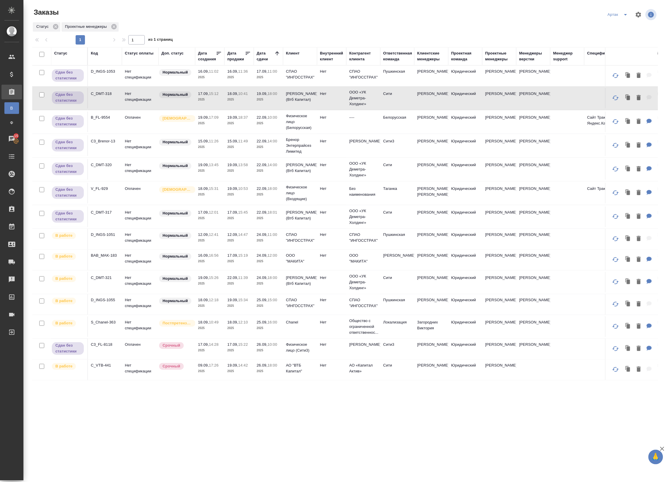
click at [252, 132] on td "19.09, 18:37 2025" at bounding box center [238, 122] width 29 height 21
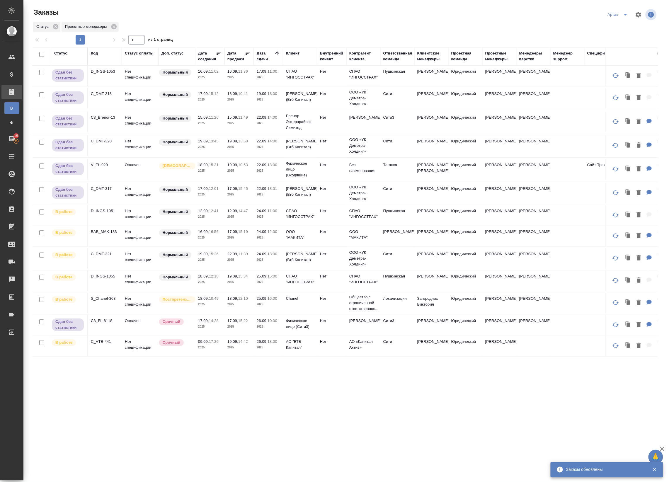
click at [241, 152] on td "19.09, 13:58 2025" at bounding box center [238, 145] width 29 height 21
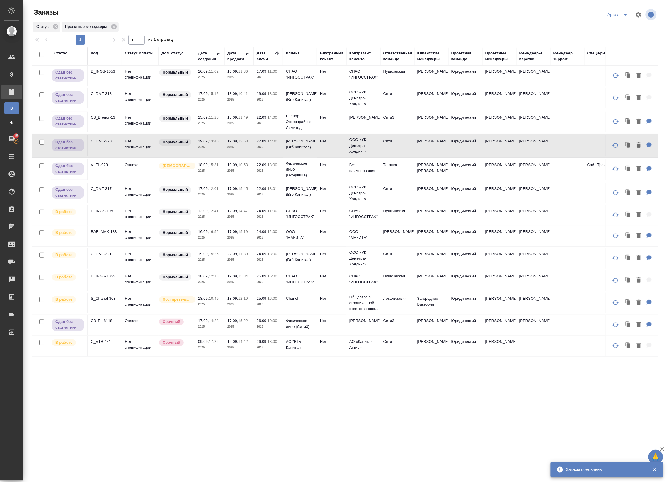
click at [245, 133] on tr "Сдан без статистики C3_Brenor-13 Нет спецификации Нормальный 15.09, 11:26 2025 …" at bounding box center [453, 122] width 842 height 24
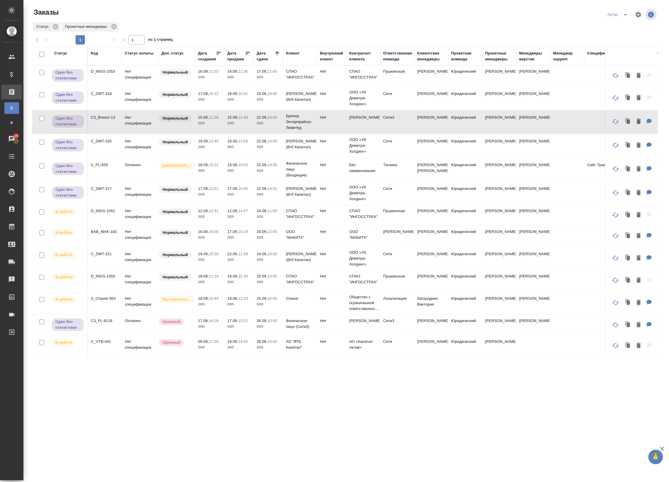
click at [236, 154] on td "19.09, 13:58 2025" at bounding box center [238, 145] width 29 height 21
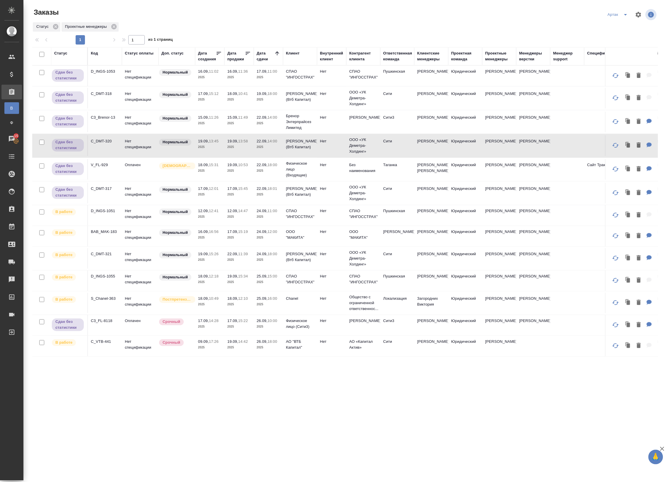
click at [236, 154] on td "19.09, 13:58 2025" at bounding box center [238, 145] width 29 height 21
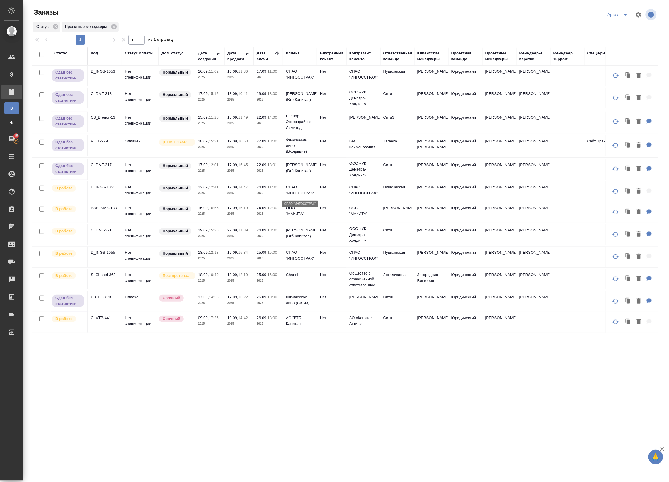
click at [311, 188] on p "СПАО "ИНГОССТРАХ"" at bounding box center [300, 190] width 28 height 12
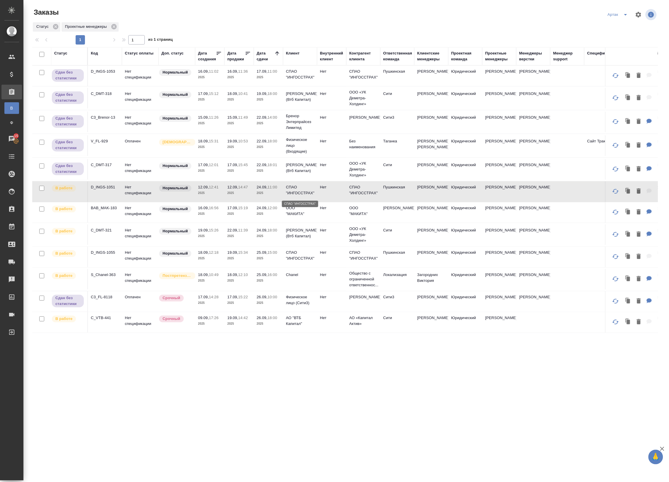
click at [295, 194] on p "СПАО "ИНГОССТРАХ"" at bounding box center [300, 190] width 28 height 12
click at [258, 217] on td "24.09, 12:00 2025" at bounding box center [268, 212] width 29 height 21
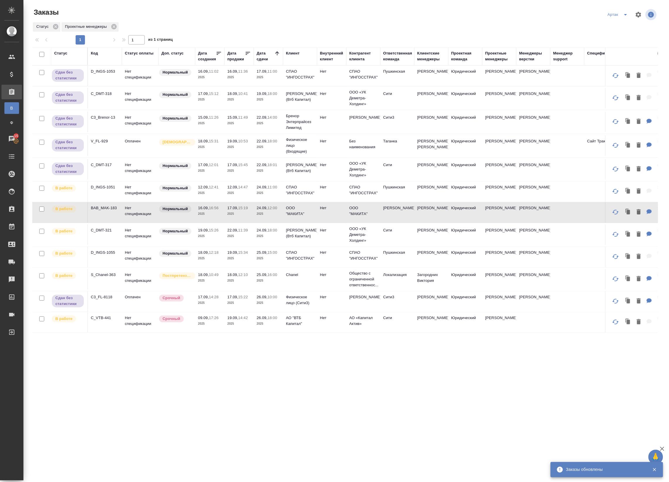
click at [258, 217] on td "24.09, 12:00 2025" at bounding box center [268, 212] width 29 height 21
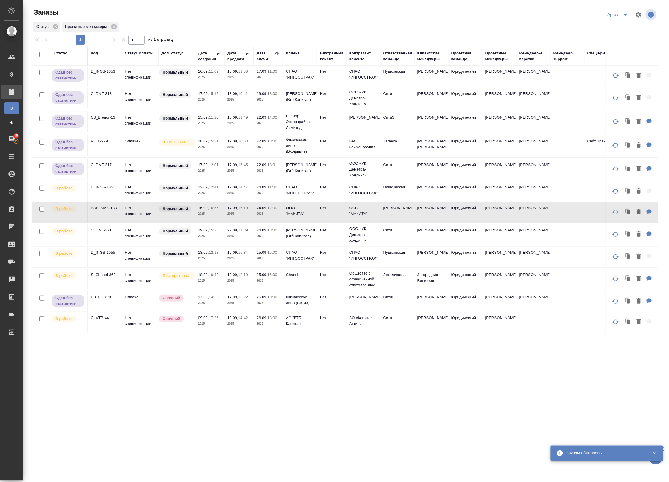
click at [245, 240] on td "22.09, 11:39 2025" at bounding box center [238, 234] width 29 height 21
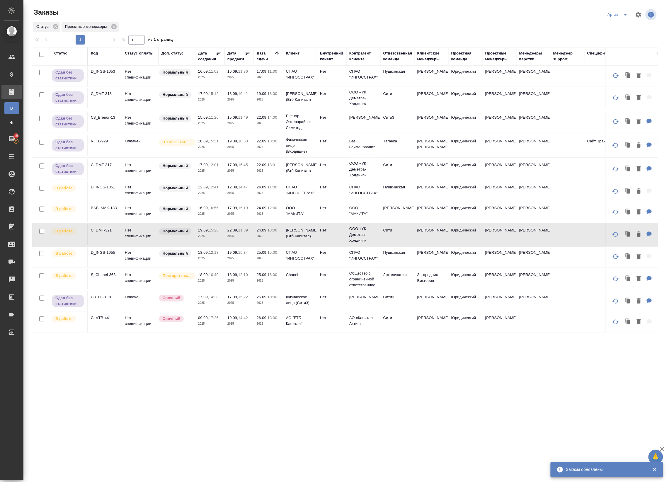
click at [245, 240] on td "22.09, 11:39 2025" at bounding box center [238, 234] width 29 height 21
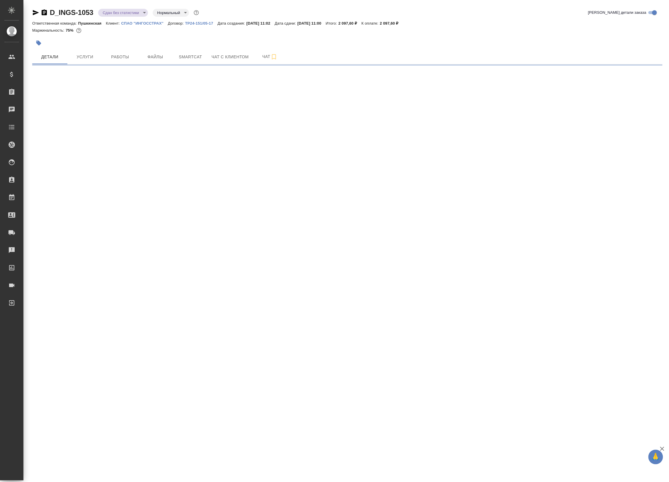
select select "RU"
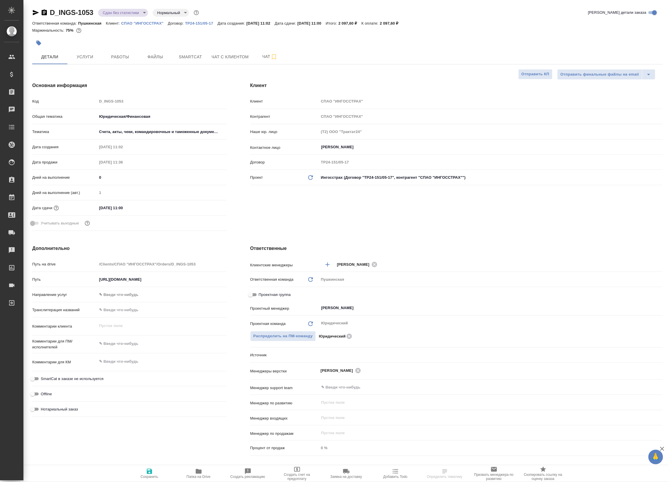
type textarea "x"
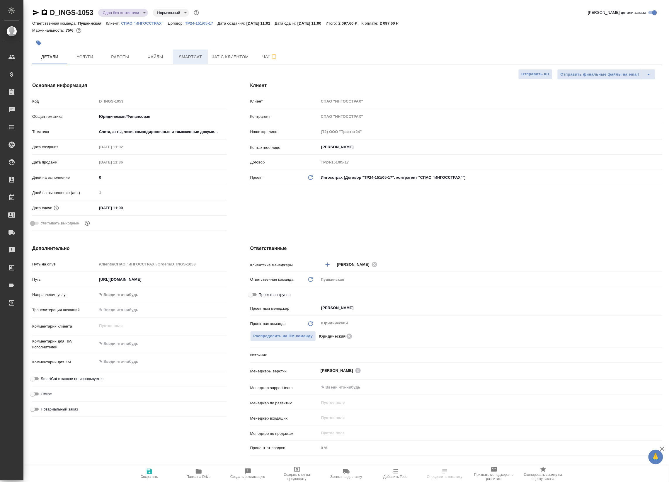
type textarea "x"
click at [180, 53] on span "Smartcat" at bounding box center [190, 56] width 28 height 7
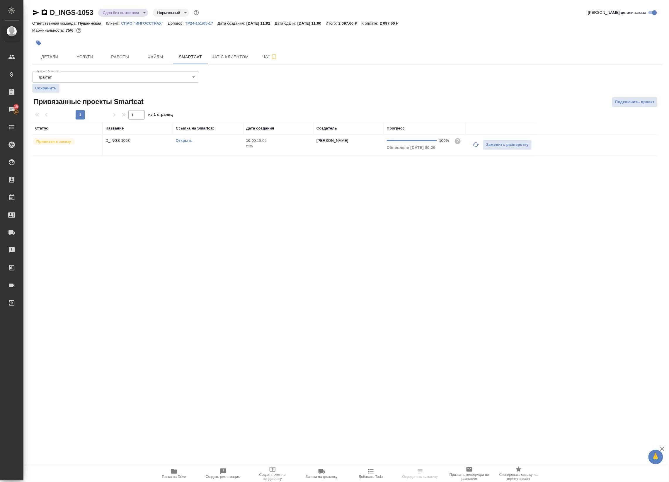
click at [144, 147] on td "D_INGS-1053" at bounding box center [138, 145] width 70 height 21
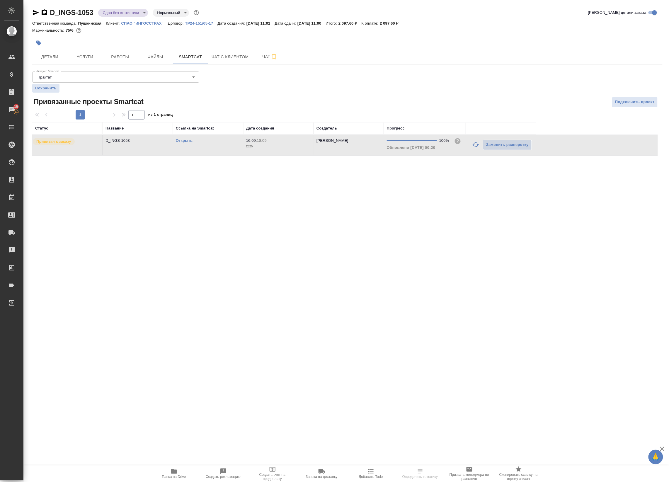
click at [144, 147] on td "D_INGS-1053" at bounding box center [138, 145] width 70 height 21
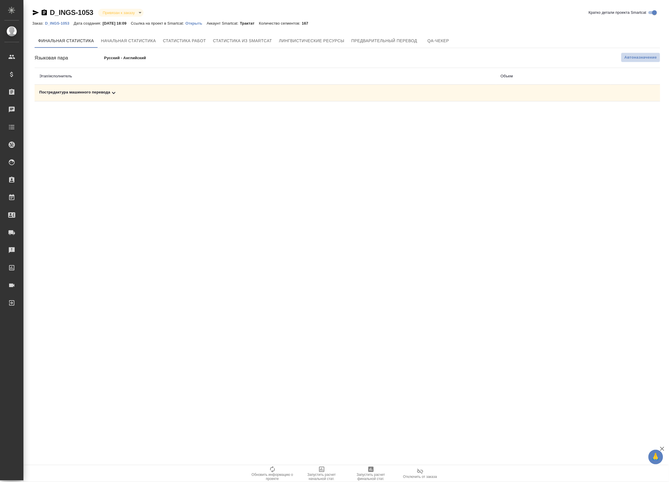
click at [636, 59] on span "Автоназначение" at bounding box center [640, 57] width 33 height 6
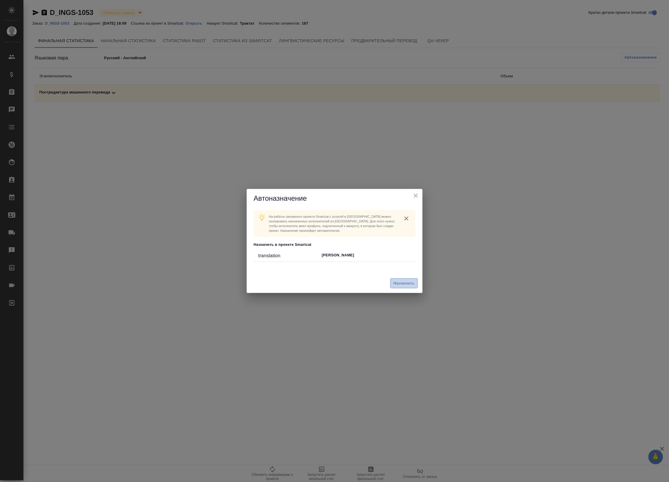
click at [403, 281] on span "Назначить" at bounding box center [403, 283] width 21 height 7
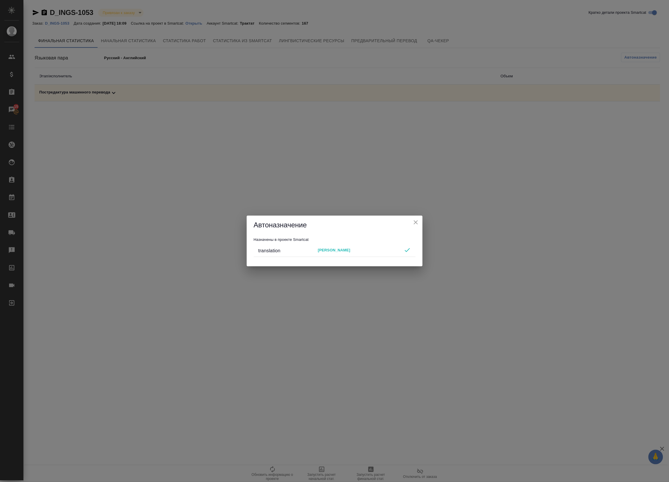
click at [416, 221] on icon "close" at bounding box center [416, 222] width 4 height 4
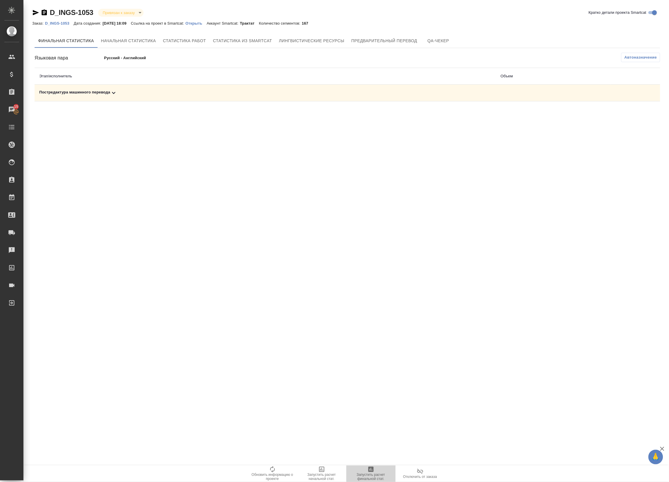
click at [378, 466] on span "Запустить расчет финальной стат." at bounding box center [371, 473] width 42 height 15
click at [112, 95] on icon at bounding box center [113, 92] width 7 height 7
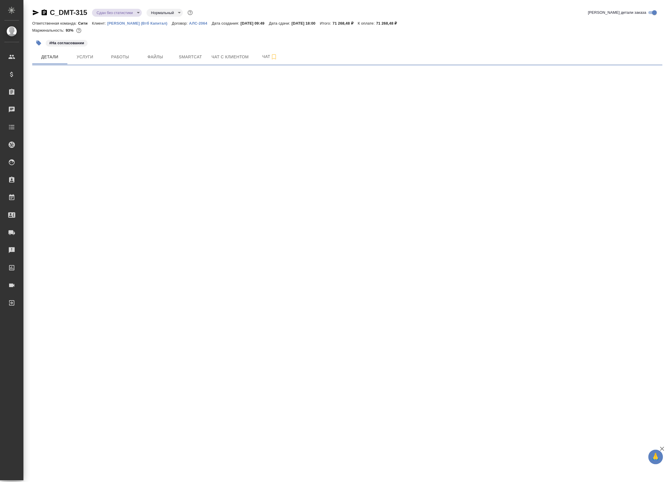
select select "RU"
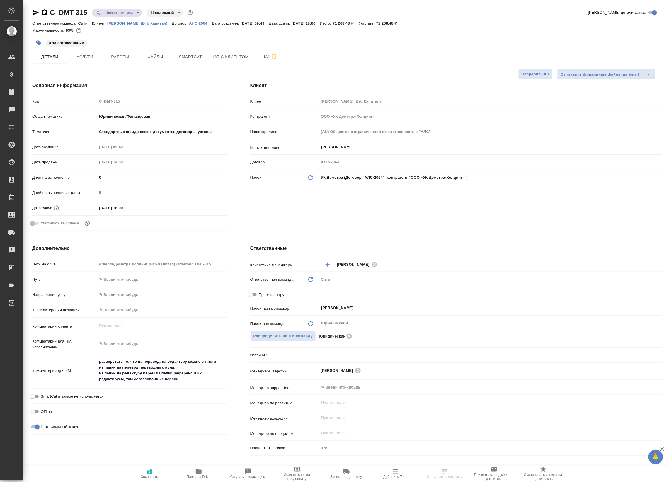
type textarea "x"
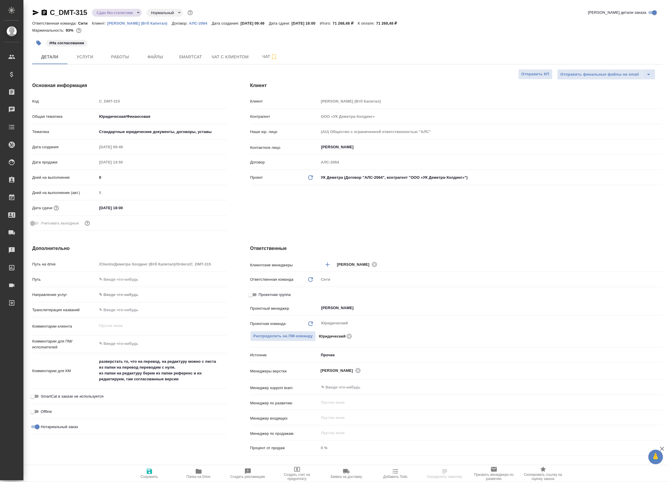
type textarea "x"
click at [175, 55] on button "Smartcat" at bounding box center [190, 56] width 35 height 15
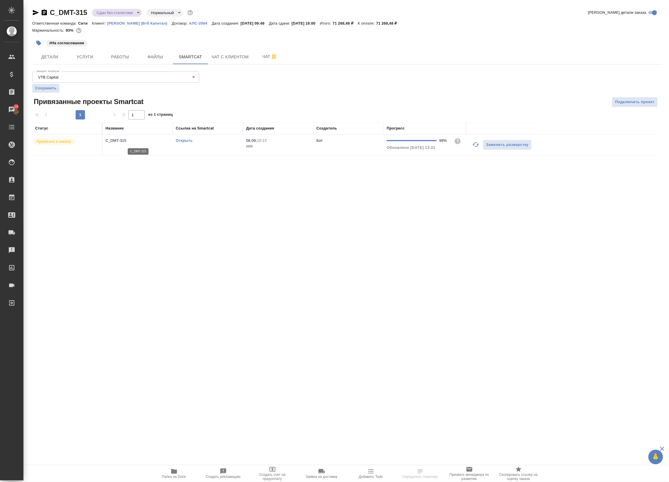
click at [135, 141] on p "C_DMT-315" at bounding box center [137, 141] width 64 height 6
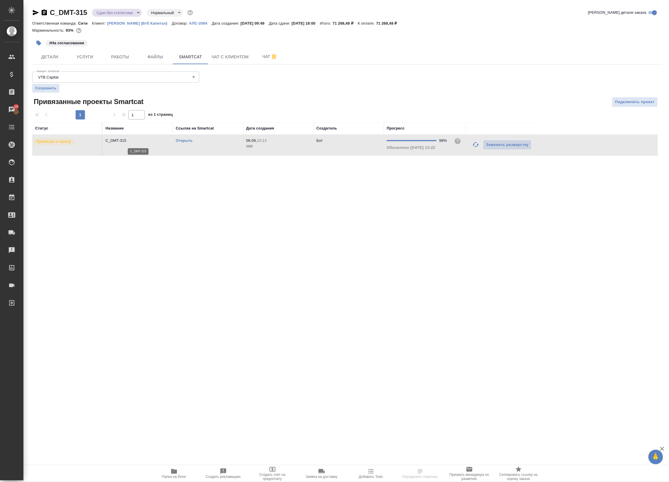
click at [135, 141] on p "C_DMT-315" at bounding box center [137, 141] width 64 height 6
click at [119, 62] on button "Работы" at bounding box center [120, 56] width 35 height 15
click at [110, 57] on span "Работы" at bounding box center [120, 56] width 28 height 7
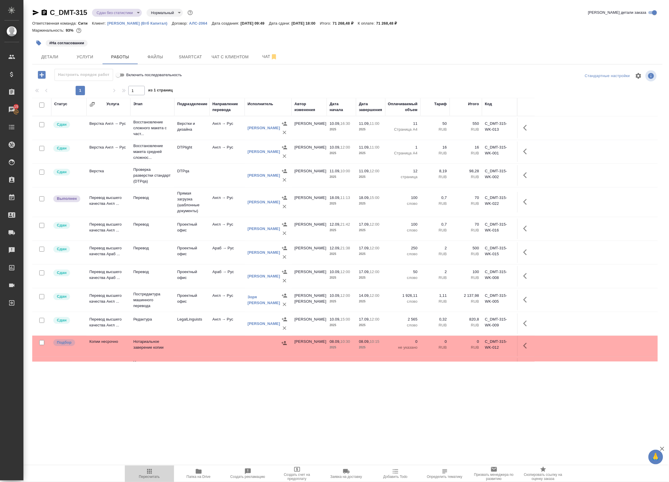
click at [154, 470] on span "Пересчитать" at bounding box center [149, 473] width 42 height 11
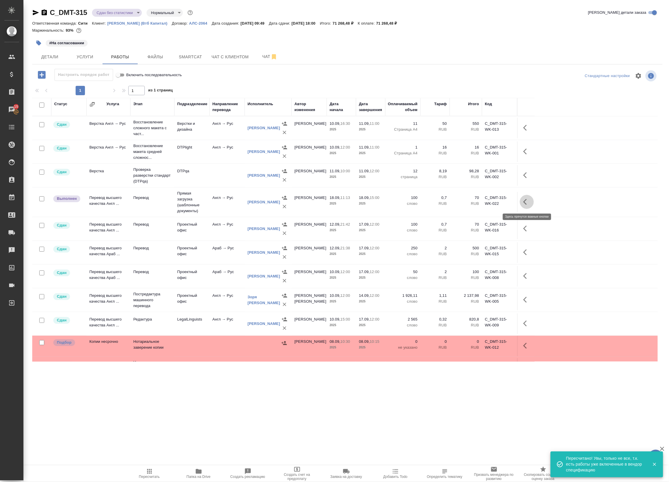
click at [531, 203] on button "button" at bounding box center [527, 202] width 14 height 14
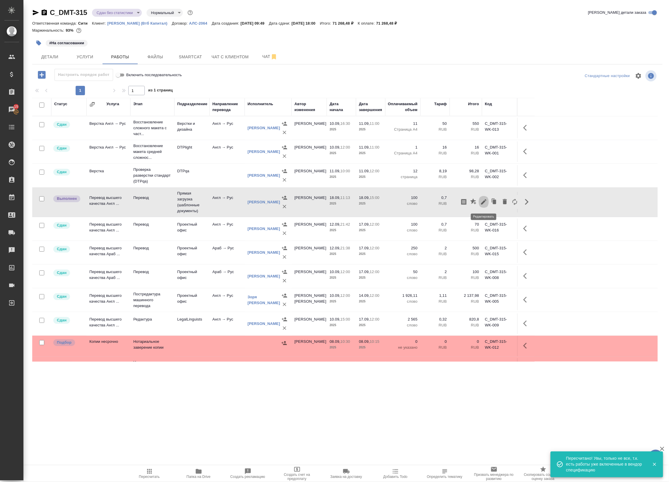
click at [485, 202] on icon "button" at bounding box center [483, 201] width 5 height 5
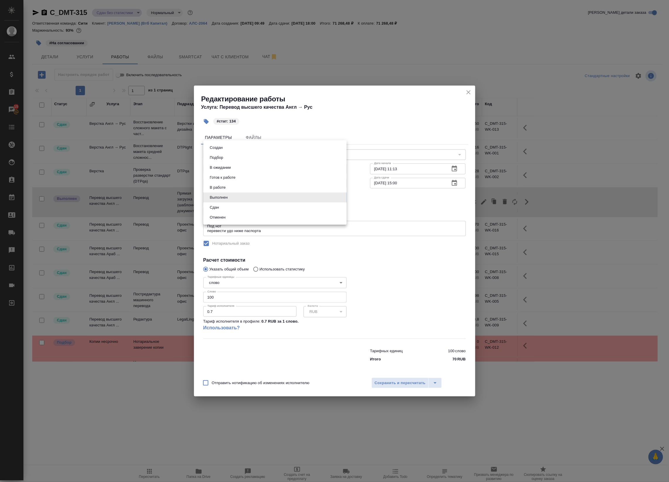
click at [285, 192] on body "🙏 .cls-1 fill:#fff; AWATERA Badanyan Artak Клиенты Спецификации Заказы 15 Чаты …" at bounding box center [334, 241] width 669 height 482
click at [282, 207] on li "Сдан" at bounding box center [274, 207] width 143 height 10
type input "closed"
click at [391, 386] on span "Сохранить и пересчитать" at bounding box center [400, 383] width 51 height 7
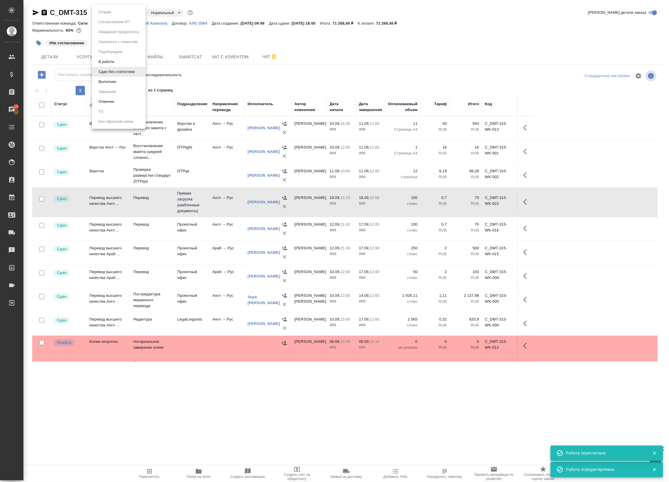
click at [125, 10] on body "🙏 .cls-1 fill:#fff; AWATERA Badanyan Artak Клиенты Спецификации Заказы 15 Чаты …" at bounding box center [334, 241] width 669 height 482
click at [138, 81] on li "Выполнен" at bounding box center [119, 82] width 54 height 10
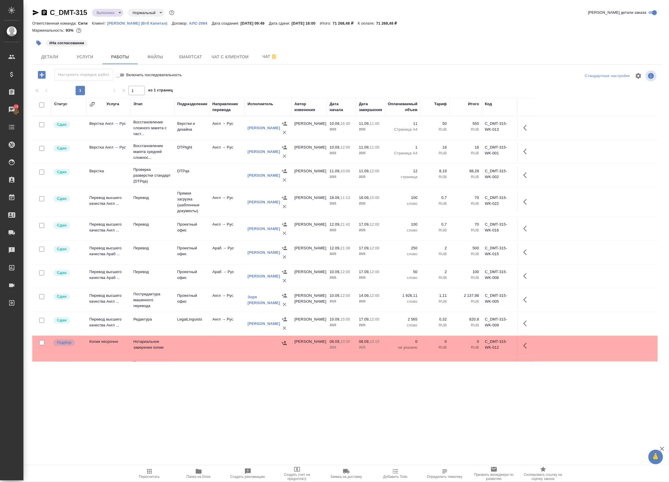
scroll to position [20, 0]
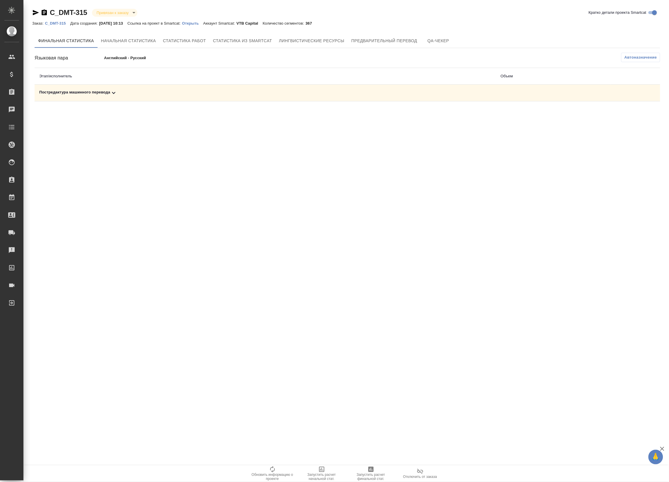
click at [318, 96] on div "Постредактура машинного перевода" at bounding box center [265, 92] width 452 height 7
click at [638, 117] on button "button" at bounding box center [634, 113] width 14 height 14
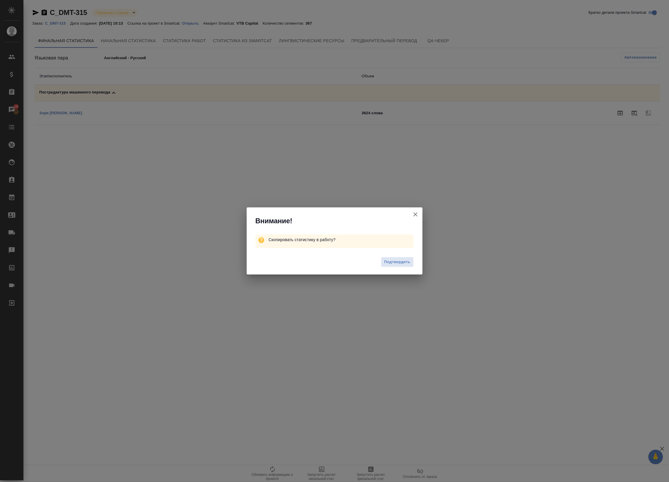
click at [404, 256] on div "Подтвердить" at bounding box center [335, 262] width 176 height 23
click at [403, 260] on span "Подтвердить" at bounding box center [397, 262] width 26 height 7
click at [403, 260] on span "Подтвердить" at bounding box center [397, 263] width 26 height 7
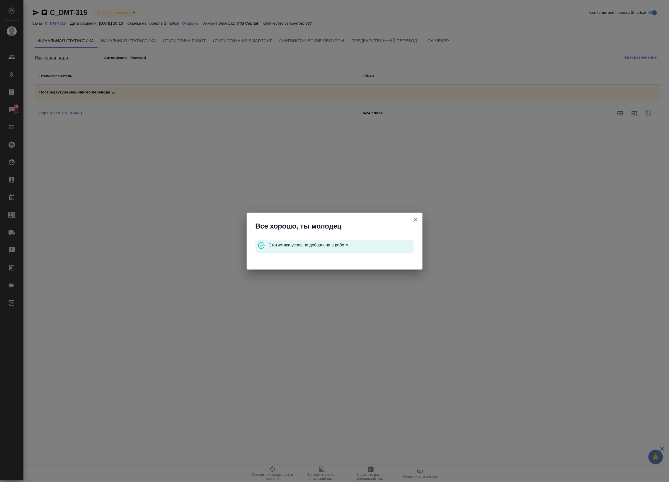
click at [416, 223] on button "Кратко детали проекта Smartcat" at bounding box center [415, 220] width 14 height 14
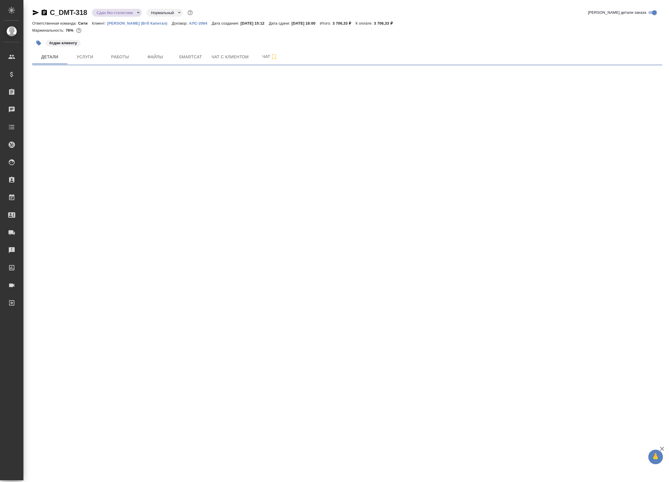
select select "RU"
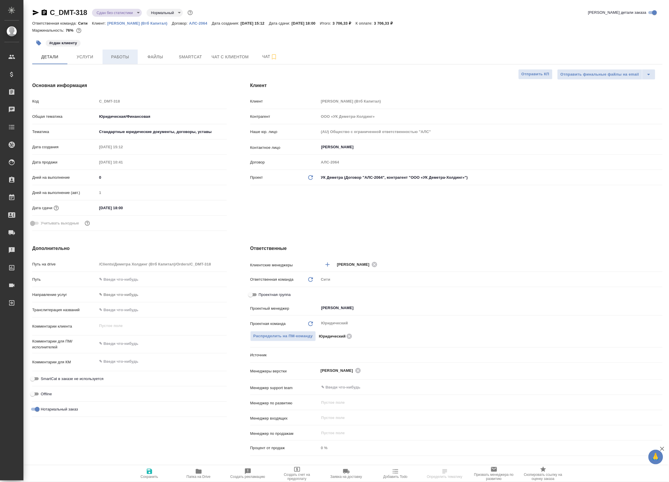
type textarea "x"
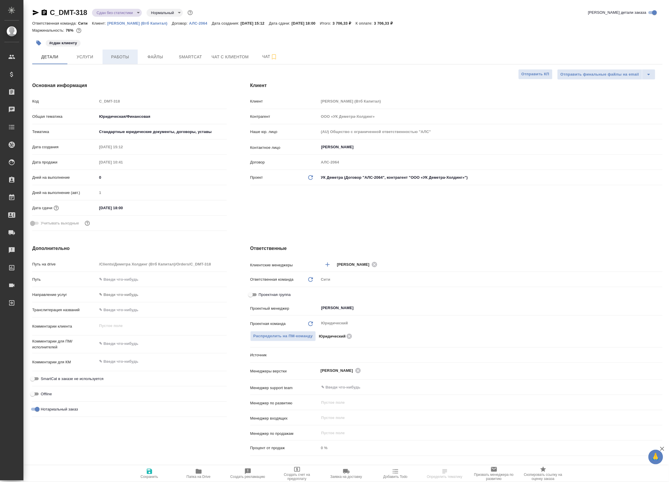
type textarea "x"
click at [120, 52] on button "Работы" at bounding box center [120, 56] width 35 height 15
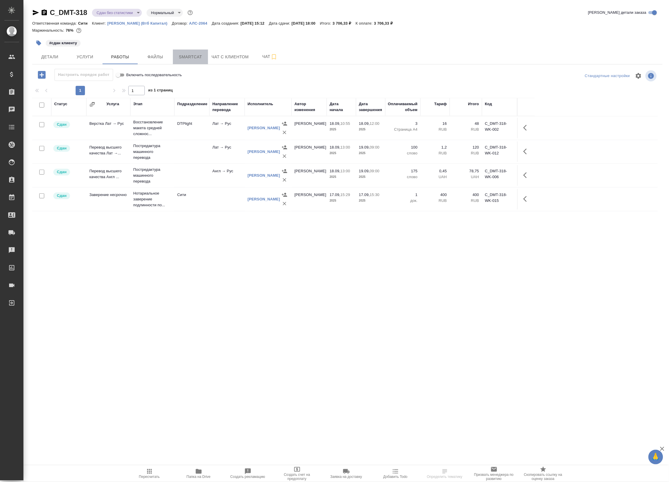
click at [200, 59] on span "Smartcat" at bounding box center [190, 56] width 28 height 7
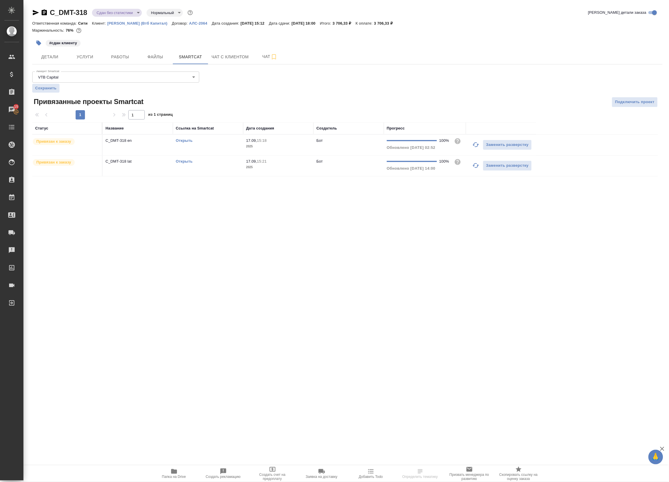
click at [147, 144] on td "C_DMT-318 en" at bounding box center [138, 145] width 70 height 21
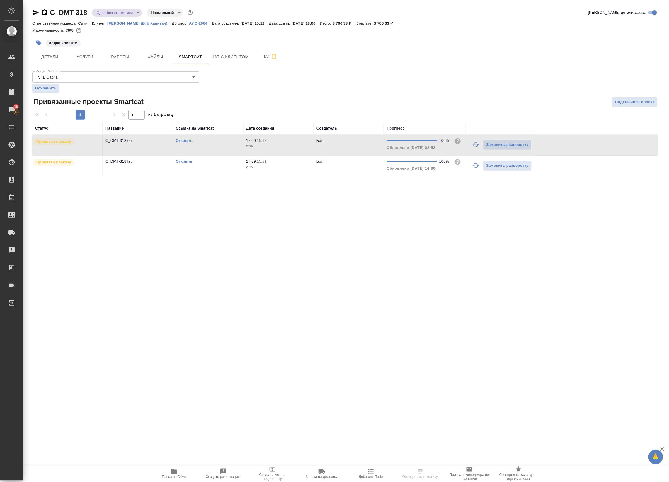
click at [147, 144] on td "C_DMT-318 en" at bounding box center [138, 145] width 70 height 21
click at [134, 175] on td "C_DMT-318 lat" at bounding box center [138, 166] width 70 height 21
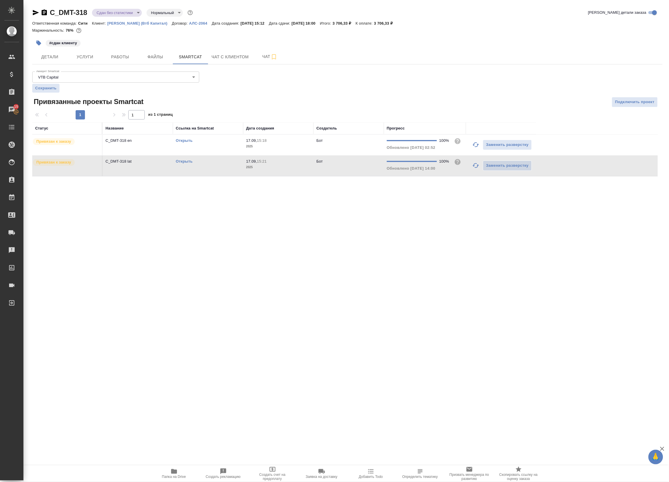
click at [134, 175] on td "C_DMT-318 lat" at bounding box center [138, 166] width 70 height 21
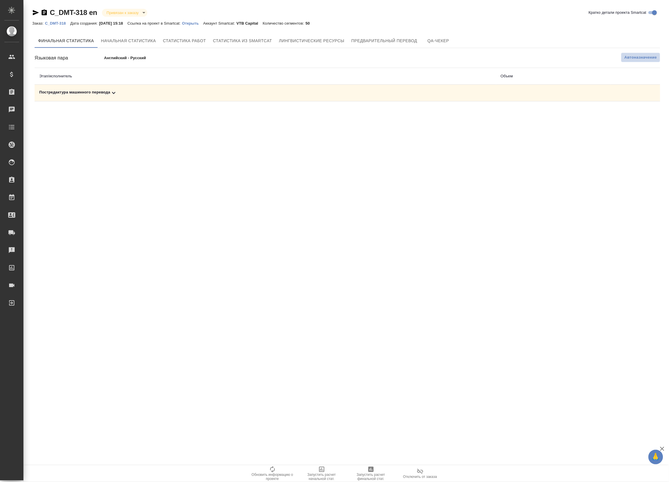
click at [639, 59] on span "Автоназначение" at bounding box center [640, 57] width 33 height 6
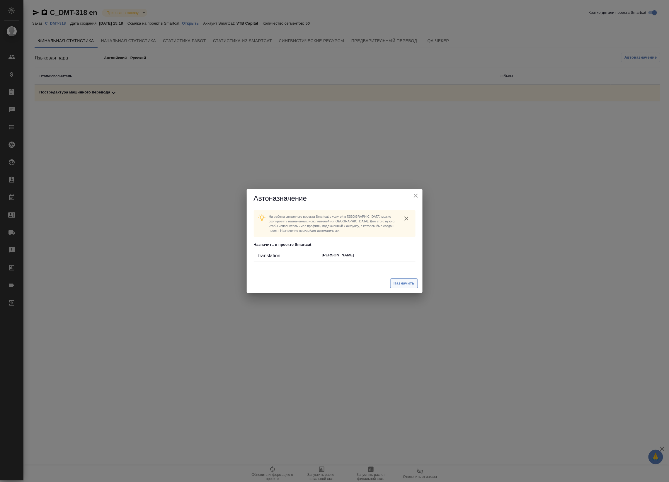
click at [417, 287] on button "Назначить" at bounding box center [403, 283] width 27 height 10
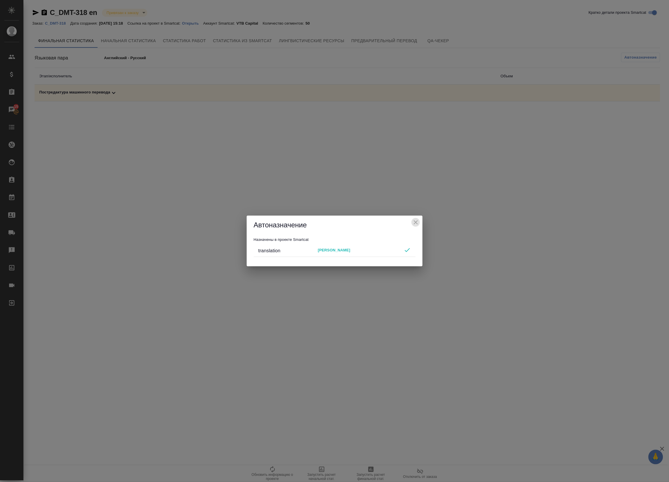
click at [415, 220] on icon "close" at bounding box center [415, 222] width 7 height 7
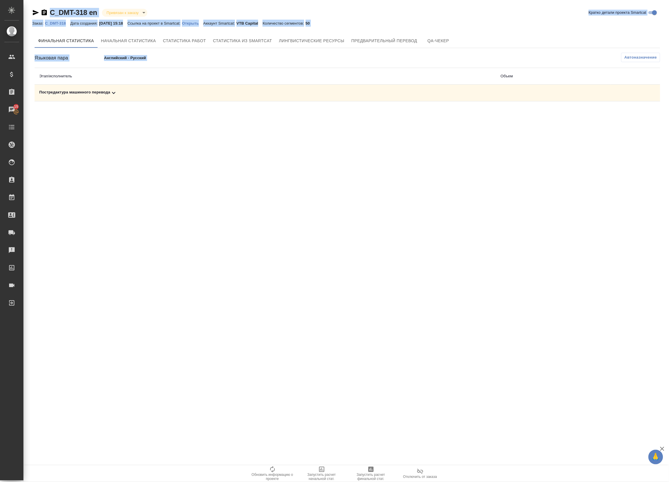
drag, startPoint x: 368, startPoint y: 463, endPoint x: 373, endPoint y: 477, distance: 14.6
click at [373, 477] on div ".cls-1 fill:#fff; AWATERA Badanyan Artak Клиенты Спецификации Заказы 15 Чаты To…" at bounding box center [334, 241] width 669 height 482
click at [373, 477] on span "Запустить расчет финальной стат." at bounding box center [371, 477] width 42 height 8
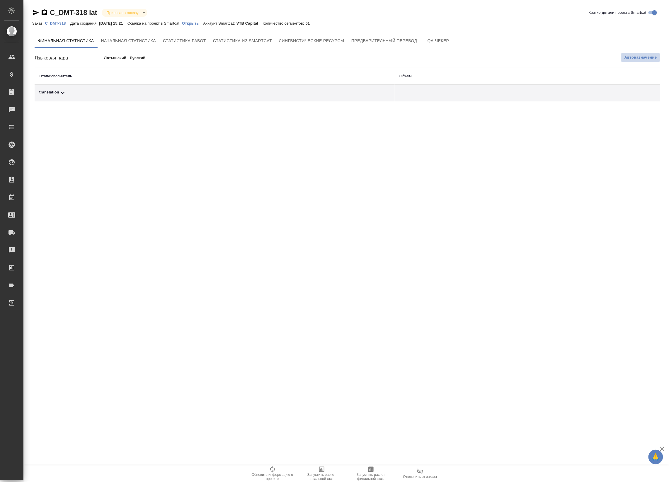
click at [648, 53] on button "Автоназначение" at bounding box center [640, 57] width 39 height 9
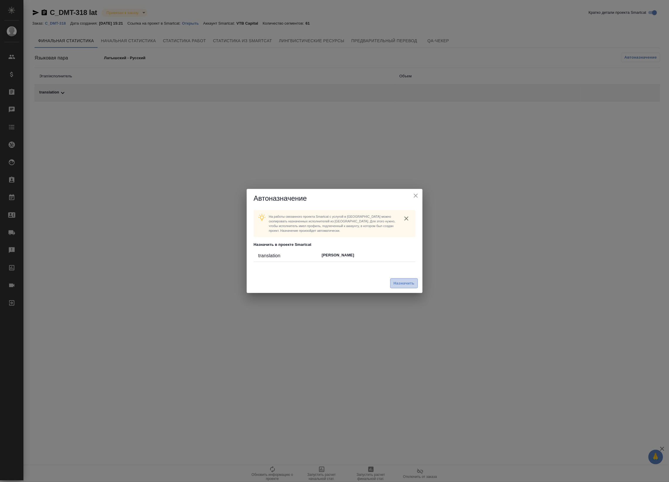
click at [396, 283] on span "Назначить" at bounding box center [403, 283] width 21 height 7
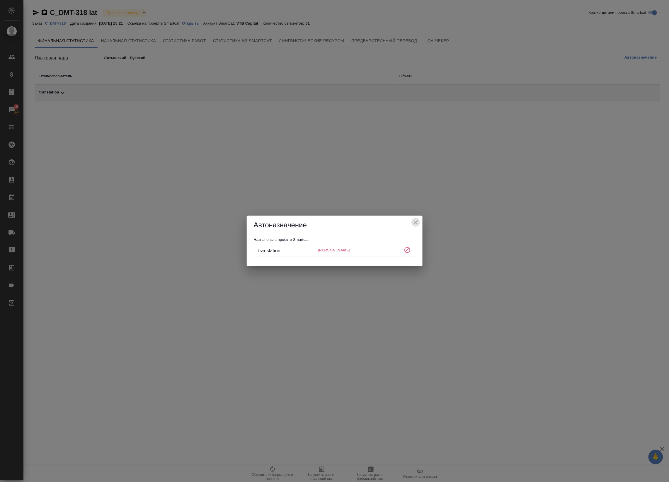
click at [414, 223] on icon "close" at bounding box center [415, 222] width 7 height 7
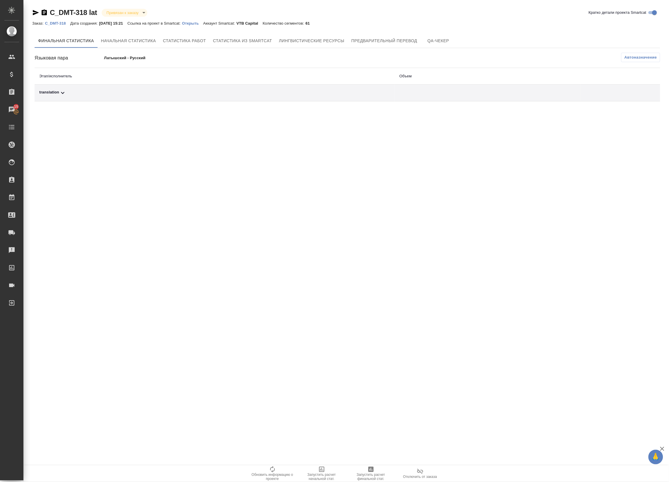
click at [234, 100] on td "translation" at bounding box center [215, 93] width 360 height 17
click at [250, 95] on div "translation" at bounding box center [214, 92] width 351 height 7
click at [375, 467] on span "Запустить расчет финальной стат." at bounding box center [371, 473] width 42 height 15
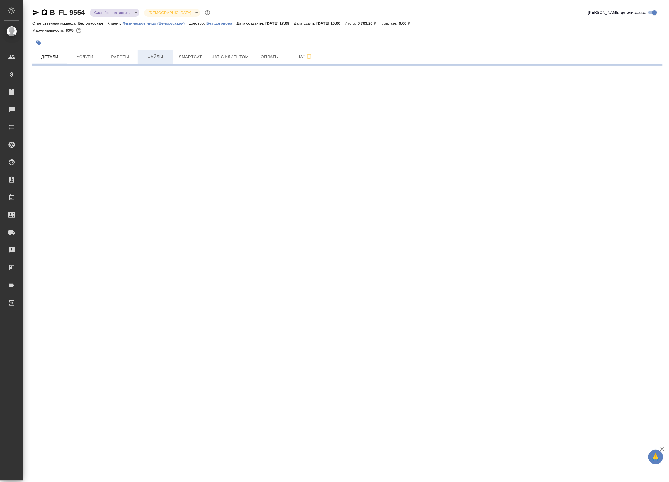
select select "RU"
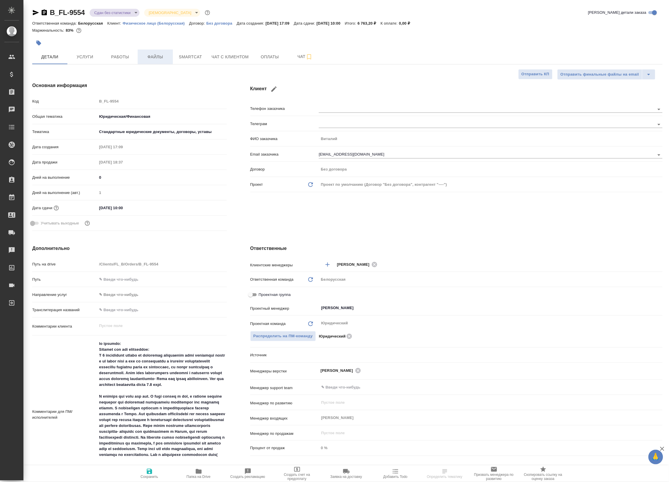
type textarea "x"
click at [151, 57] on span "Файлы" at bounding box center [155, 56] width 28 height 7
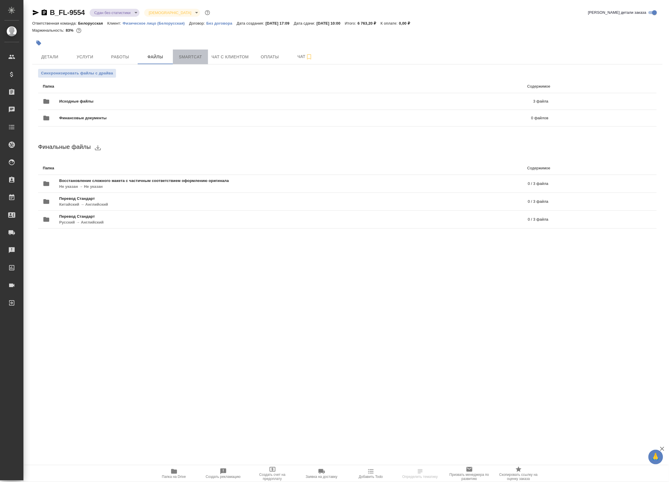
click at [198, 55] on span "Smartcat" at bounding box center [190, 56] width 28 height 7
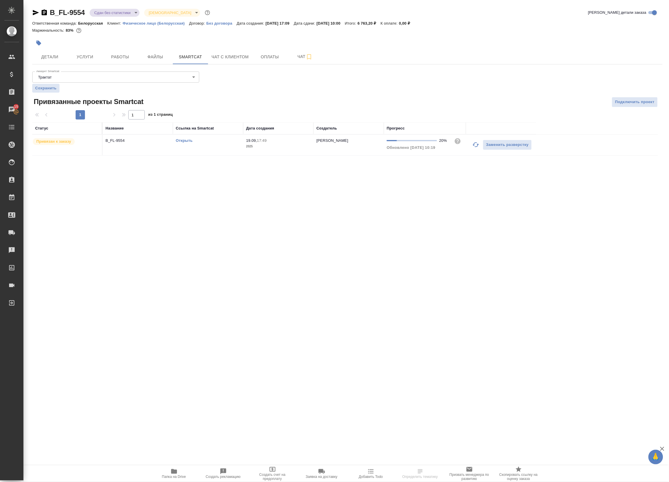
click at [281, 149] on p "2025" at bounding box center [278, 147] width 64 height 6
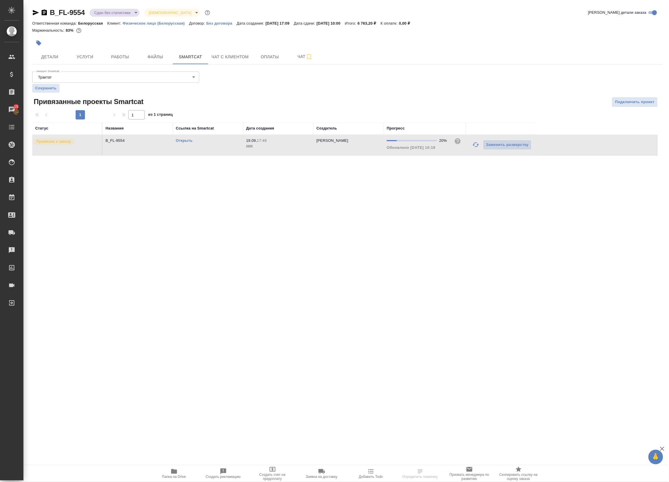
click at [281, 149] on p "2025" at bounding box center [278, 147] width 64 height 6
click at [118, 60] on span "Работы" at bounding box center [120, 56] width 28 height 7
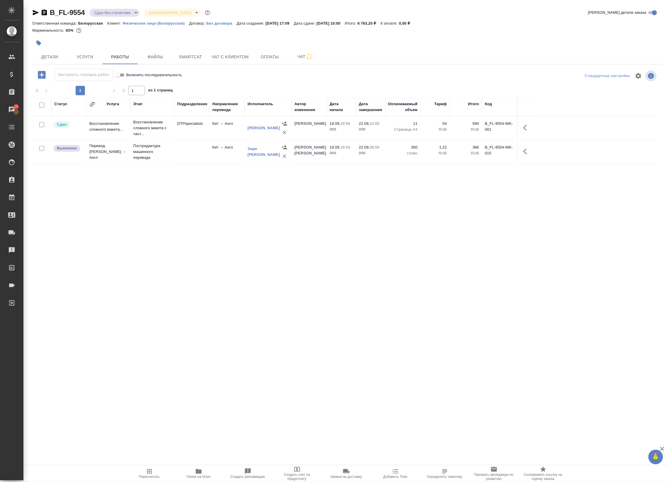
click at [143, 468] on span "Пересчитать" at bounding box center [149, 473] width 42 height 11
click at [525, 149] on icon "button" at bounding box center [526, 151] width 7 height 7
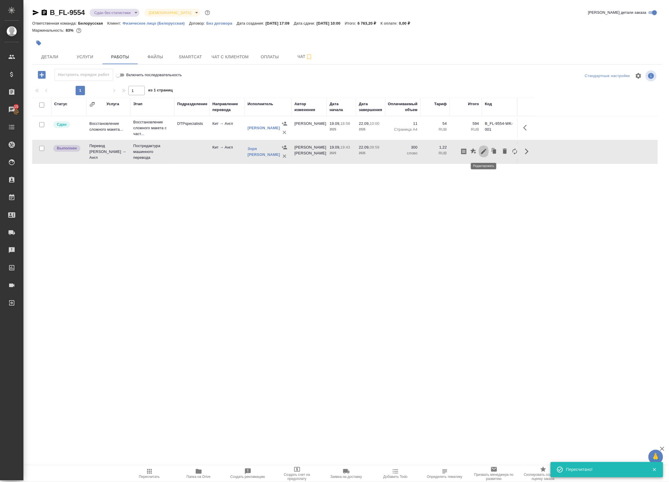
click at [482, 151] on icon "button" at bounding box center [483, 151] width 7 height 7
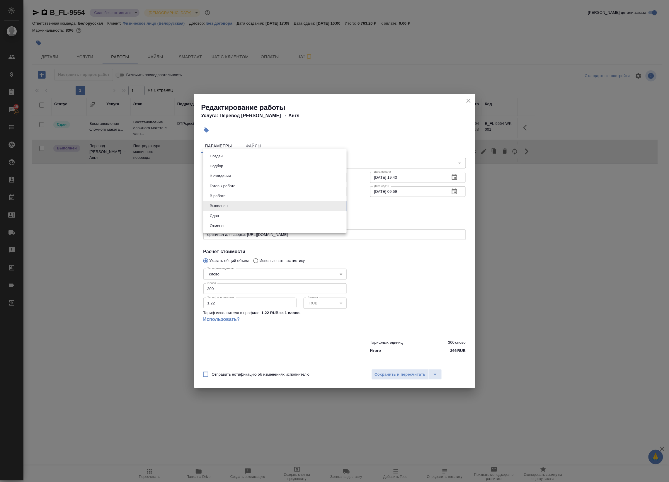
click at [242, 206] on body "🙏 .cls-1 fill:#fff; AWATERA Badanyan Artak Клиенты Спецификации Заказы 15 Чаты …" at bounding box center [334, 241] width 669 height 482
click at [243, 211] on li "Сдан" at bounding box center [274, 216] width 143 height 10
type input "closed"
click at [404, 376] on span "Сохранить и пересчитать" at bounding box center [400, 374] width 51 height 7
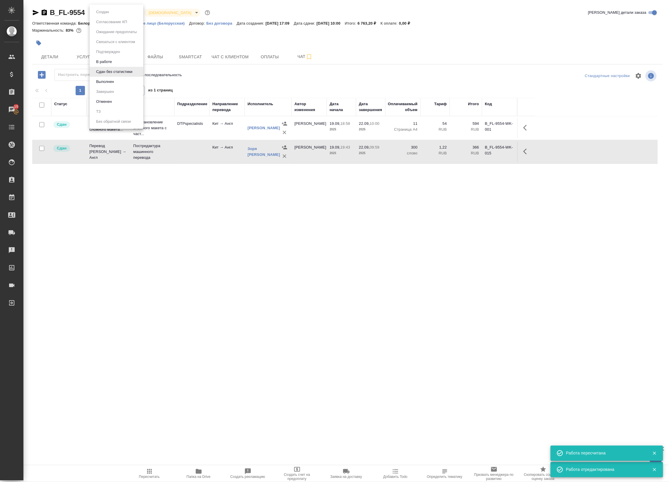
click at [116, 12] on body "🙏 .cls-1 fill:#fff; AWATERA Badanyan Artak Клиенты Спецификации Заказы 15 Чаты …" at bounding box center [334, 241] width 669 height 482
click at [101, 80] on button "Выполнен" at bounding box center [104, 81] width 21 height 6
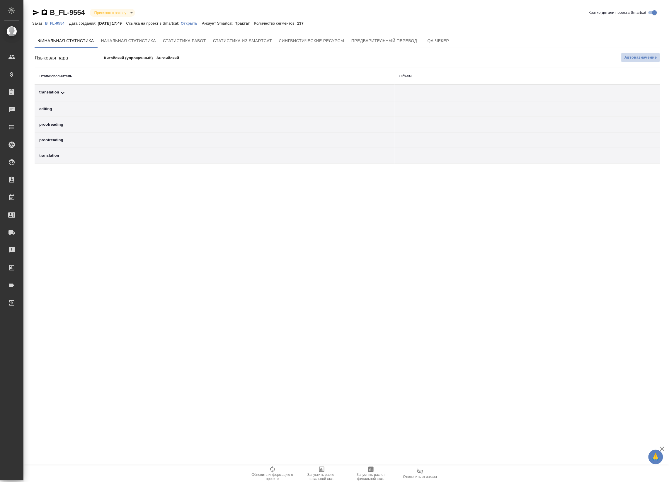
click at [654, 57] on span "Автоназначение" at bounding box center [640, 57] width 33 height 6
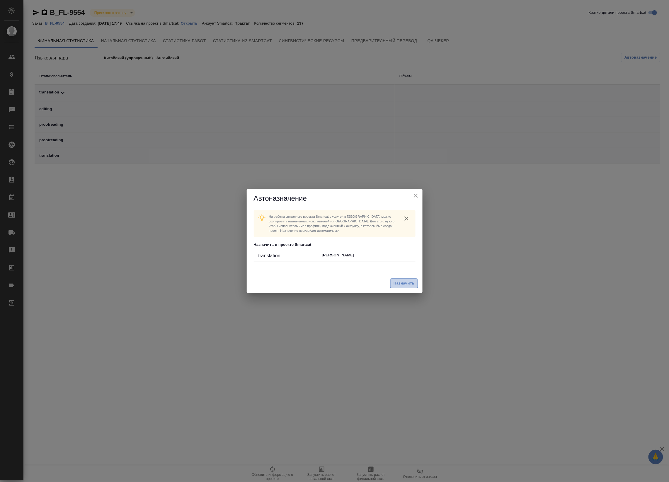
click at [406, 288] on button "Назначить" at bounding box center [403, 283] width 27 height 10
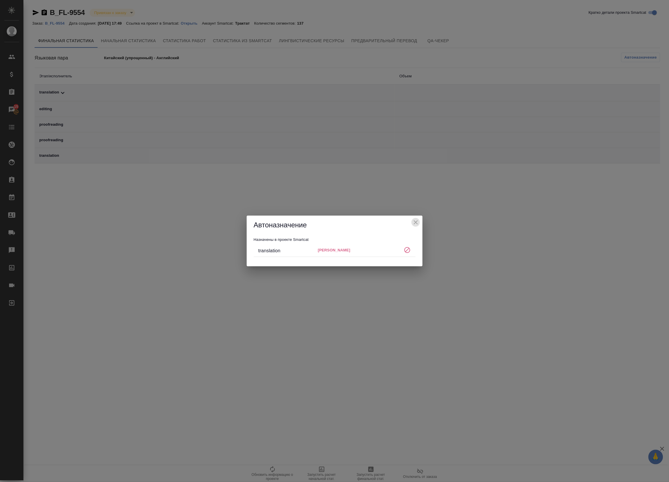
click at [415, 223] on icon "close" at bounding box center [416, 222] width 4 height 4
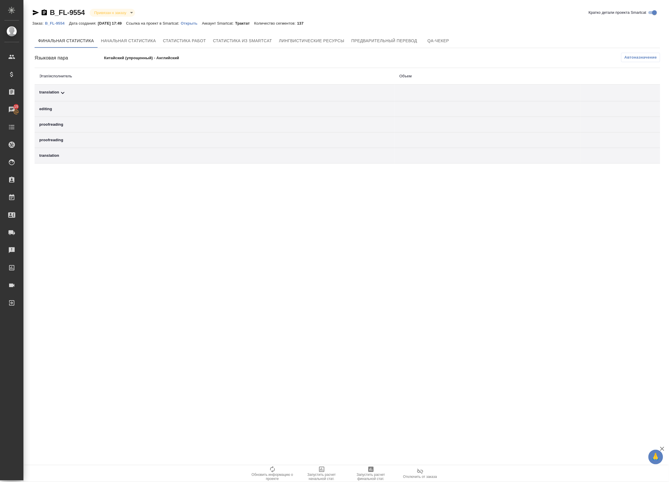
click at [221, 88] on td "translation" at bounding box center [215, 93] width 360 height 17
click at [226, 92] on div "translation" at bounding box center [214, 92] width 351 height 7
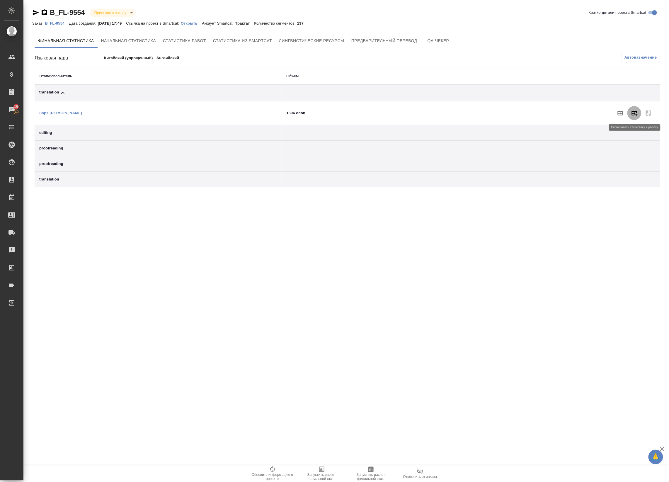
click at [634, 111] on icon "button" at bounding box center [634, 113] width 6 height 5
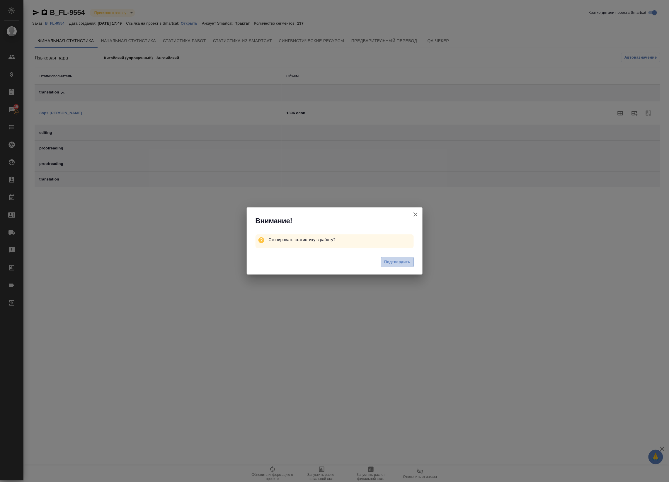
click at [402, 265] on span "Подтвердить" at bounding box center [397, 262] width 26 height 7
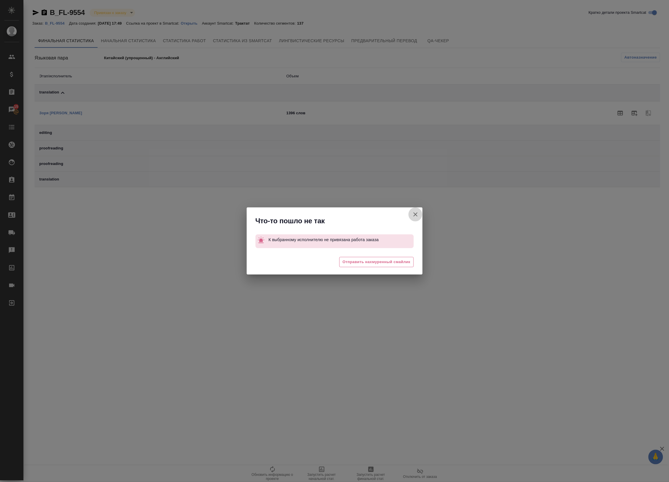
click at [412, 215] on icon "button" at bounding box center [415, 214] width 7 height 7
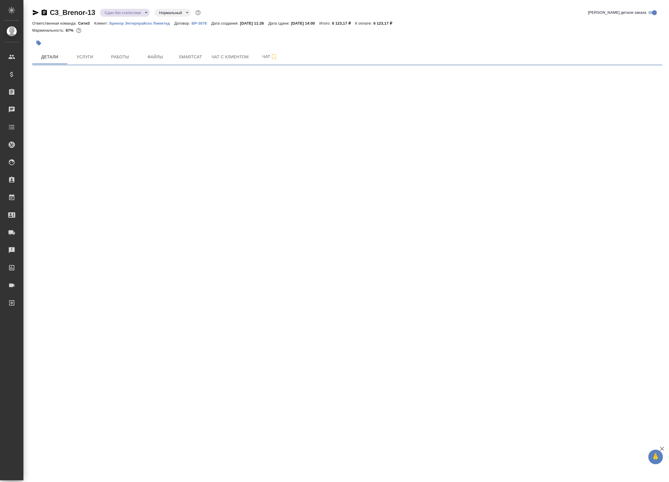
select select "RU"
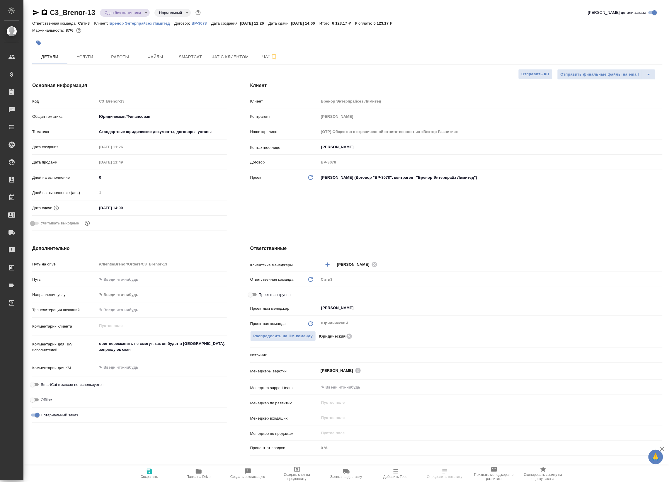
type textarea "x"
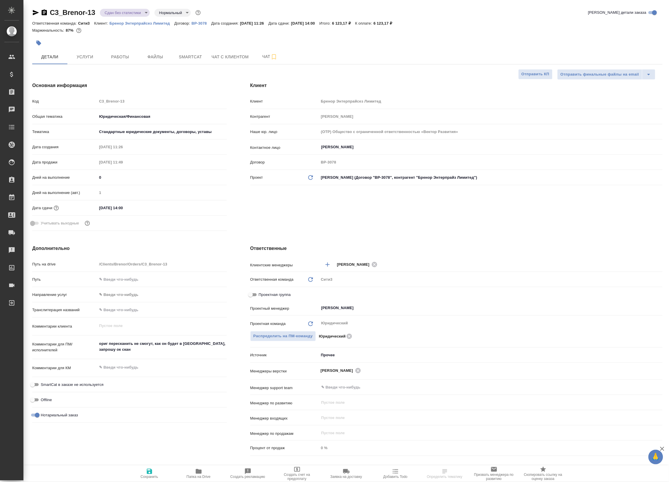
type textarea "x"
click at [185, 56] on span "Smartcat" at bounding box center [190, 56] width 28 height 7
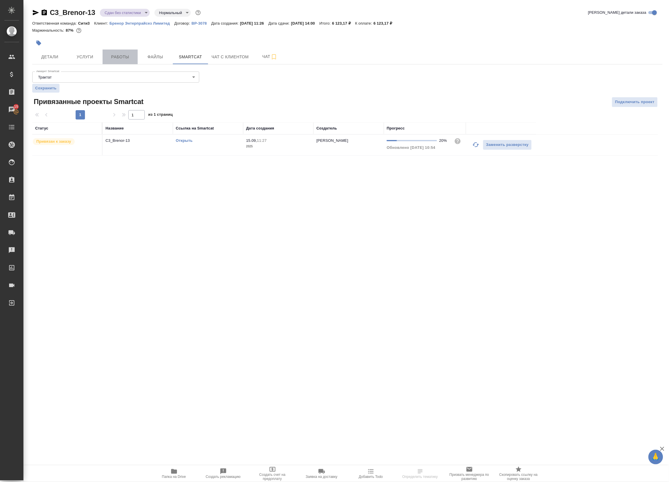
click at [128, 61] on button "Работы" at bounding box center [120, 56] width 35 height 15
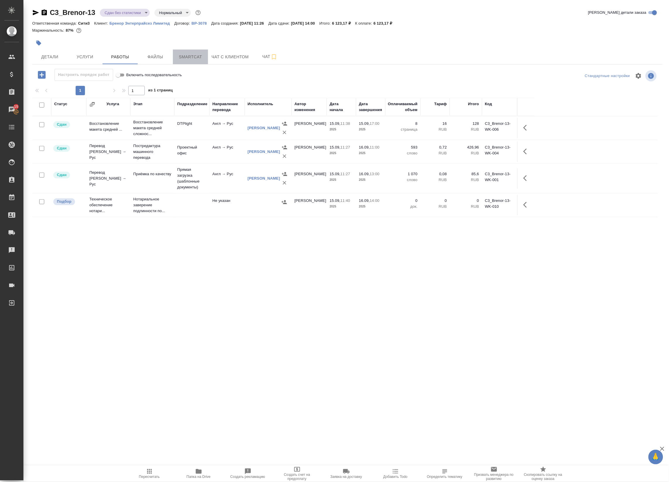
click at [189, 62] on button "Smartcat" at bounding box center [190, 56] width 35 height 15
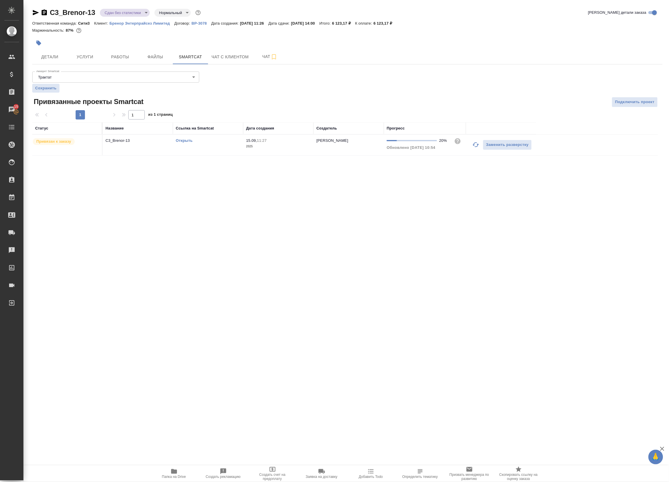
click at [242, 152] on td "Открыть" at bounding box center [208, 145] width 70 height 21
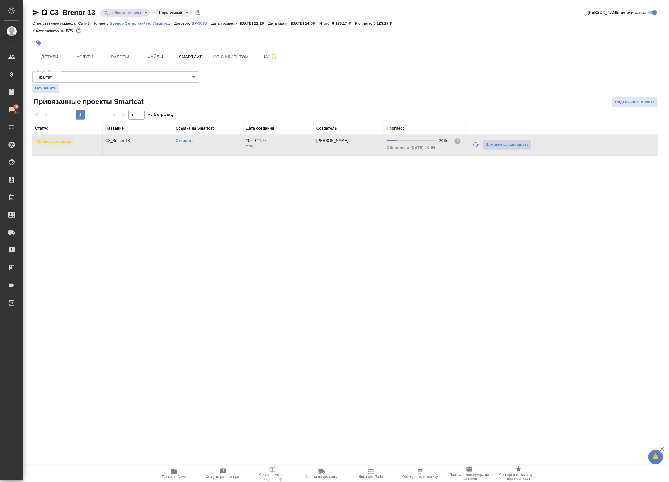
click at [242, 152] on td "Открыть" at bounding box center [208, 145] width 70 height 21
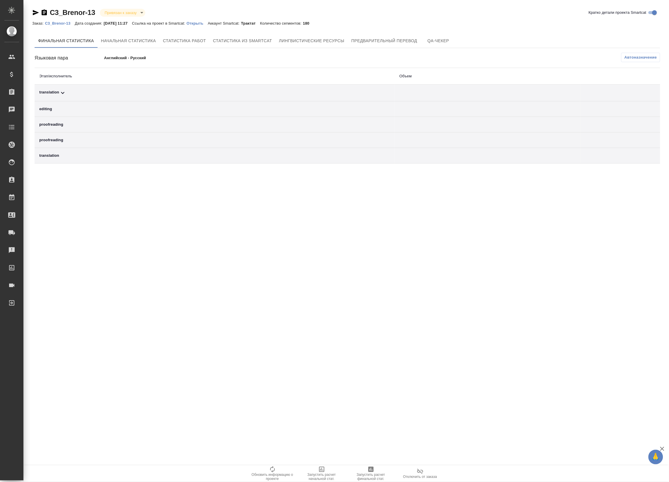
click at [447, 88] on td at bounding box center [487, 93] width 185 height 17
click at [432, 86] on td at bounding box center [487, 93] width 185 height 17
click at [226, 91] on div "translation" at bounding box center [214, 92] width 351 height 7
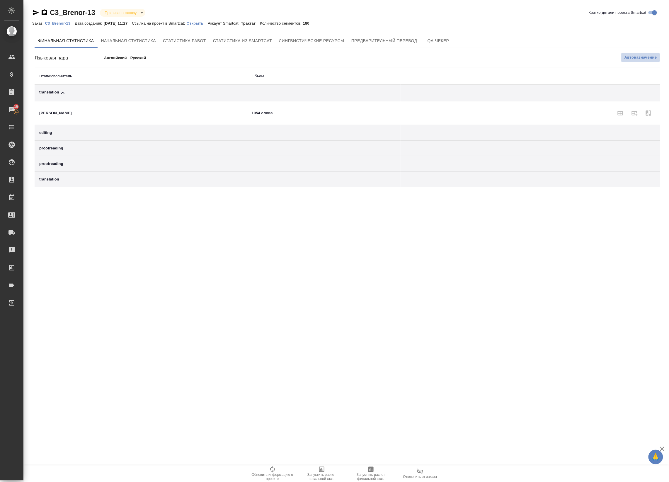
click at [643, 59] on span "Автоназначение" at bounding box center [640, 57] width 33 height 6
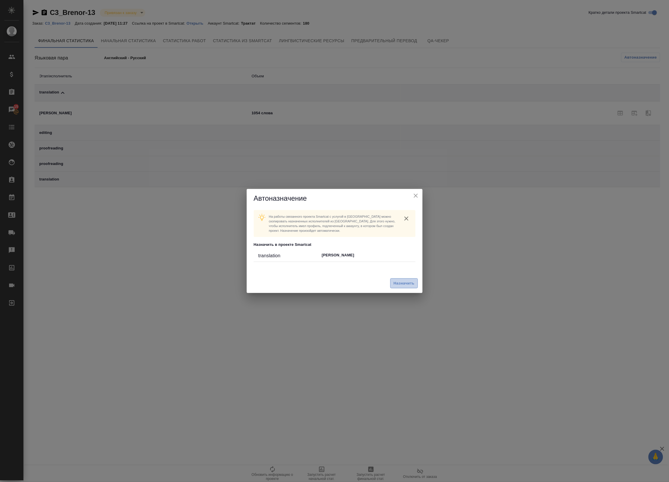
click at [413, 281] on span "Назначить" at bounding box center [403, 283] width 21 height 7
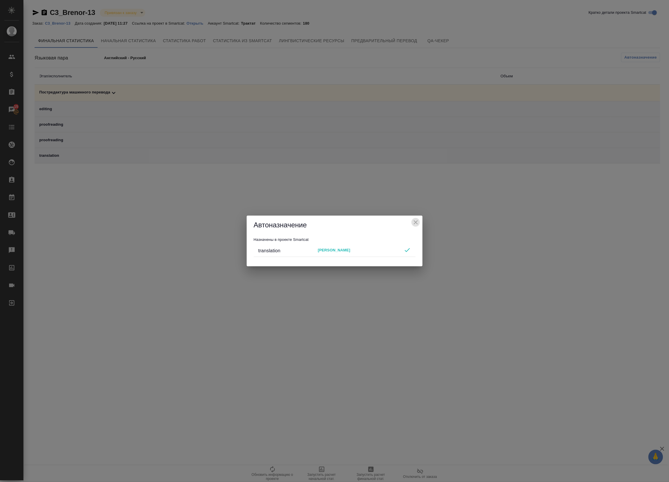
click at [417, 221] on icon "close" at bounding box center [415, 222] width 7 height 7
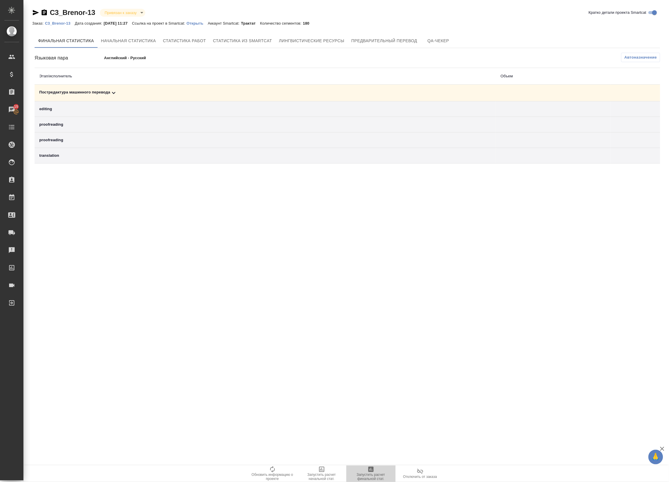
click at [364, 469] on span "Запустить расчет финальной стат." at bounding box center [371, 473] width 42 height 15
click at [290, 106] on div "editing" at bounding box center [265, 109] width 452 height 6
click at [240, 91] on div "Постредактура машинного перевода" at bounding box center [265, 92] width 452 height 7
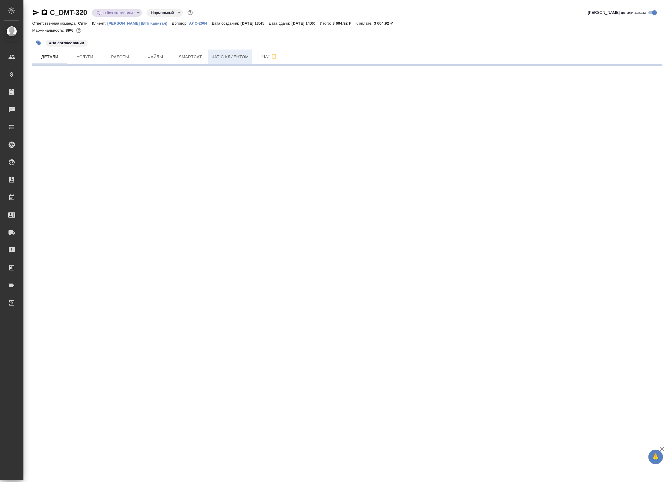
select select "RU"
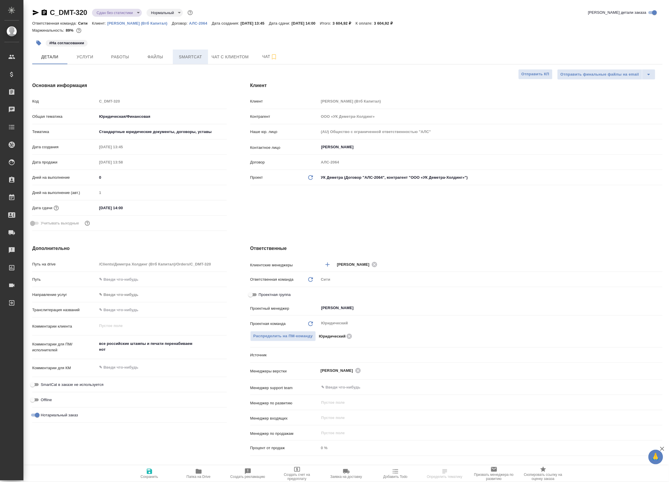
type textarea "x"
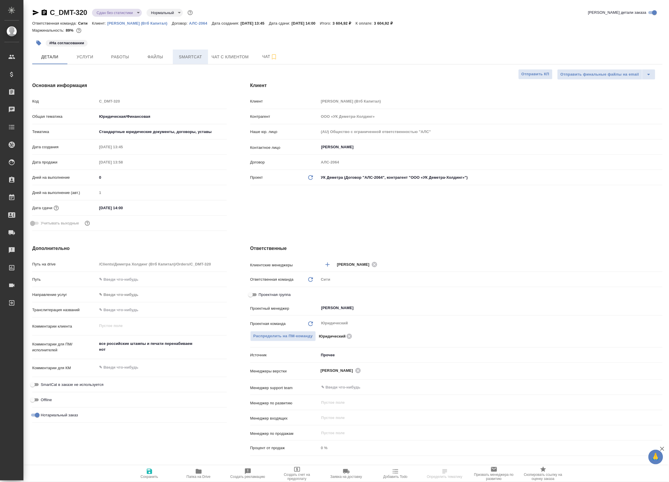
type textarea "x"
click at [205, 54] on button "Smartcat" at bounding box center [190, 56] width 35 height 15
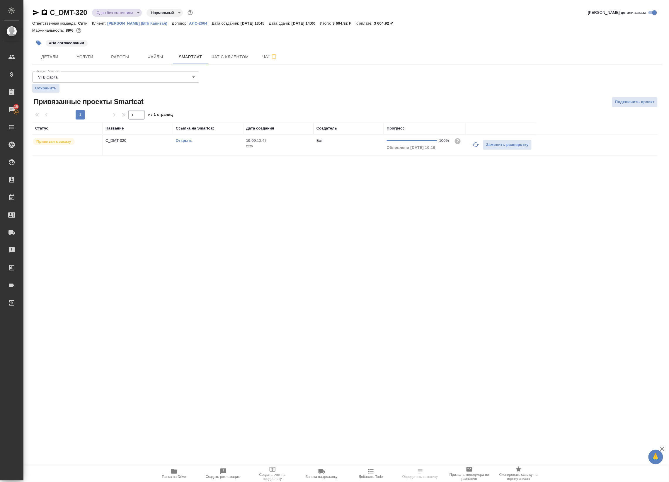
click at [230, 146] on td "Открыть" at bounding box center [208, 145] width 70 height 21
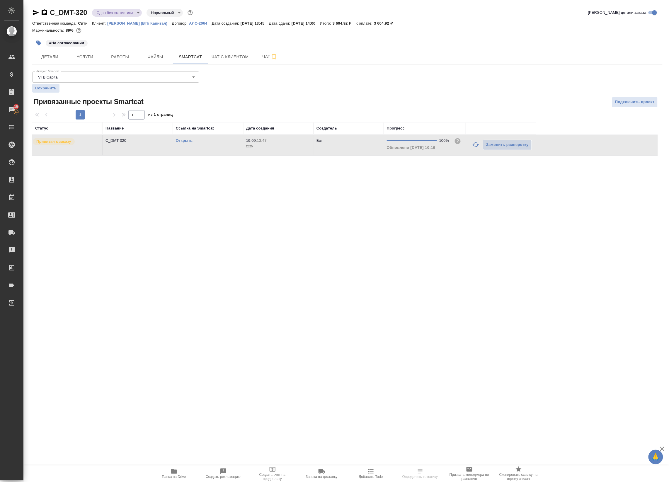
click at [230, 146] on td "Открыть" at bounding box center [208, 145] width 70 height 21
click at [105, 57] on button "Работы" at bounding box center [120, 56] width 35 height 15
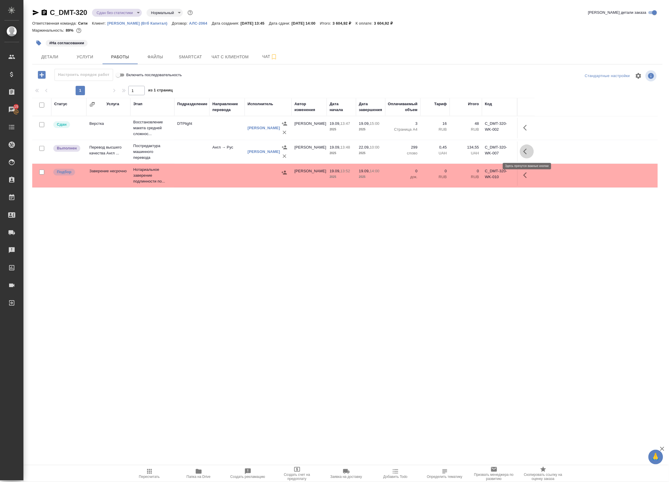
click at [525, 154] on icon "button" at bounding box center [526, 151] width 7 height 7
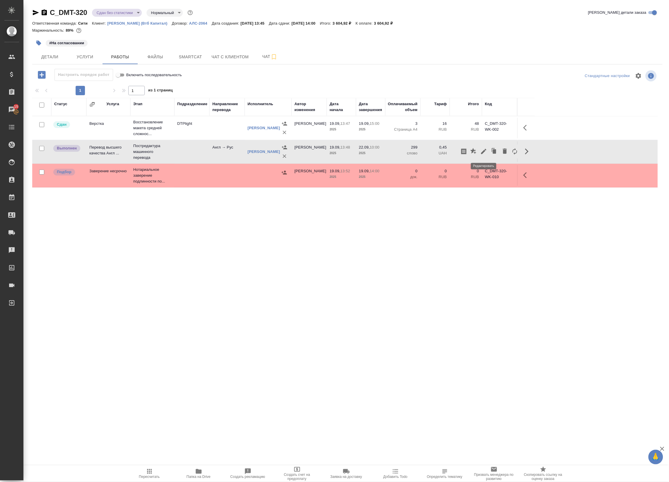
click at [481, 150] on icon "button" at bounding box center [483, 151] width 7 height 7
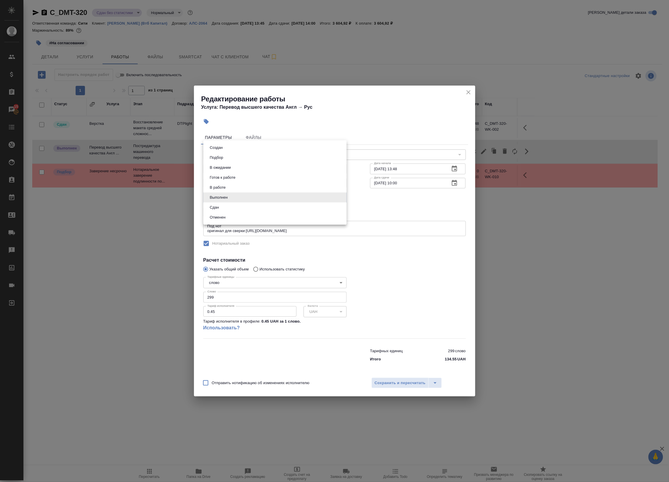
click at [261, 196] on body "🙏 .cls-1 fill:#fff; AWATERA Badanyan Artak Клиенты Спецификации Заказы 15 Чаты …" at bounding box center [334, 241] width 669 height 482
click at [260, 207] on li "Сдан" at bounding box center [274, 207] width 143 height 10
type input "closed"
click at [408, 382] on span "Сохранить и пересчитать" at bounding box center [400, 383] width 51 height 7
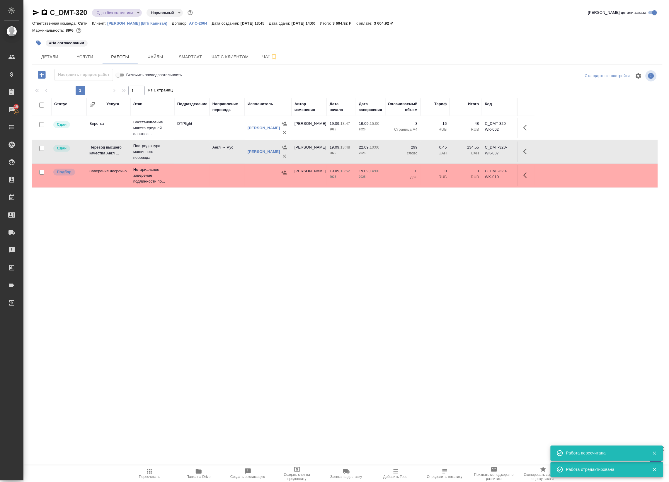
click at [123, 16] on body "🙏 .cls-1 fill:#fff; AWATERA Badanyan Artak Клиенты Спецификации Заказы 15 Чаты …" at bounding box center [334, 241] width 669 height 482
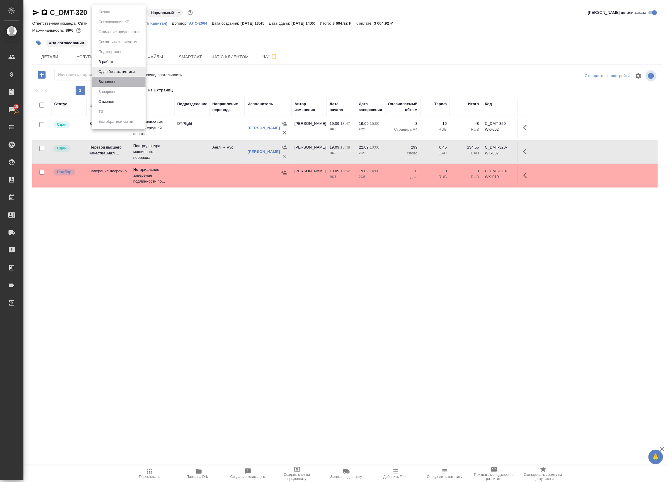
click at [119, 83] on li "Выполнен" at bounding box center [119, 82] width 54 height 10
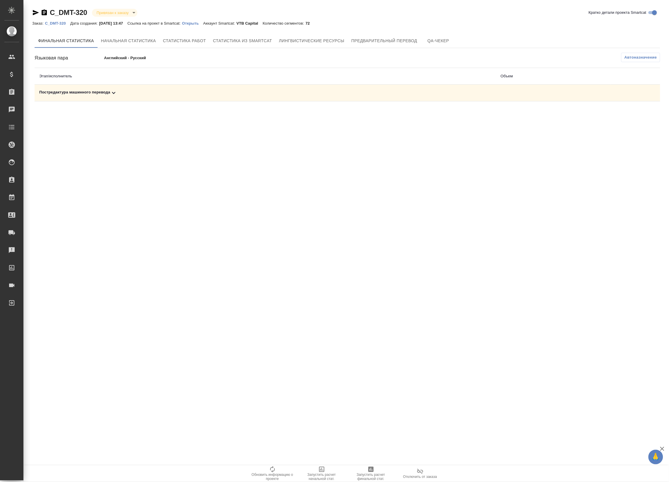
click at [219, 95] on div "Постредактура машинного перевода" at bounding box center [265, 92] width 452 height 7
click at [640, 56] on span "Автоназначение" at bounding box center [640, 57] width 33 height 6
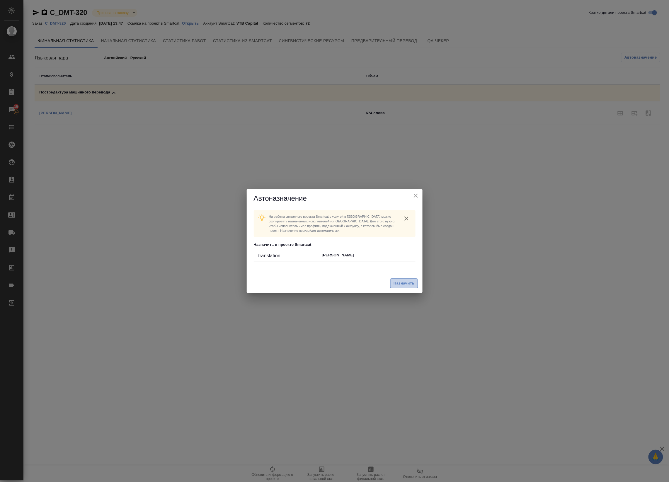
click at [412, 281] on span "Назначить" at bounding box center [403, 283] width 21 height 7
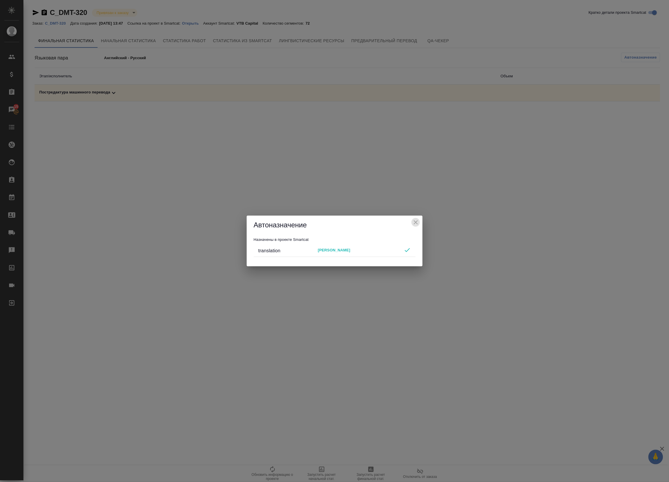
click at [415, 222] on icon "close" at bounding box center [416, 222] width 4 height 4
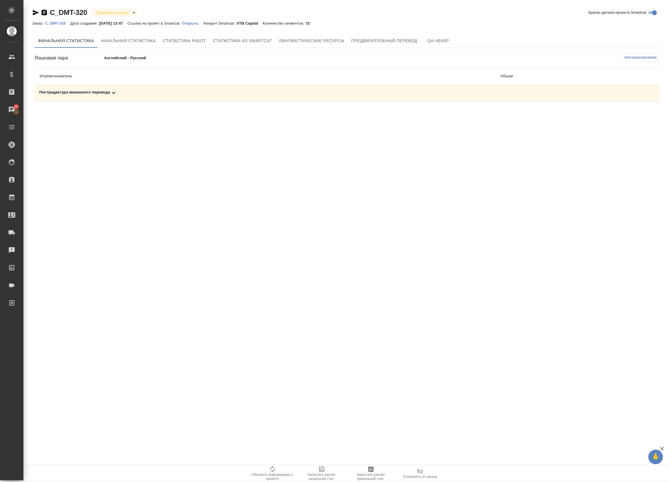
click at [366, 472] on span "Запустить расчет финальной стат." at bounding box center [371, 473] width 42 height 15
click at [230, 98] on td "Постредактура машинного перевода" at bounding box center [265, 93] width 461 height 17
click at [205, 90] on div "Постредактура машинного перевода" at bounding box center [265, 92] width 452 height 7
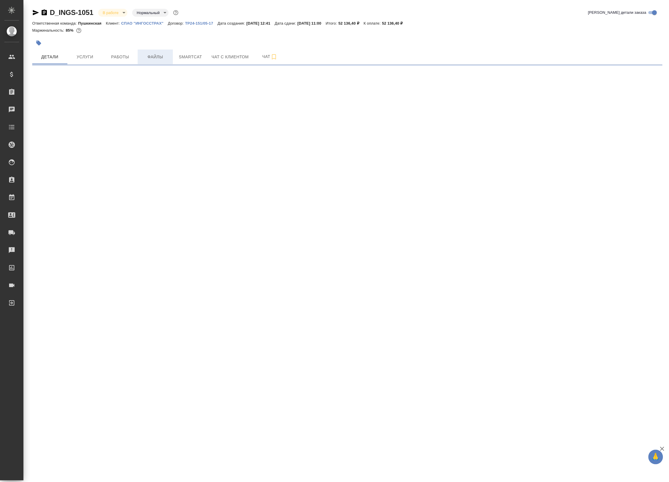
select select "RU"
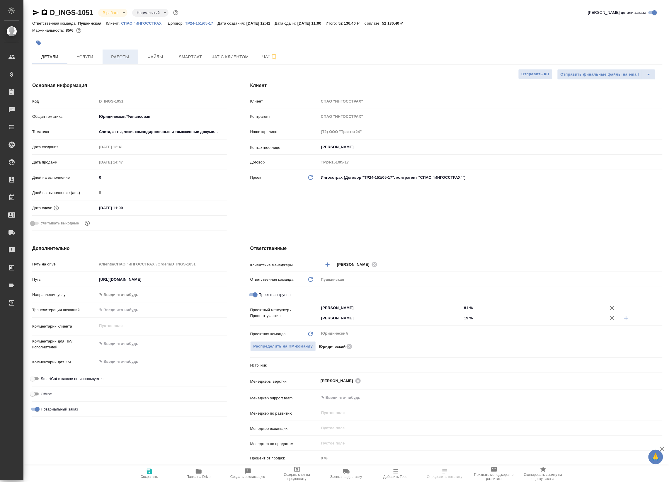
type textarea "x"
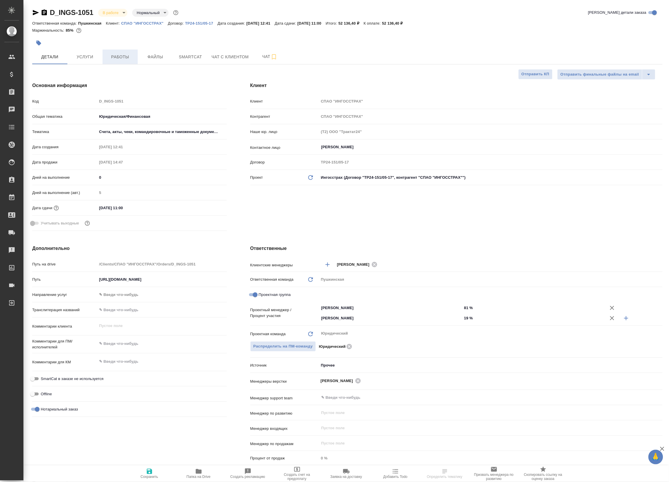
type textarea "x"
click at [124, 59] on span "Работы" at bounding box center [120, 56] width 28 height 7
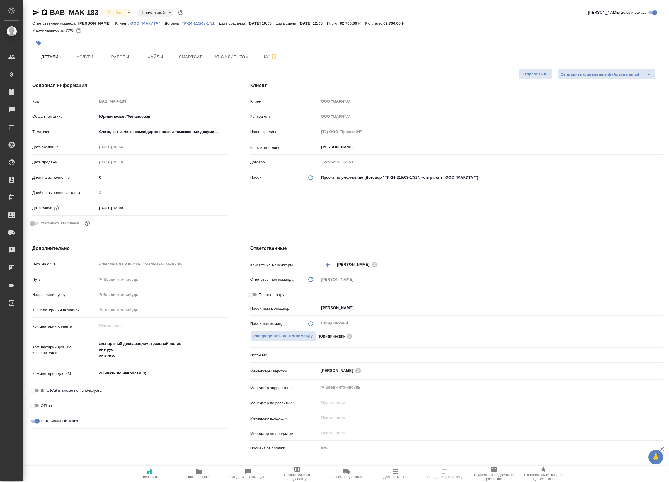
select select "RU"
click at [119, 56] on span "Работы" at bounding box center [120, 56] width 28 height 7
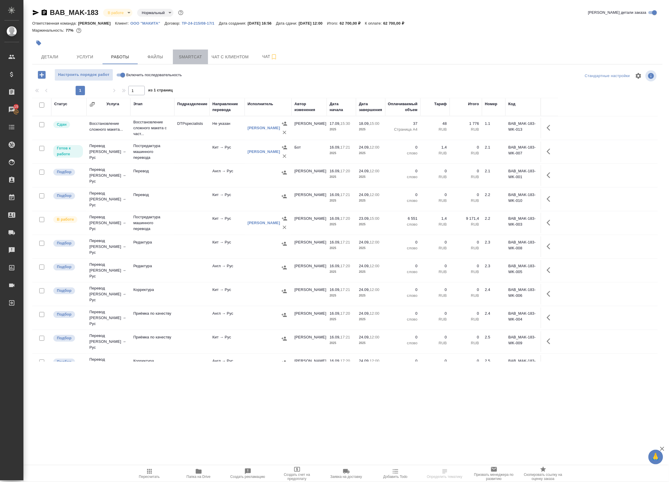
click at [185, 52] on button "Smartcat" at bounding box center [190, 56] width 35 height 15
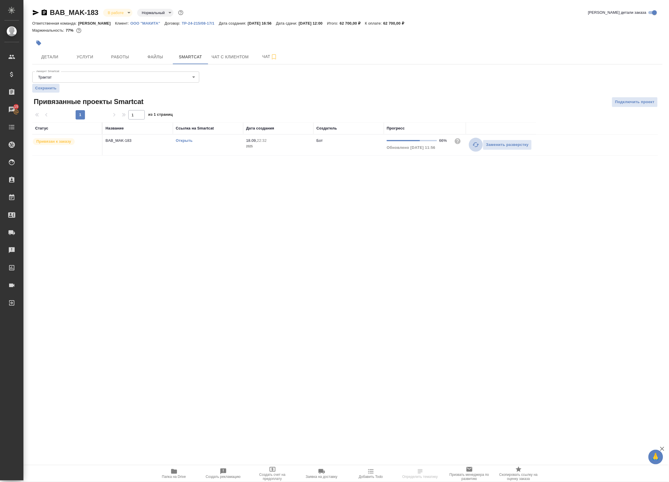
click at [475, 144] on icon "button" at bounding box center [475, 144] width 7 height 7
